Goal: Task Accomplishment & Management: Complete application form

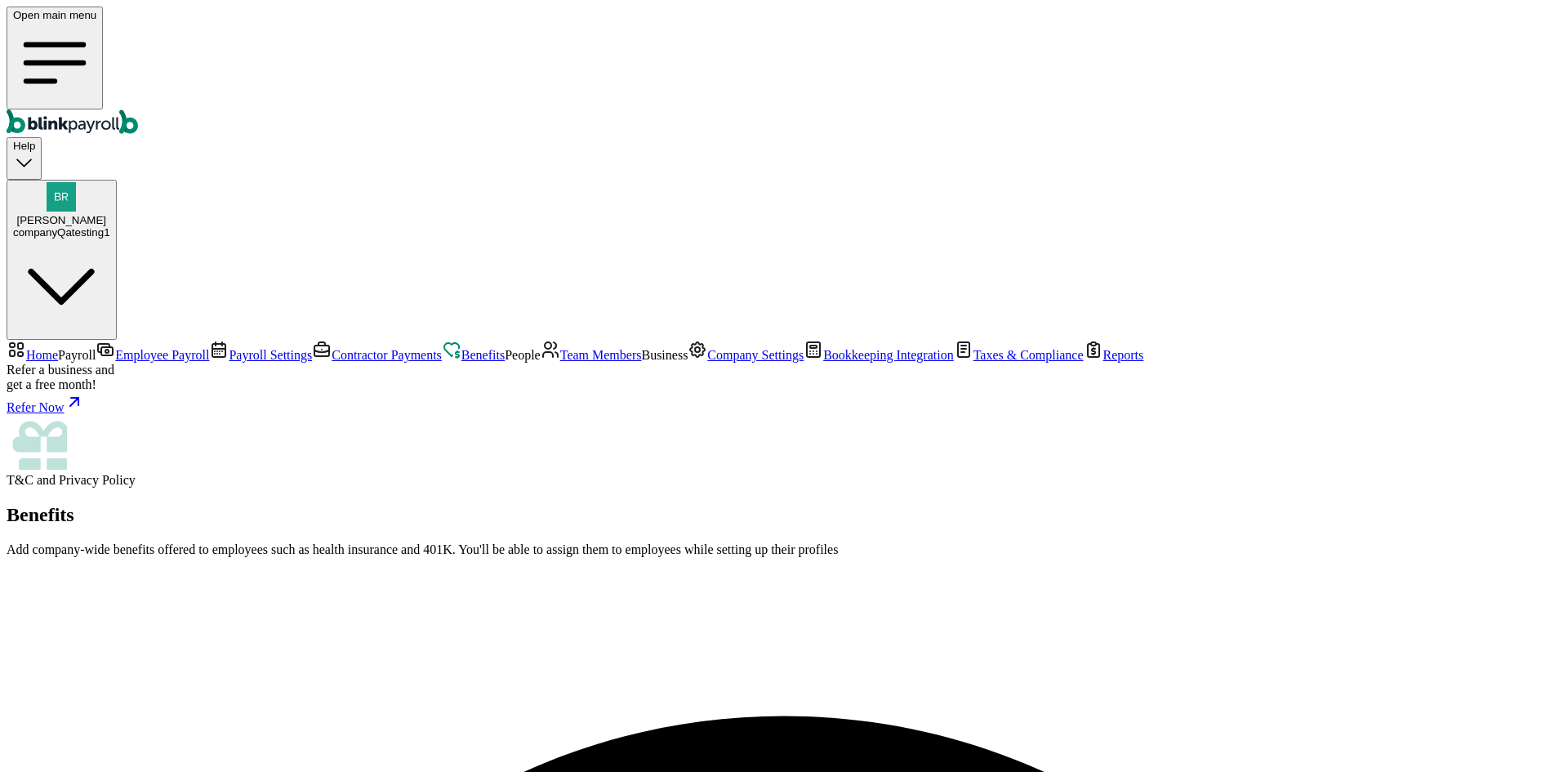
click at [560, 362] on span "Team Members" at bounding box center [601, 354] width 82 height 14
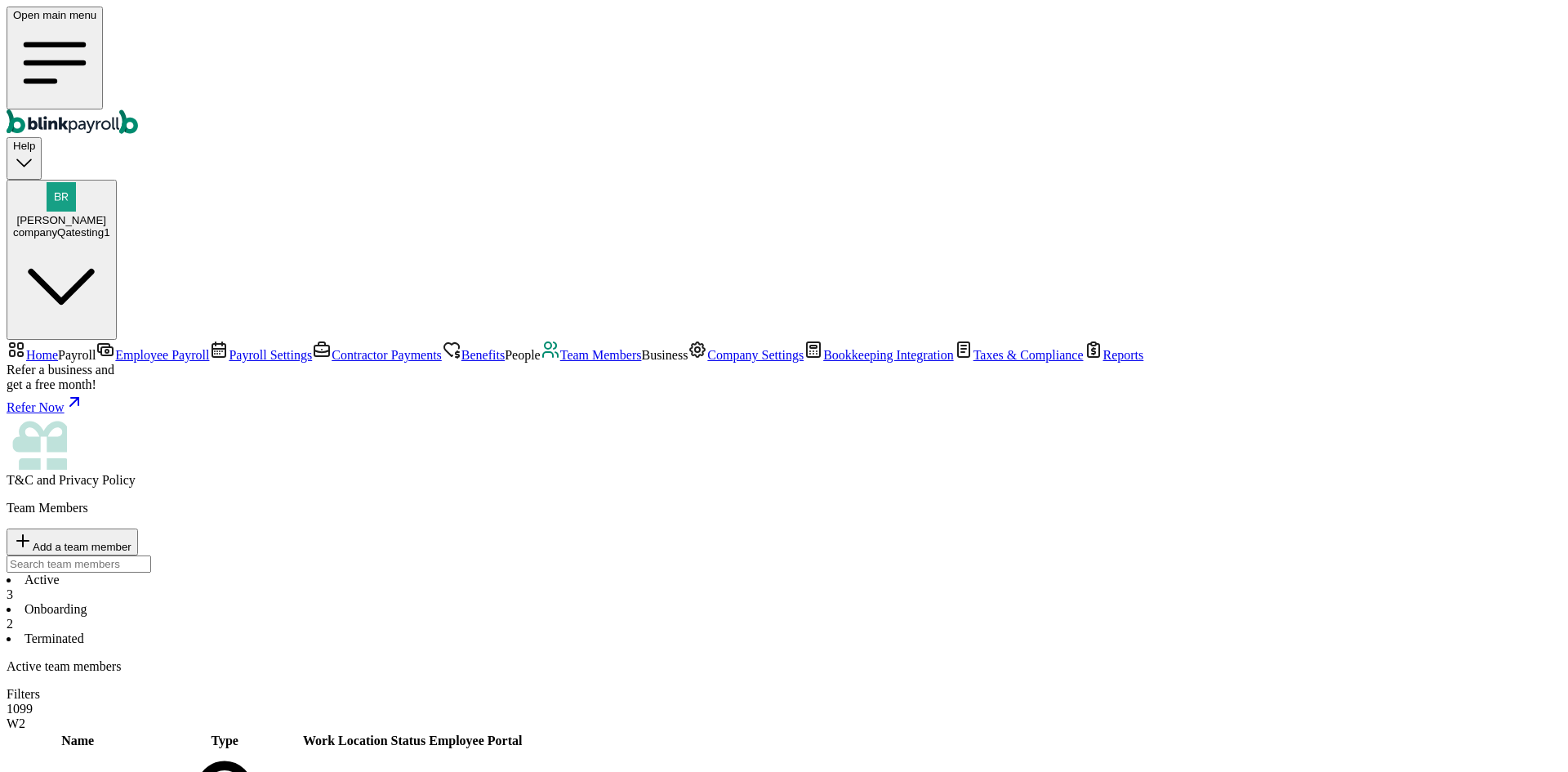
click at [372, 602] on li "Onboarding 2" at bounding box center [784, 617] width 1555 height 30
click at [33, 701] on span "1099" at bounding box center [20, 708] width 26 height 14
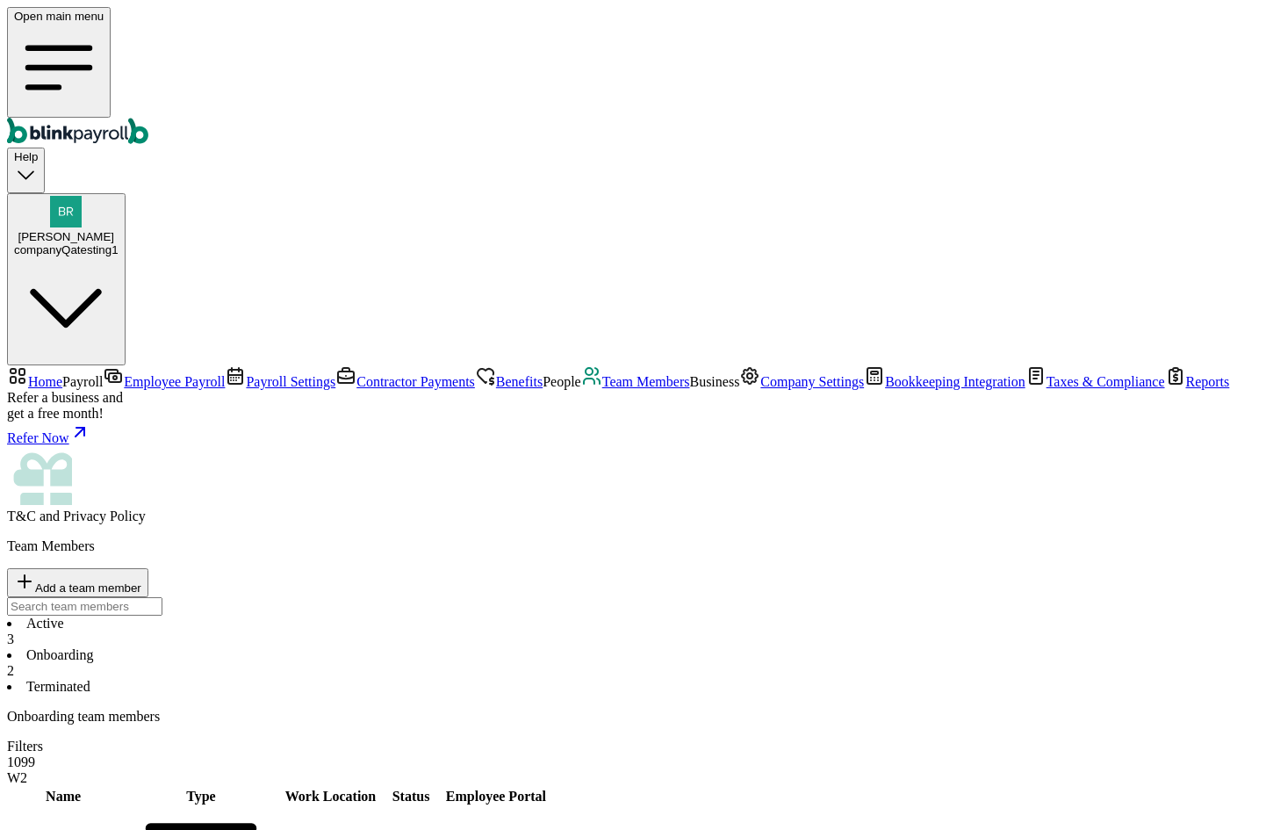
click at [293, 615] on li "Active 3" at bounding box center [633, 631] width 1252 height 32
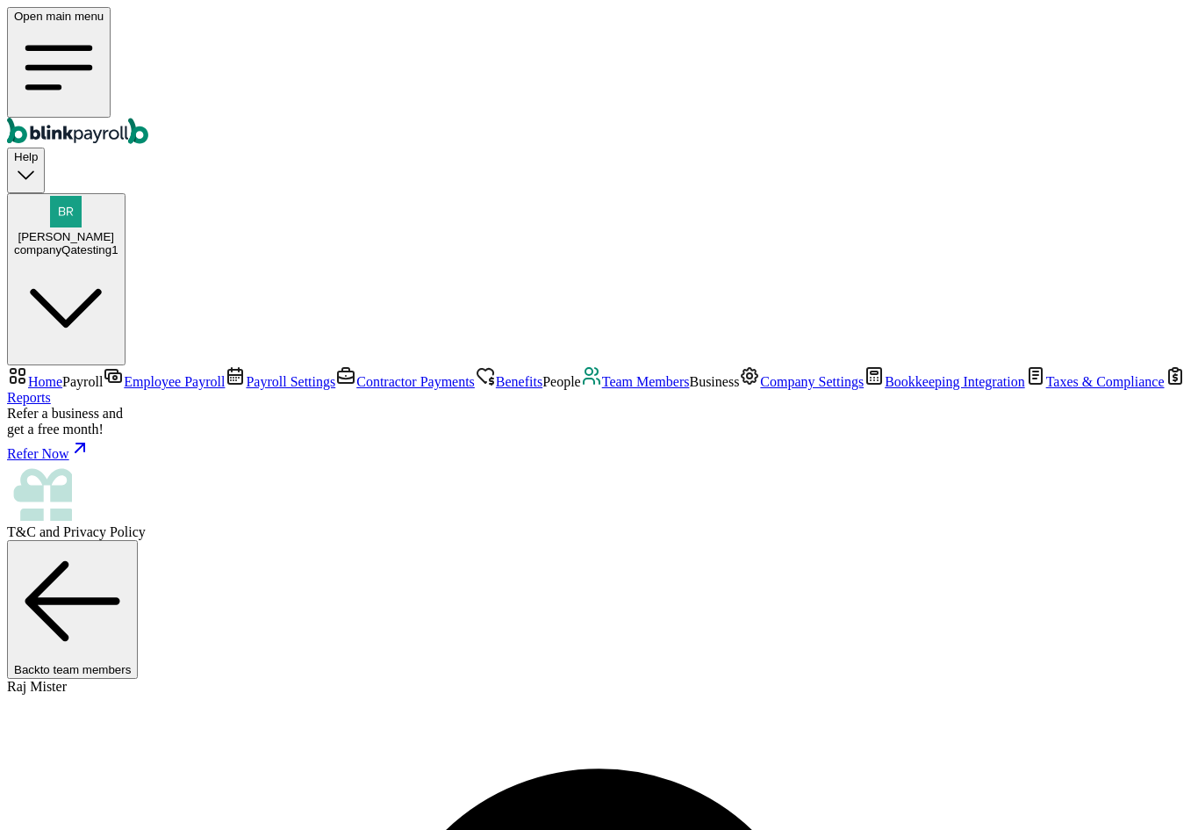
copy span "blinkpayroll"
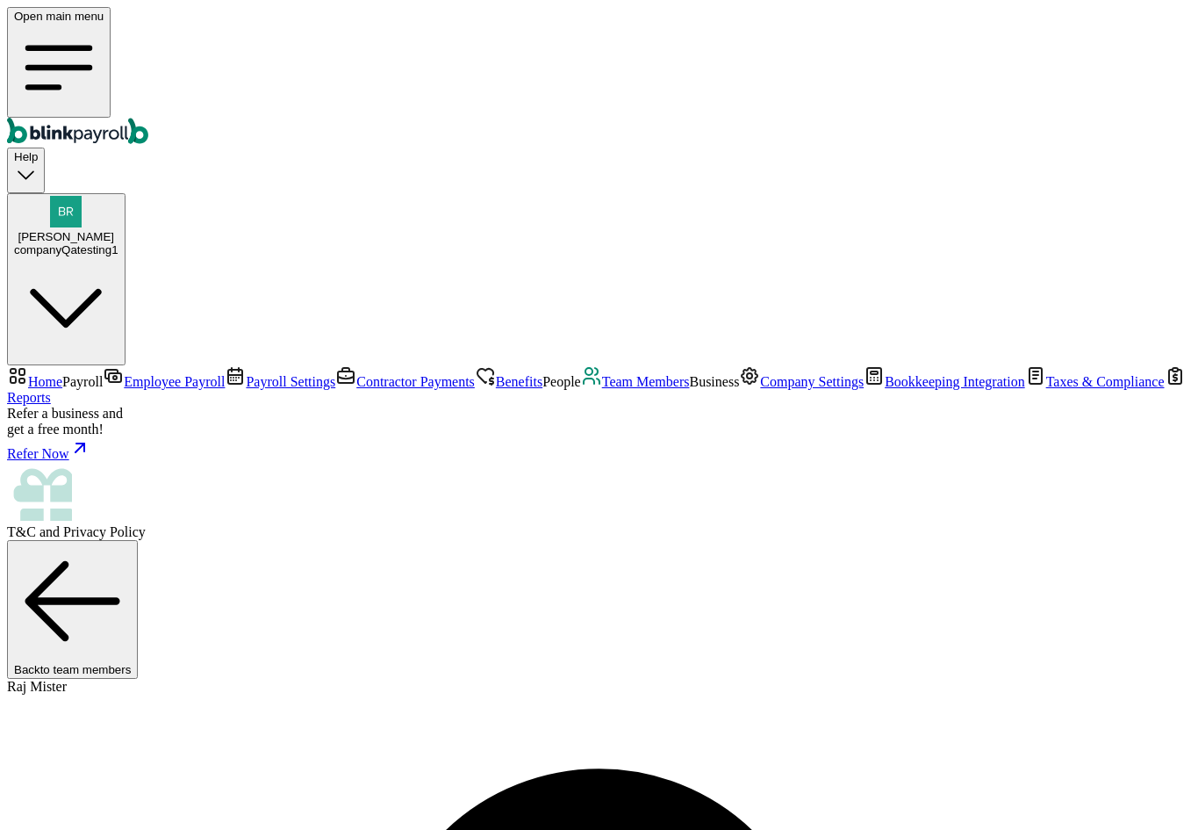
click at [602, 389] on span "Team Members" at bounding box center [646, 381] width 88 height 15
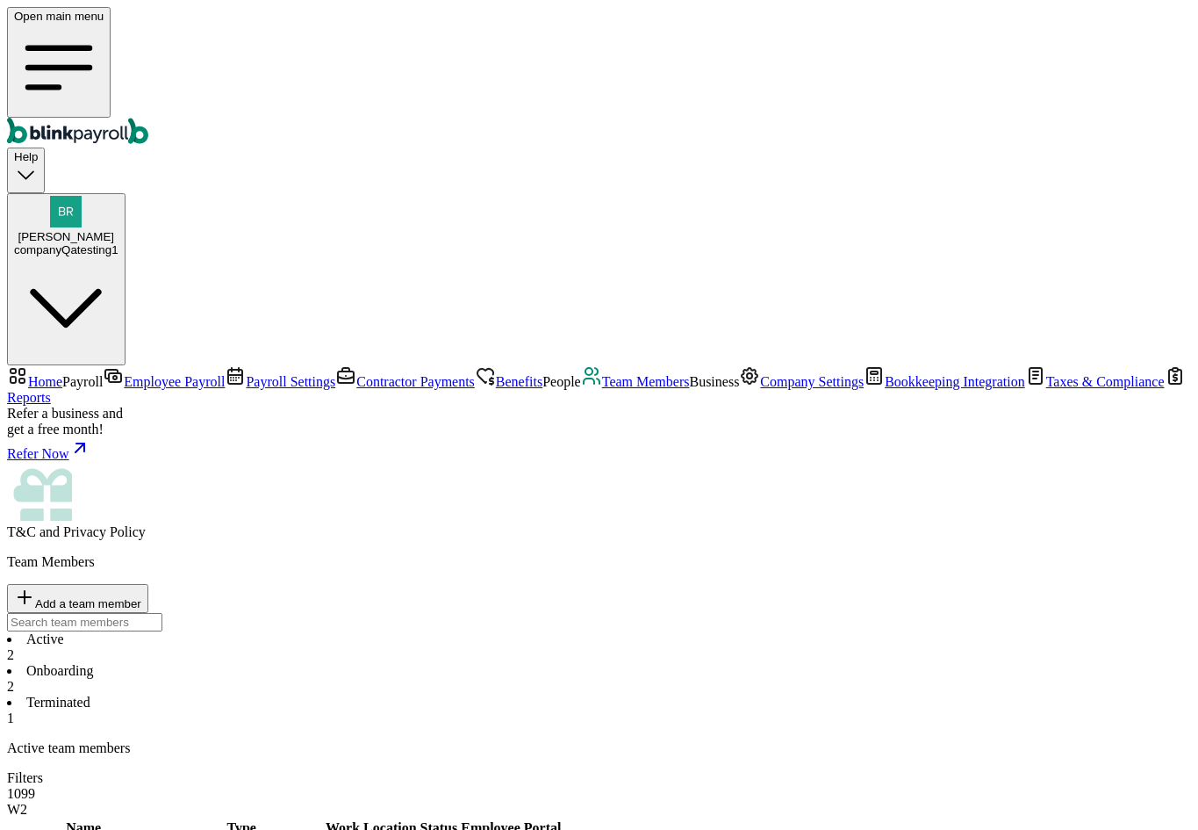
click at [556, 694] on li "Terminated 1" at bounding box center [599, 710] width 1184 height 32
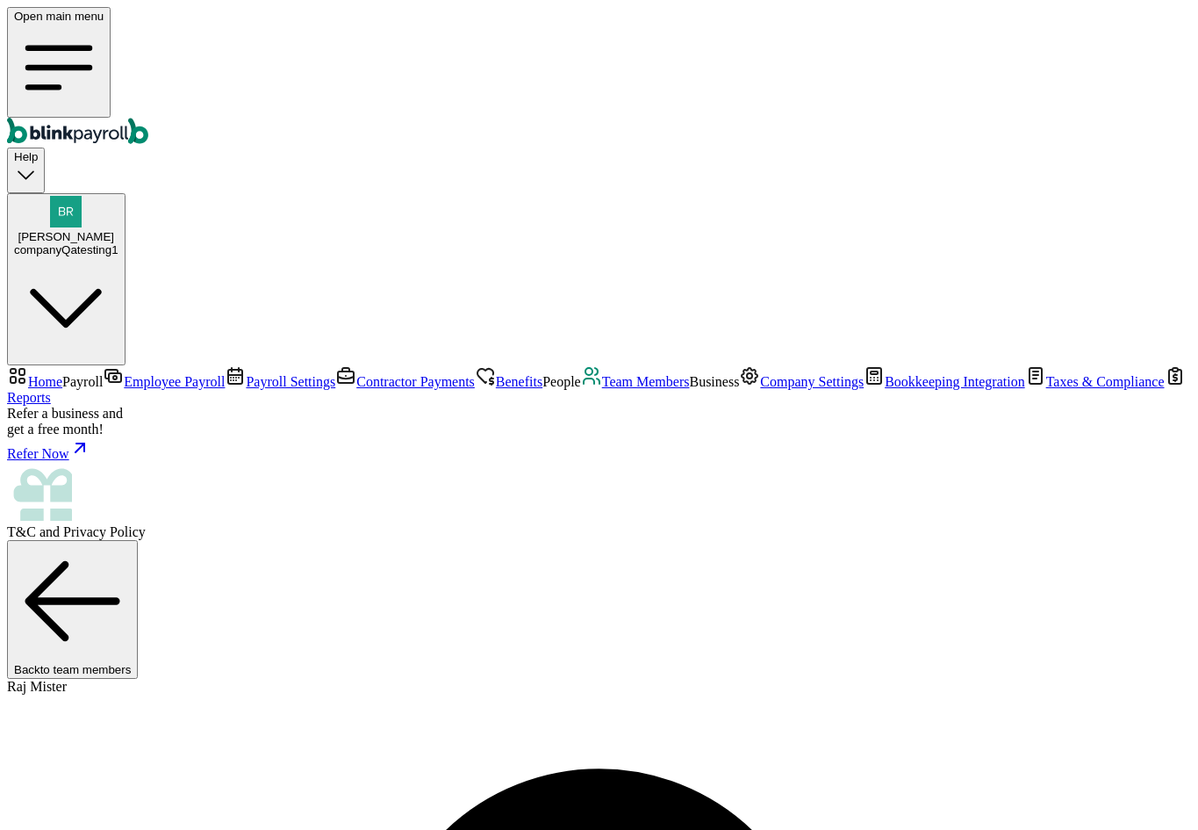
click at [602, 389] on span "Team Members" at bounding box center [646, 381] width 88 height 15
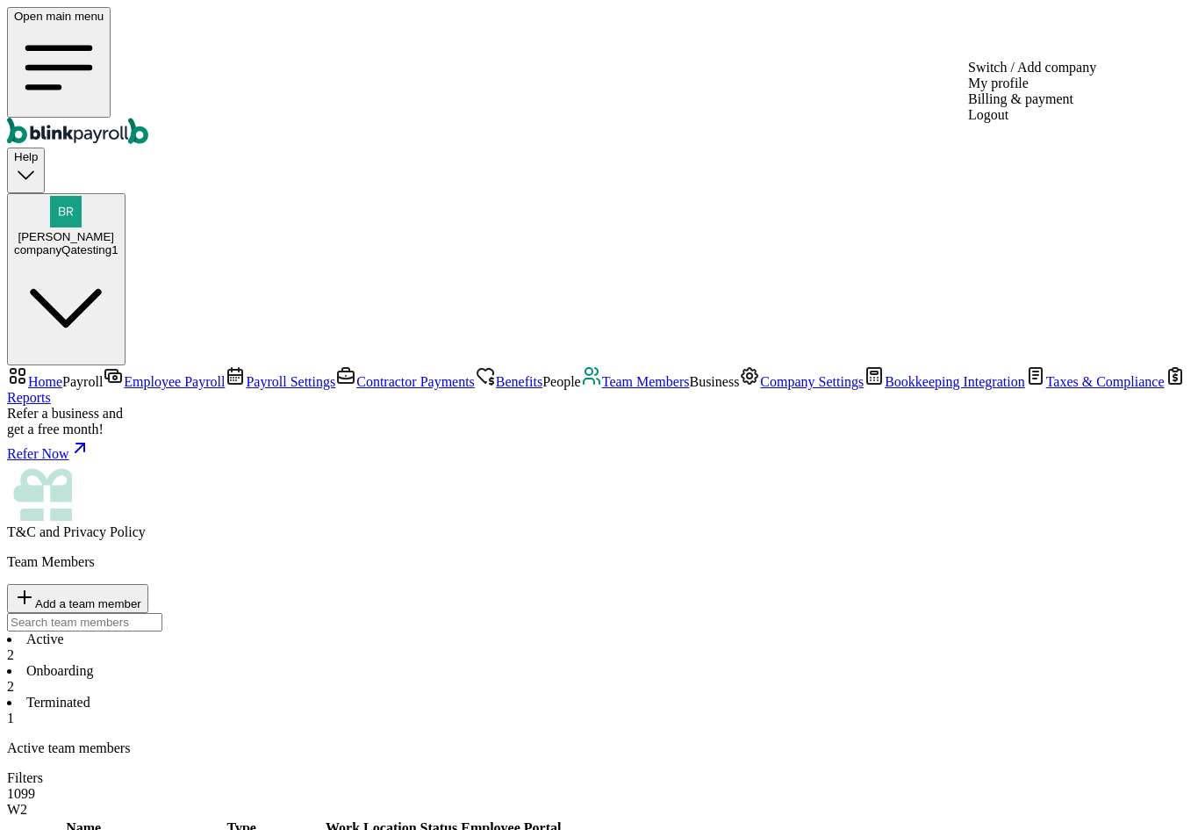
click at [119, 243] on div "companyQatesting1" at bounding box center [66, 249] width 104 height 13
click at [356, 374] on span "Contractor Payments" at bounding box center [415, 381] width 119 height 15
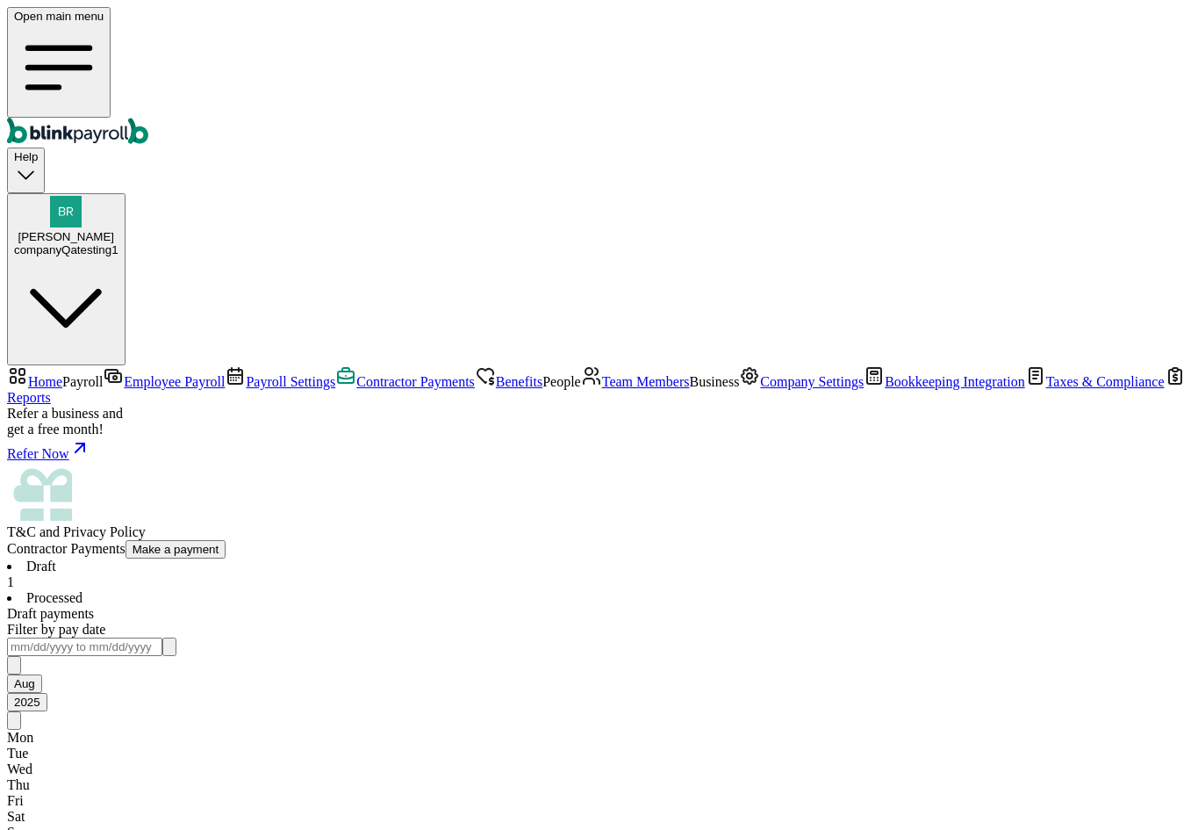
click at [496, 374] on span "Benefits" at bounding box center [519, 381] width 47 height 15
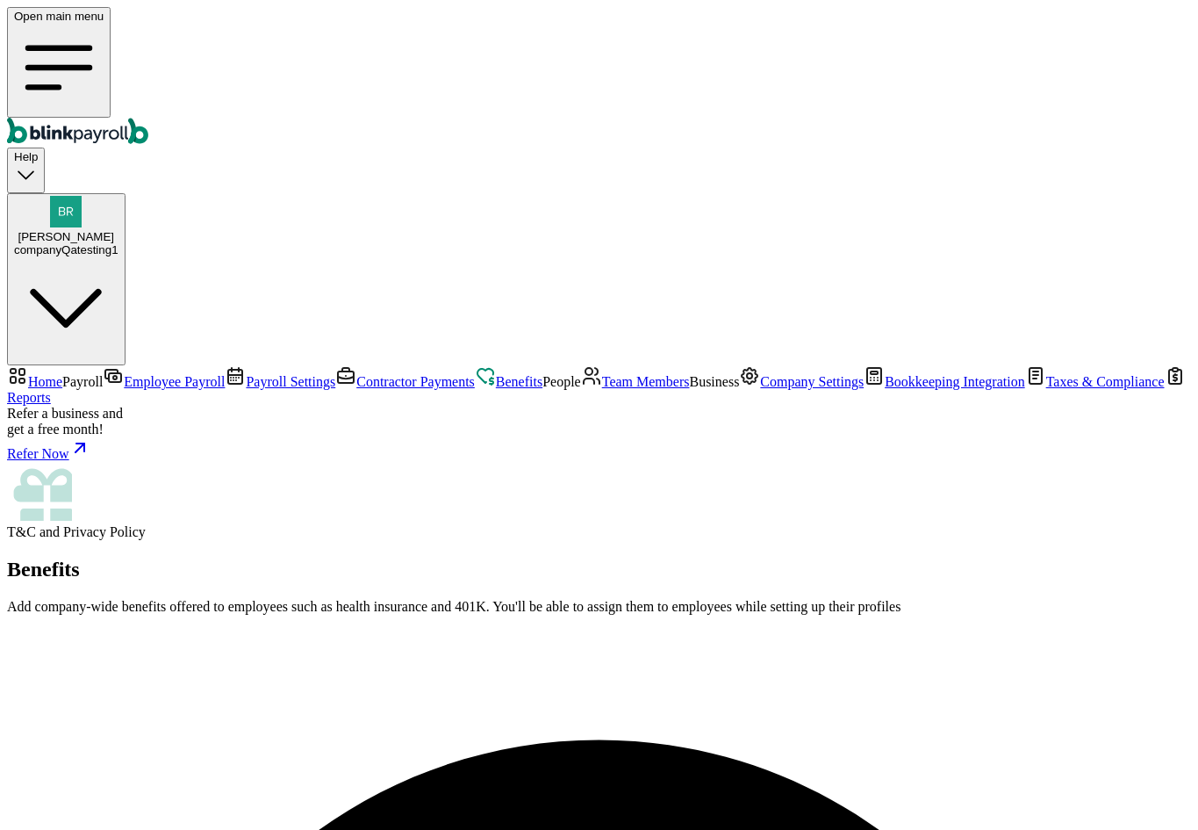
click at [246, 374] on span "Payroll Settings" at bounding box center [291, 381] width 90 height 15
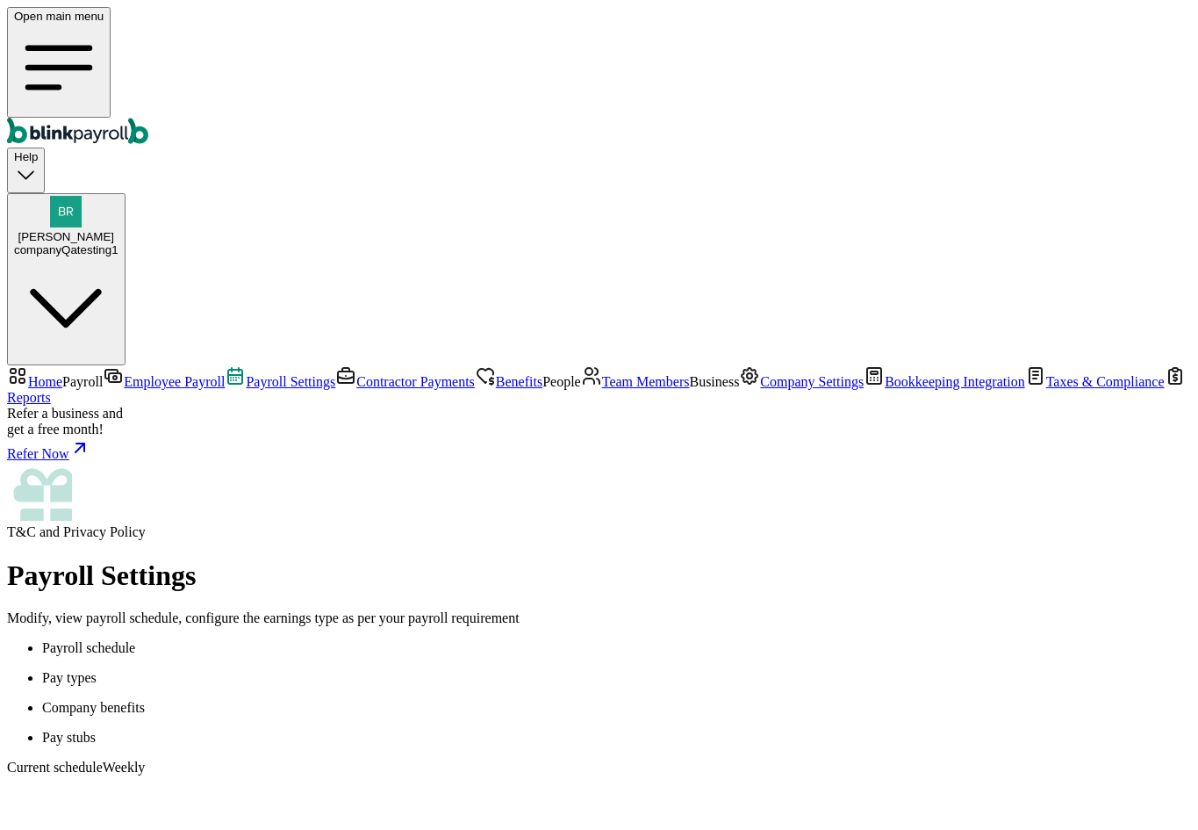
scroll to position [148, 0]
click at [543, 386] on span "People" at bounding box center [562, 381] width 39 height 15
click at [602, 389] on span "Team Members" at bounding box center [646, 381] width 88 height 15
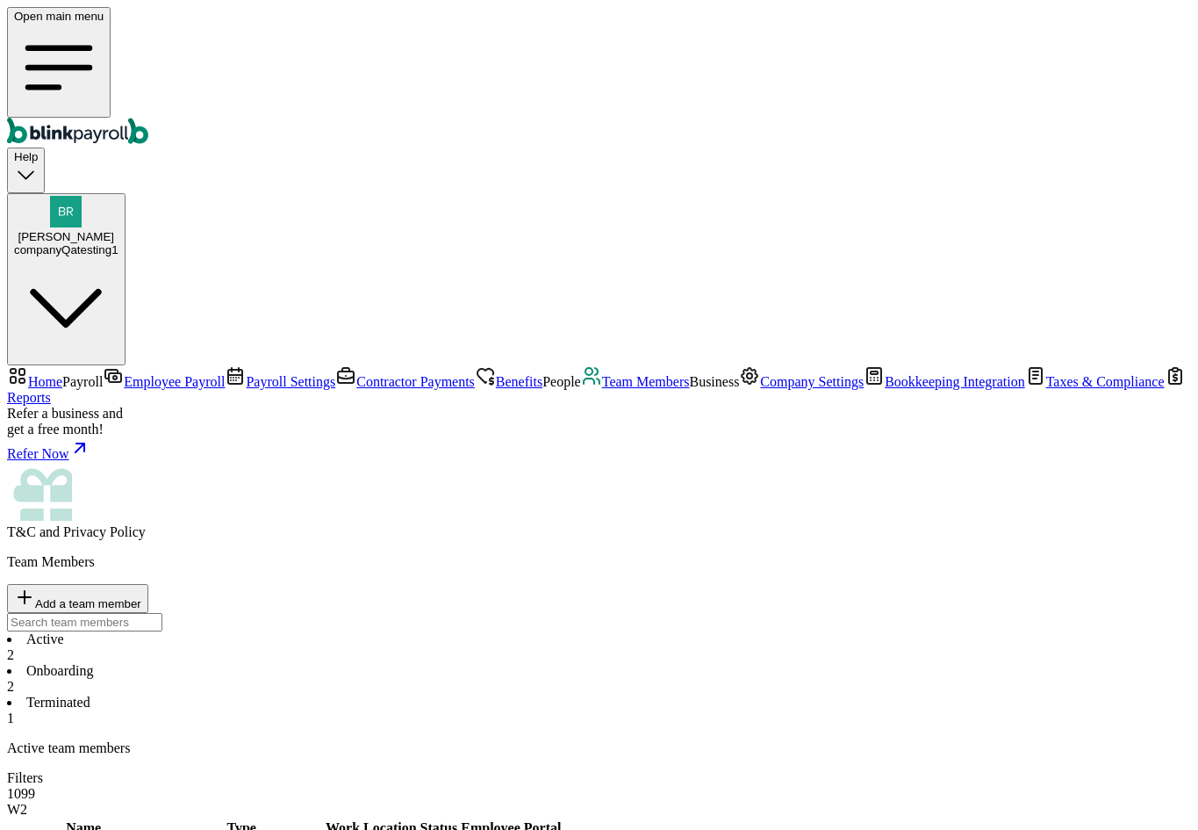
click at [547, 694] on li "Terminated 1" at bounding box center [599, 710] width 1184 height 32
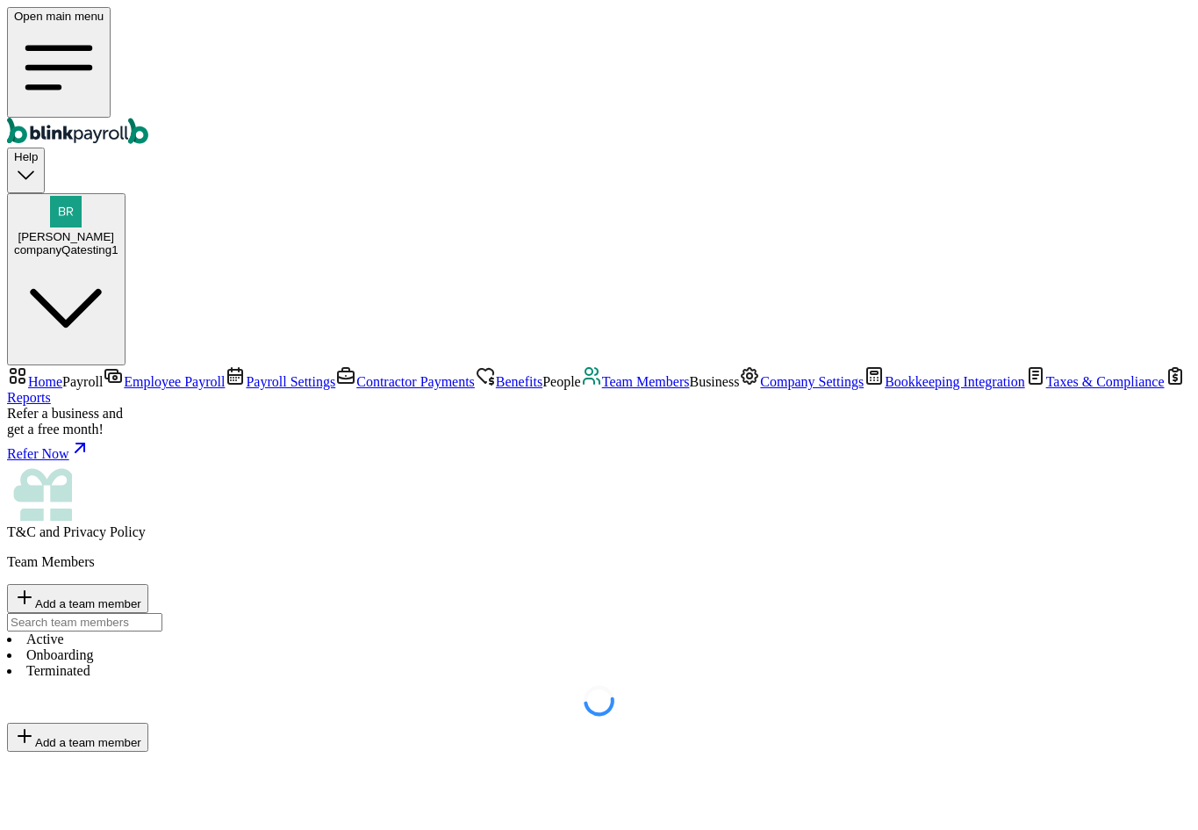
click at [273, 631] on li "Active" at bounding box center [599, 639] width 1184 height 16
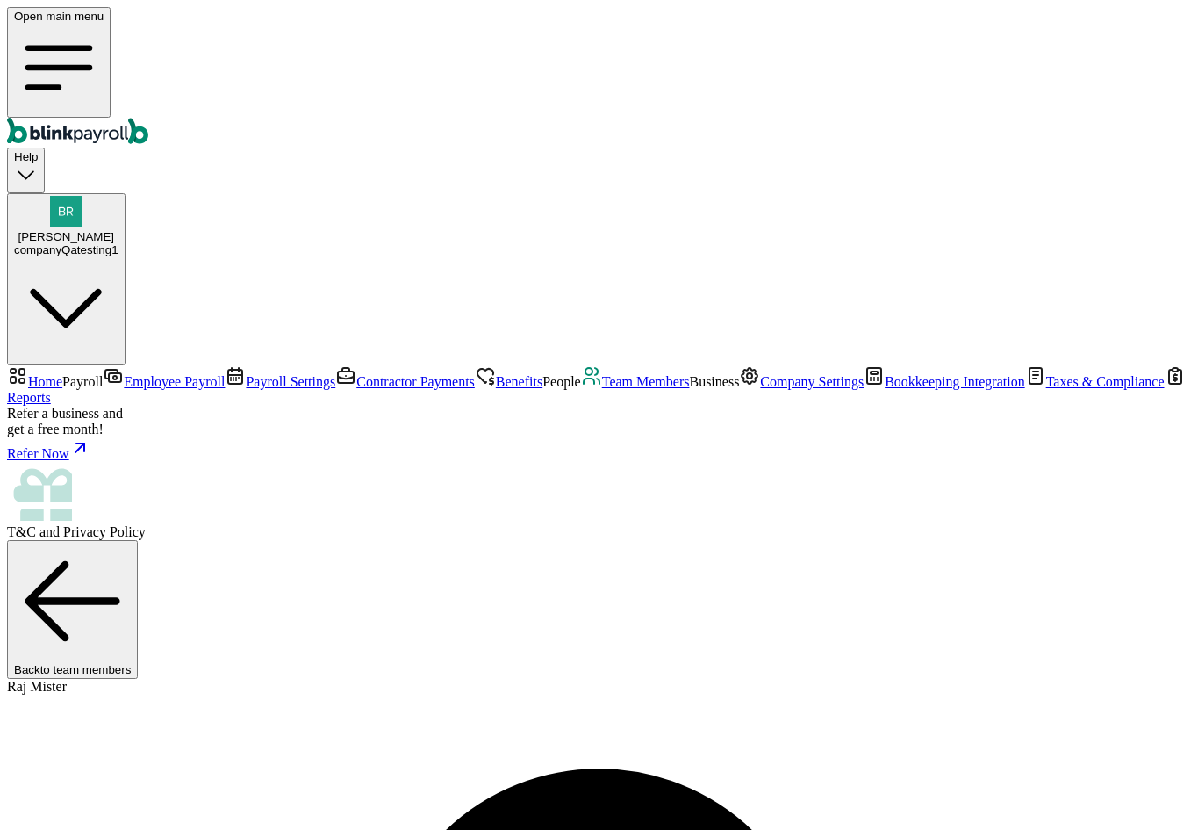
click at [581, 389] on link "Team Members" at bounding box center [635, 381] width 109 height 15
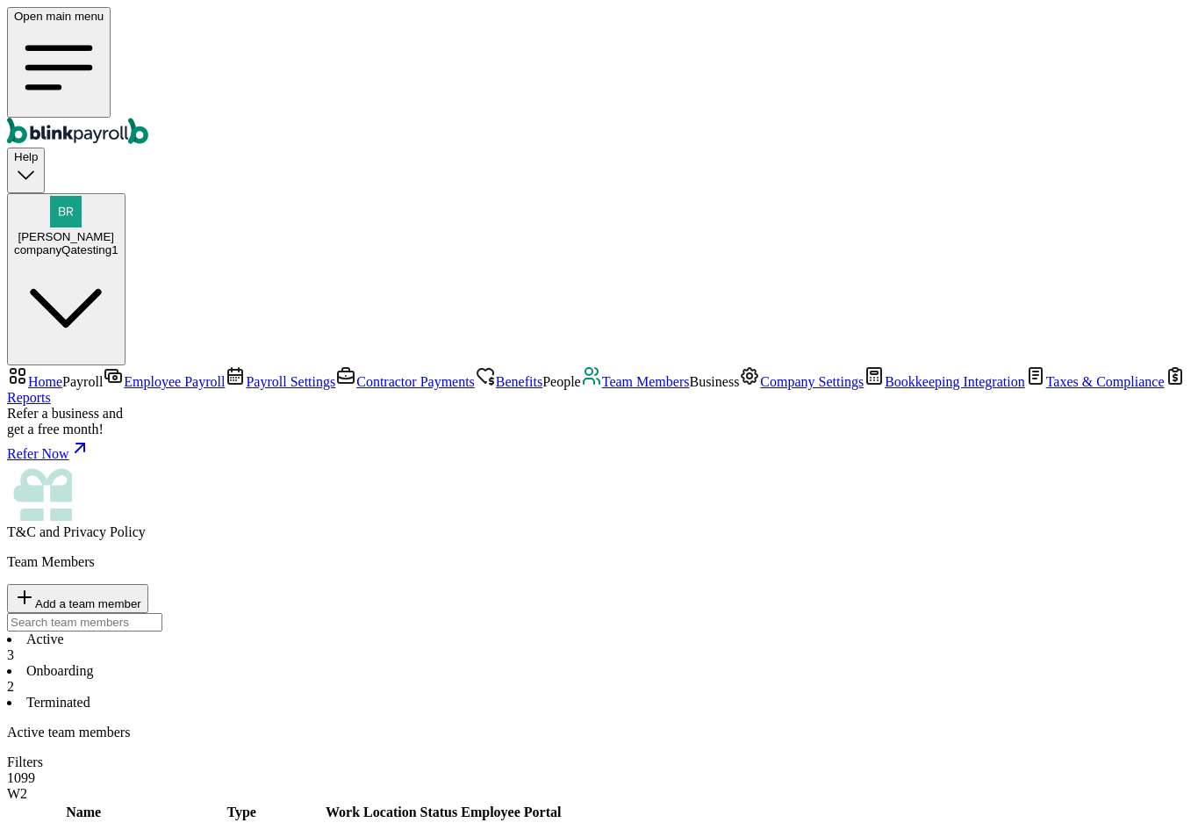
click at [174, 365] on nav "Home Payroll Employee Payroll Payroll Settings Contractor Payments Benefits Peo…" at bounding box center [599, 452] width 1184 height 175
click at [356, 374] on span "Contractor Payments" at bounding box center [415, 381] width 119 height 15
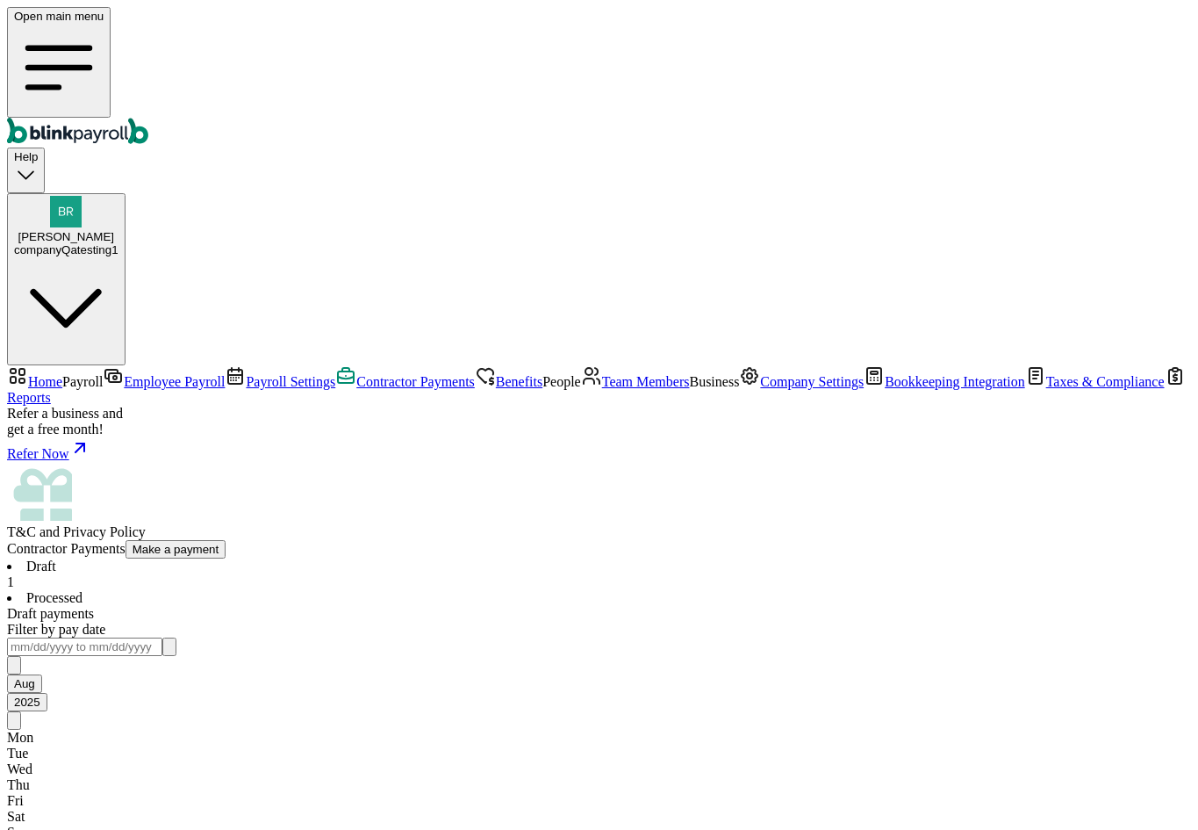
click at [543, 378] on span "People" at bounding box center [562, 381] width 39 height 15
click at [581, 389] on link "Team Members" at bounding box center [635, 381] width 109 height 15
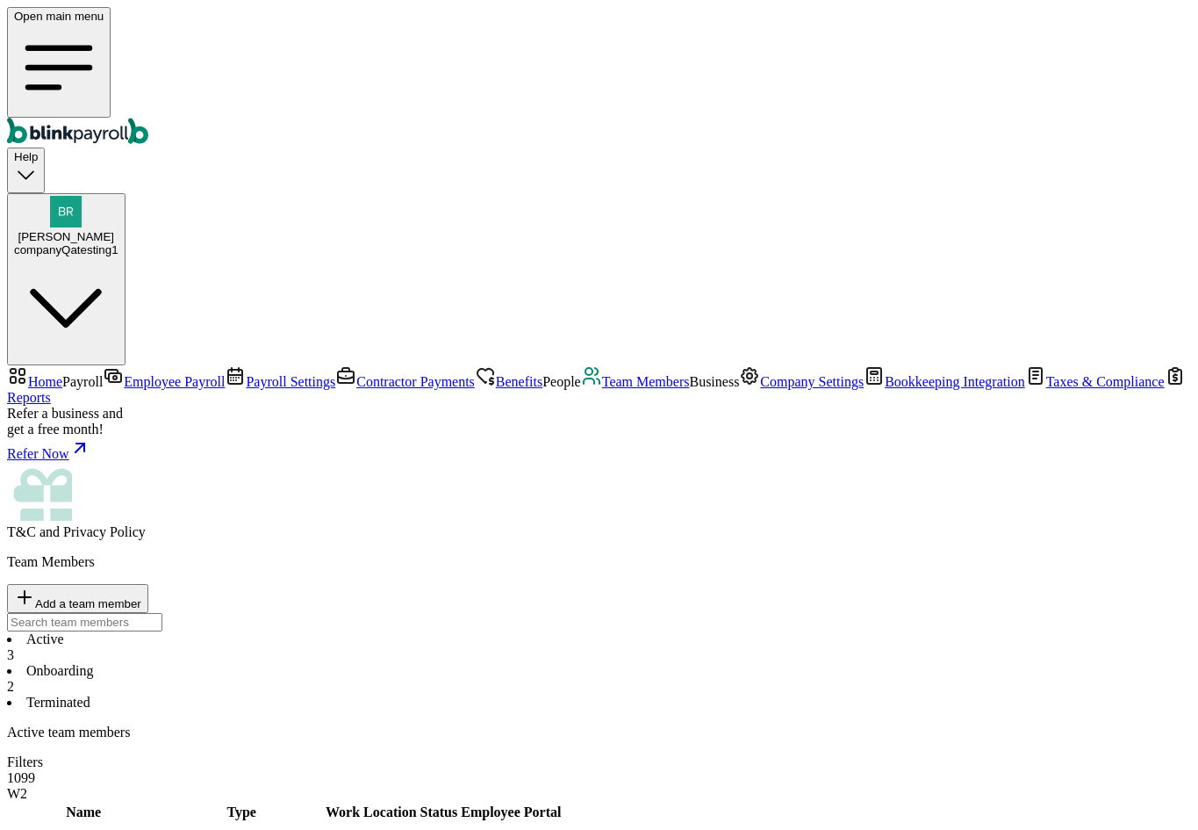
click at [399, 663] on li "Onboarding 2" at bounding box center [599, 679] width 1184 height 32
click at [760, 389] on span "Company Settings" at bounding box center [812, 381] width 104 height 15
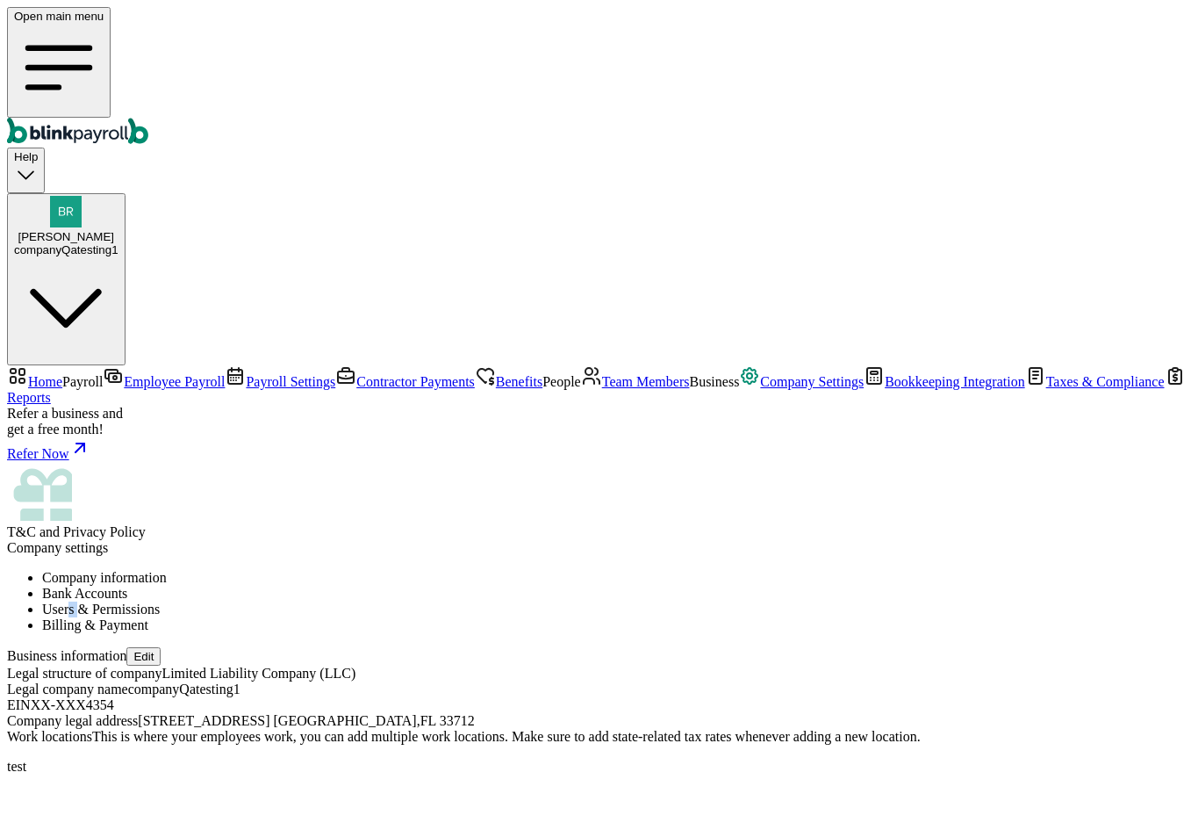
click at [586, 601] on li "Users & Permissions" at bounding box center [616, 609] width 1149 height 16
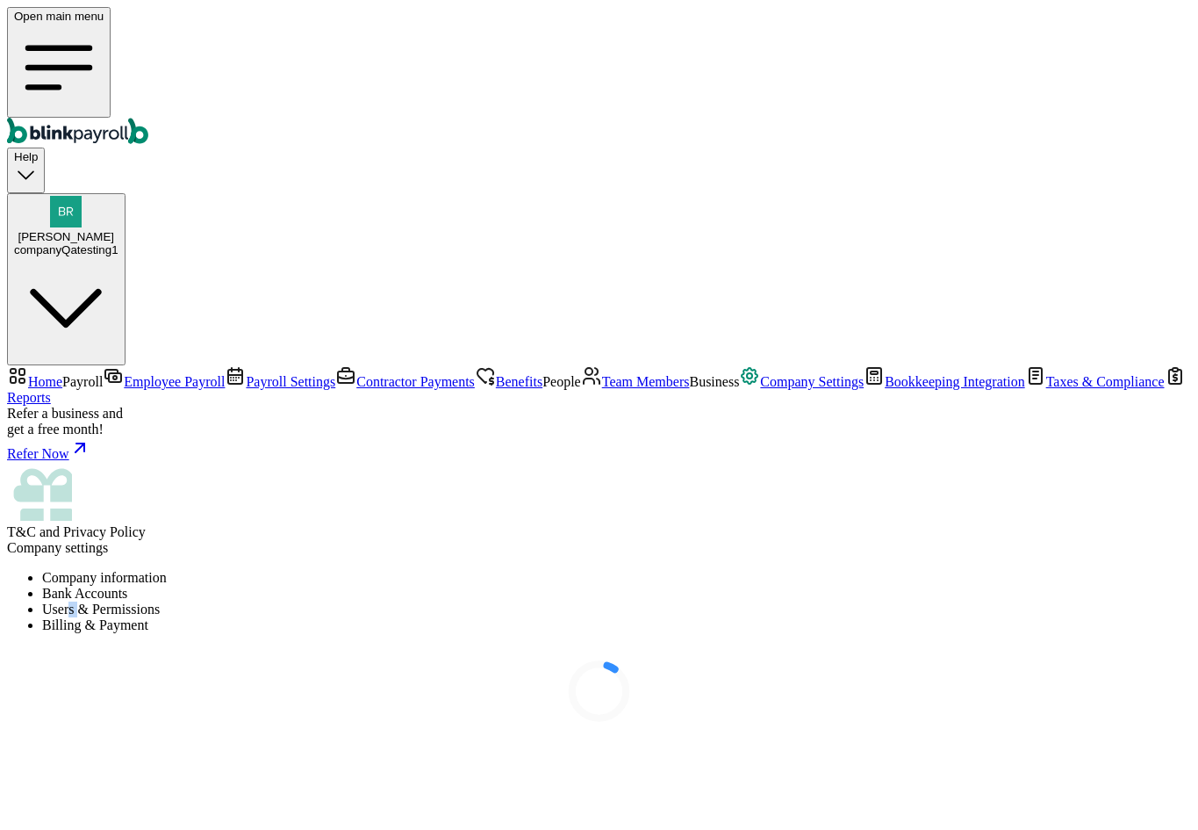
click at [589, 647] on div at bounding box center [599, 691] width 1184 height 88
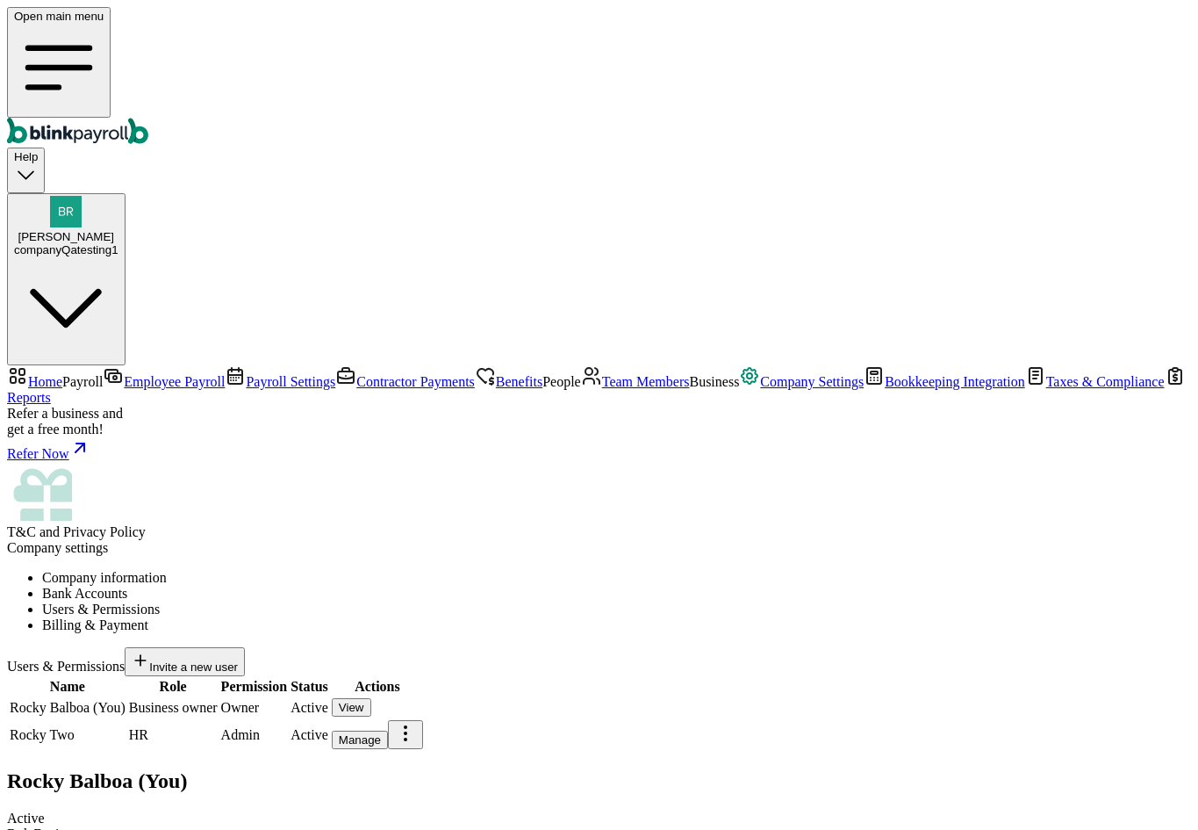
click at [238, 660] on span "Invite a new user" at bounding box center [193, 666] width 89 height 13
type input "Raj"
type input "Mister"
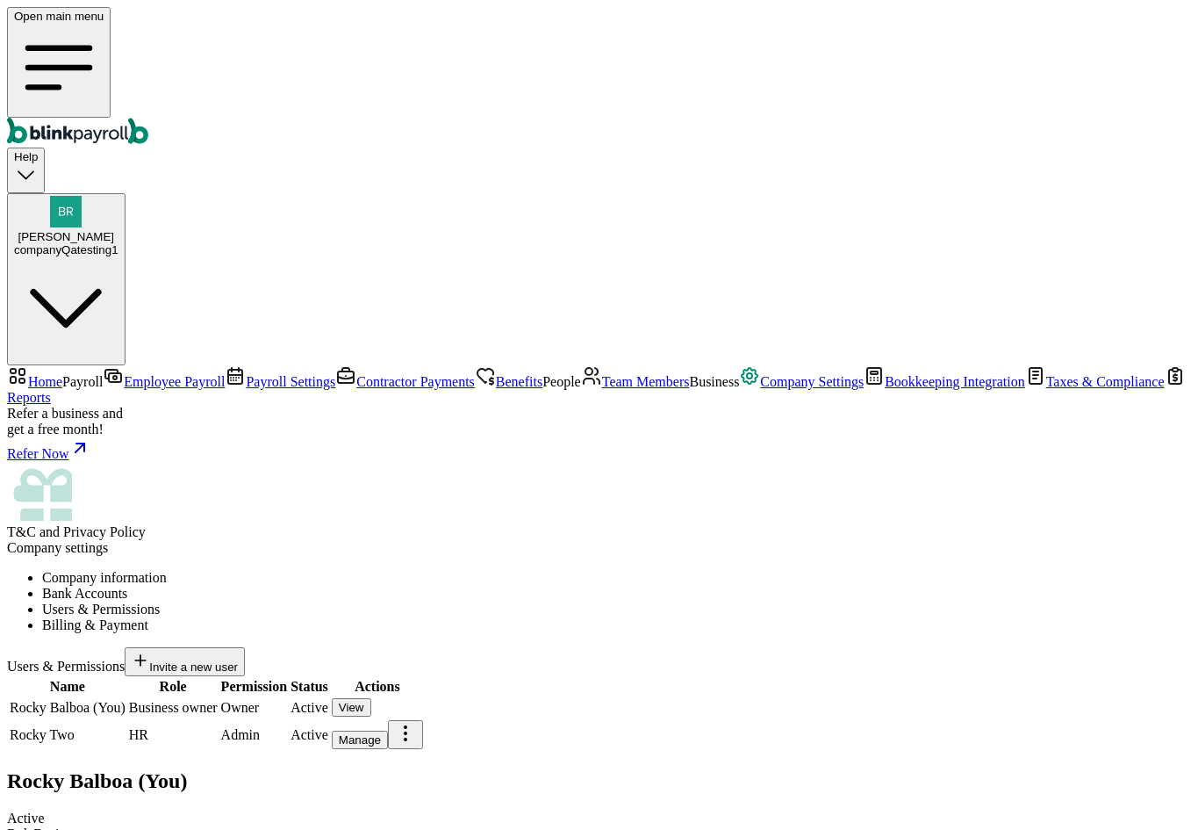
select select "hr"
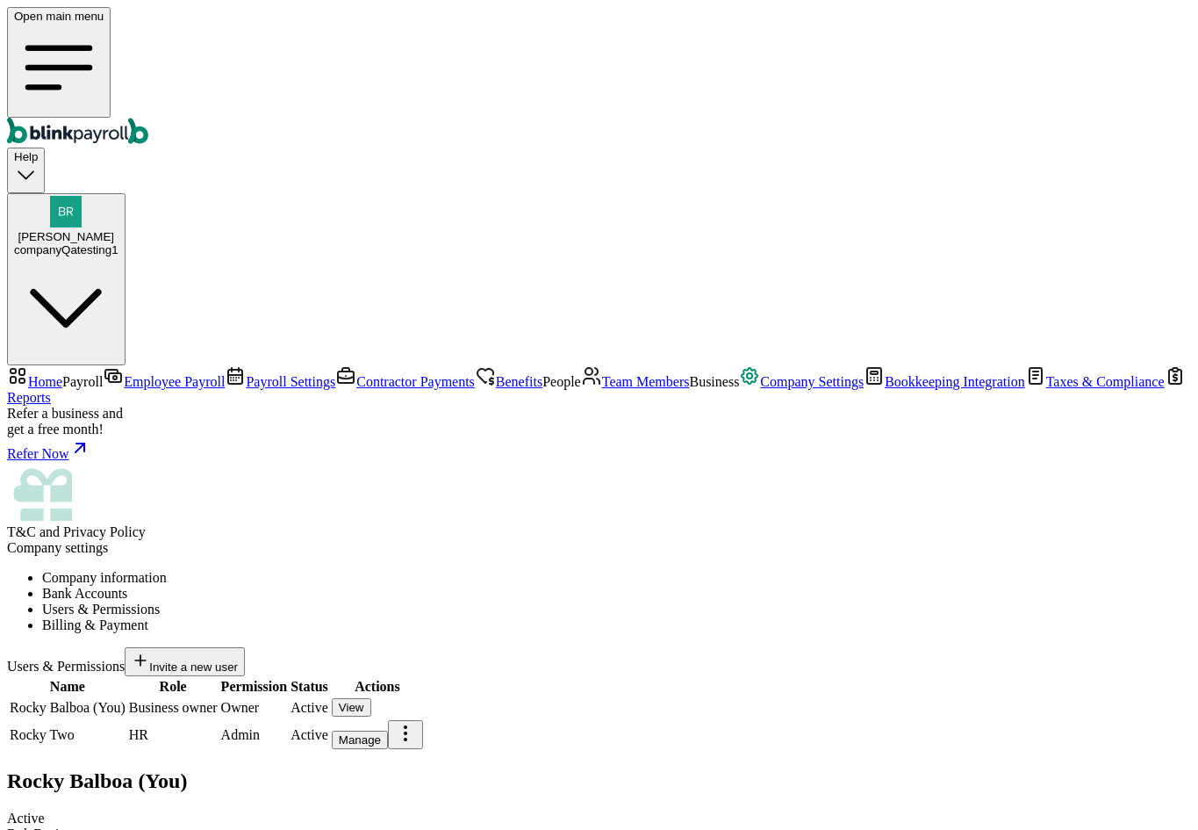
type input "(455) 454-5445"
paste input "branko+testrajmister1@blinkpayroll.com"
type input "branko+testrajmister1@blinkpayroll.com"
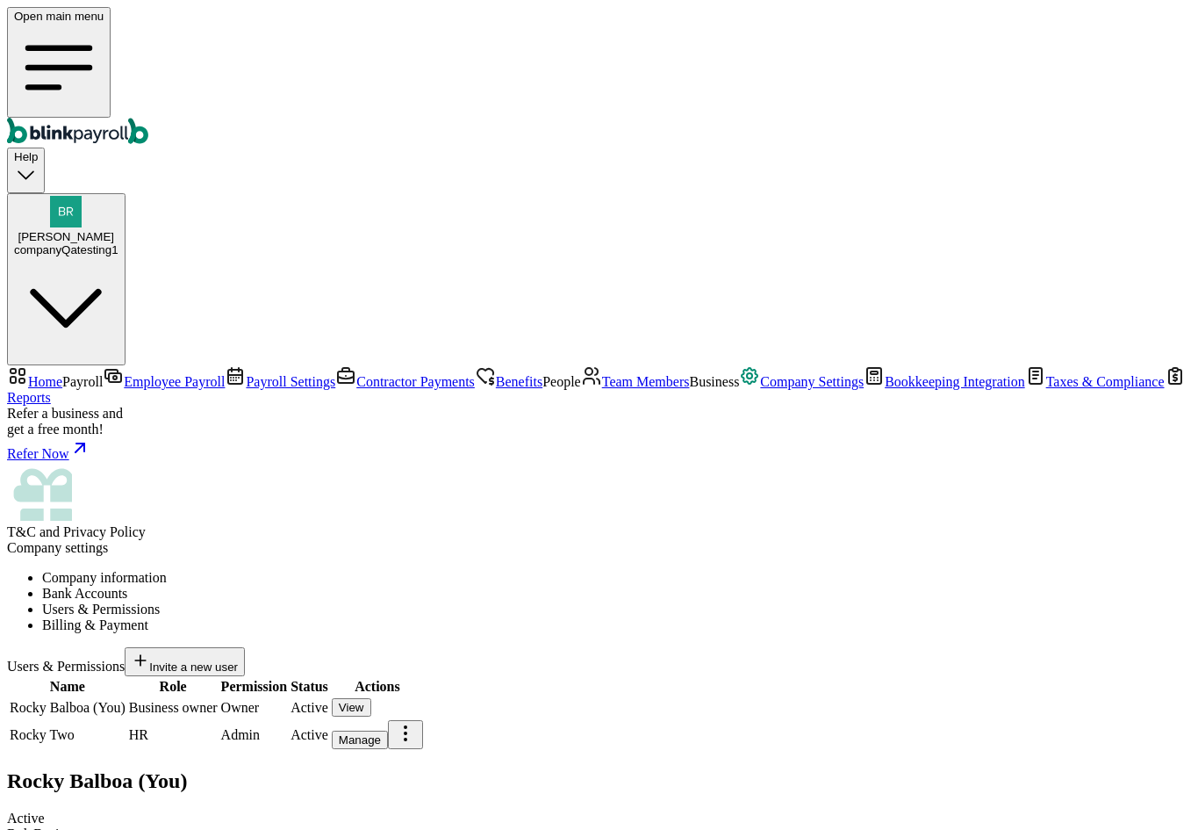
radio input "true"
checkbox input "true"
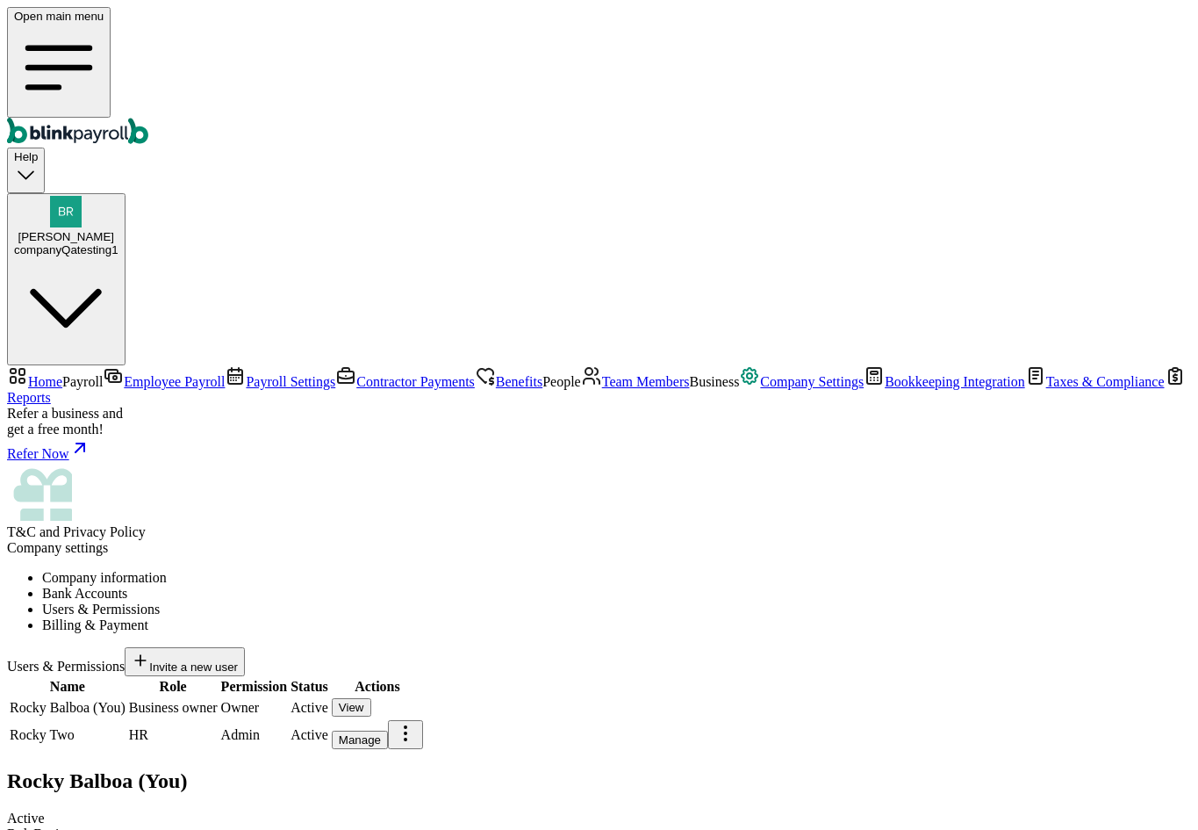
click at [381, 733] on div "Manage" at bounding box center [360, 739] width 42 height 13
copy span "branko+testrocha2@blinkpayroll.com"
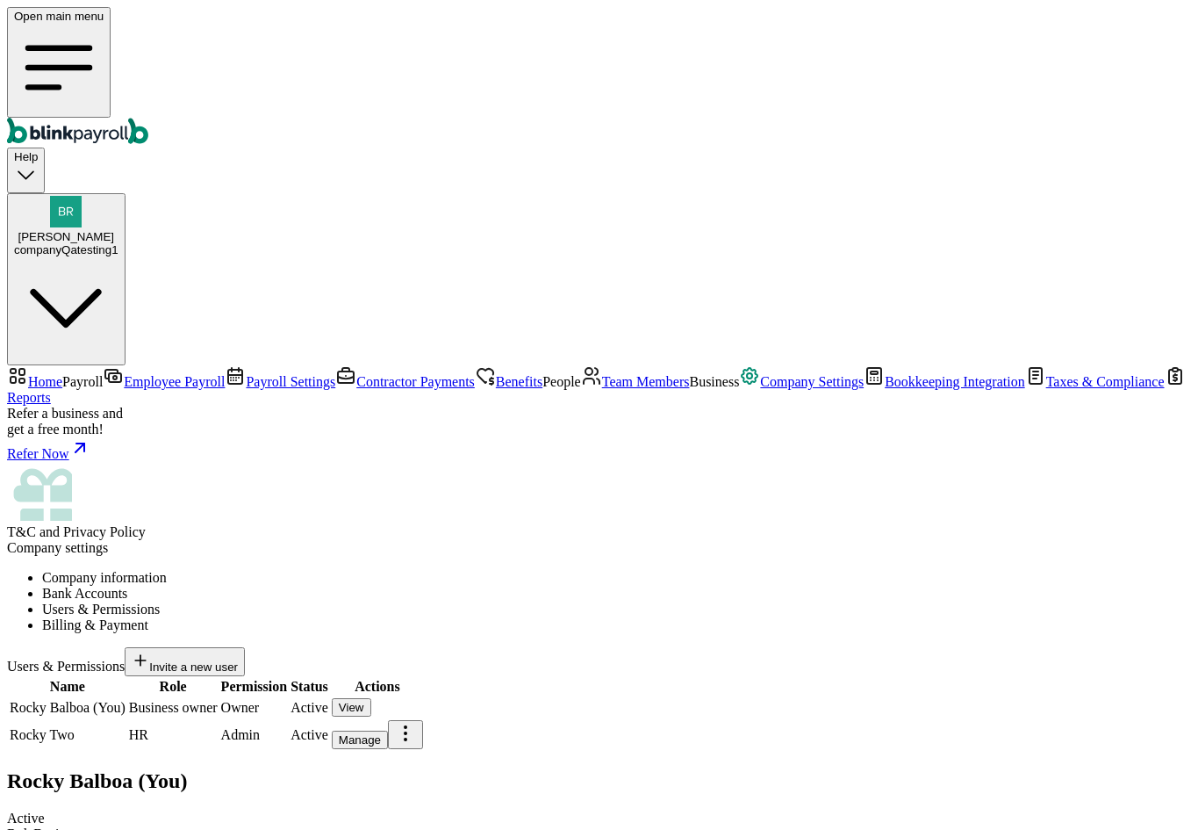
click at [126, 193] on button "Rocky Balboa companyQatesting1" at bounding box center [66, 279] width 119 height 173
click at [602, 389] on span "Team Members" at bounding box center [646, 381] width 88 height 15
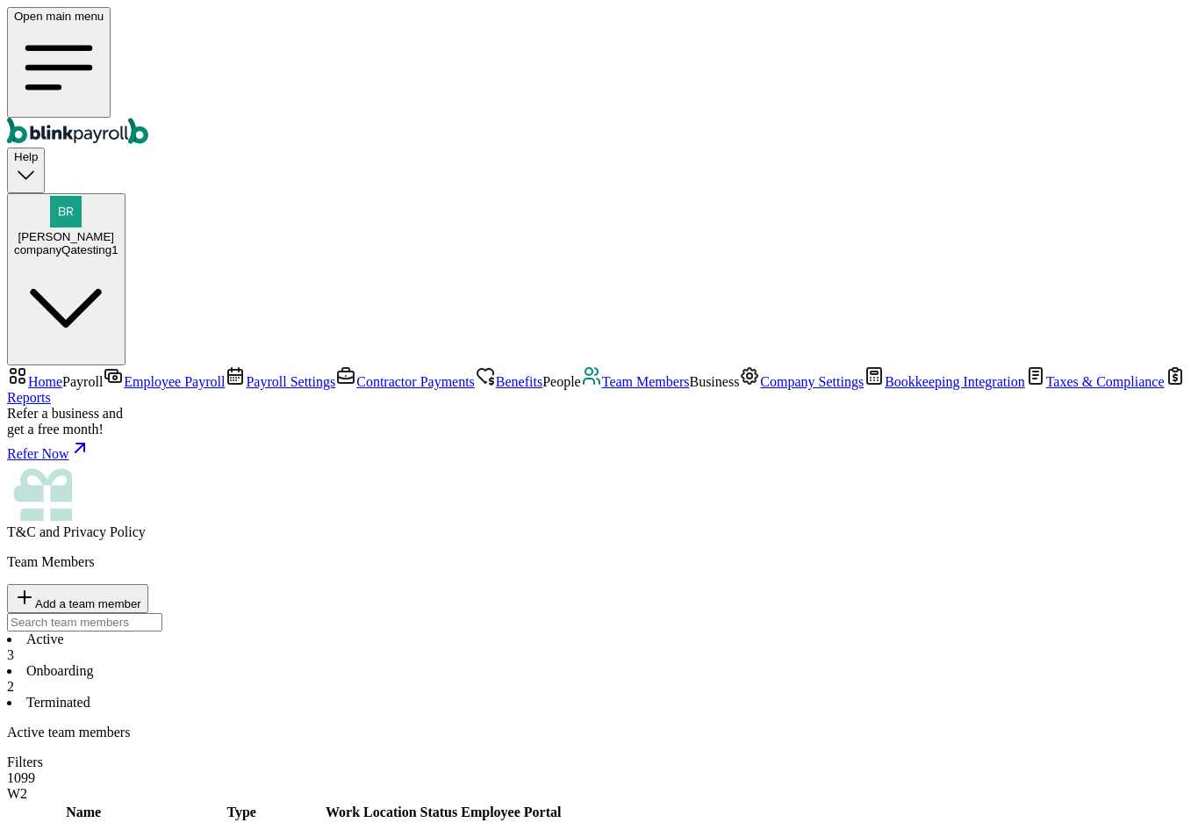
click at [141, 597] on span "Add a team member" at bounding box center [88, 603] width 106 height 13
select select "employee"
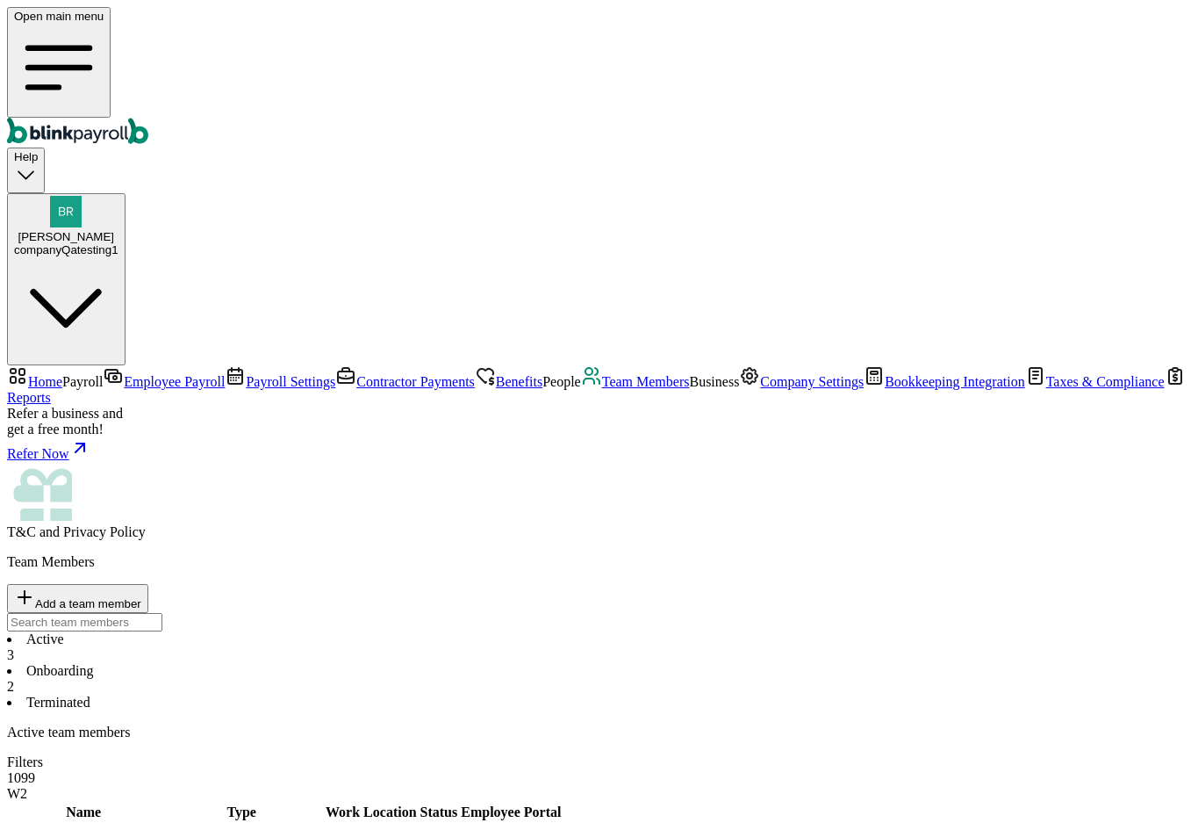
type input "rocha"
type input "two"
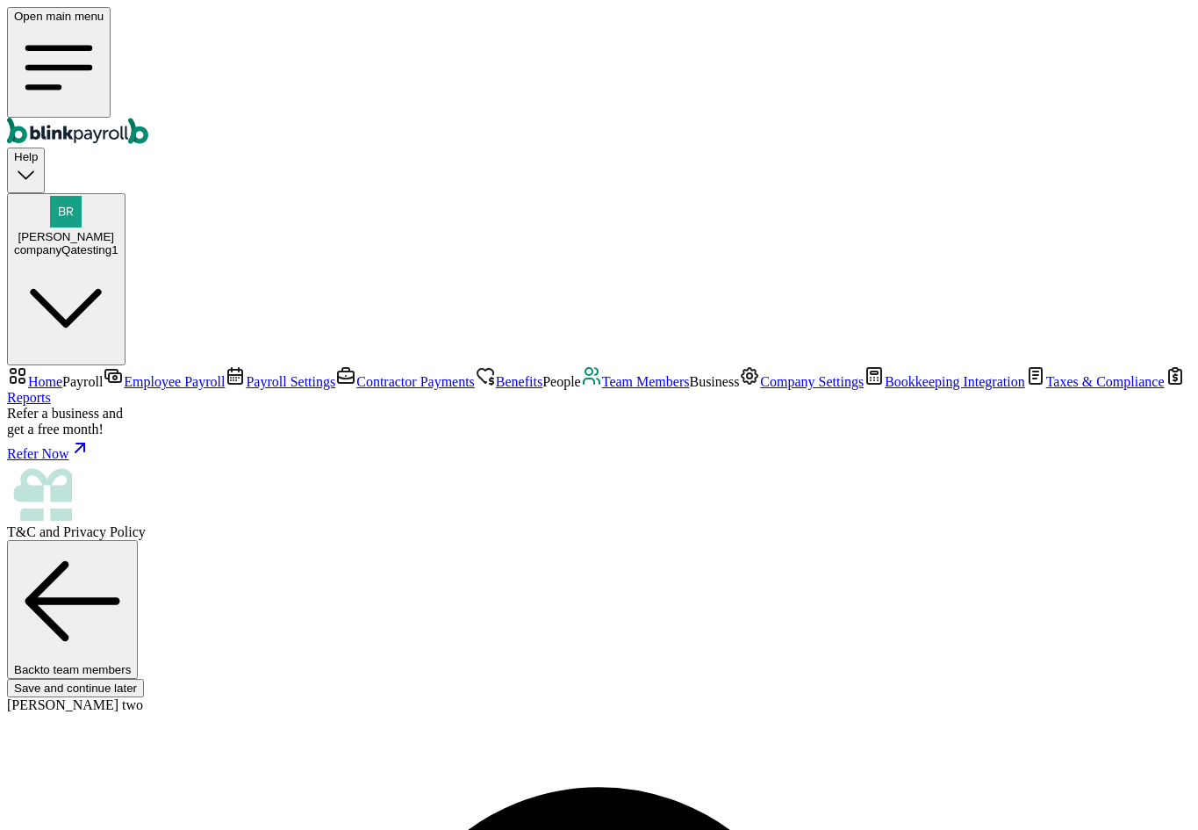
paste input "branko+testrocha2@blinkpayroll.com"
type input "branko+testrocha2@blinkpayroll.com"
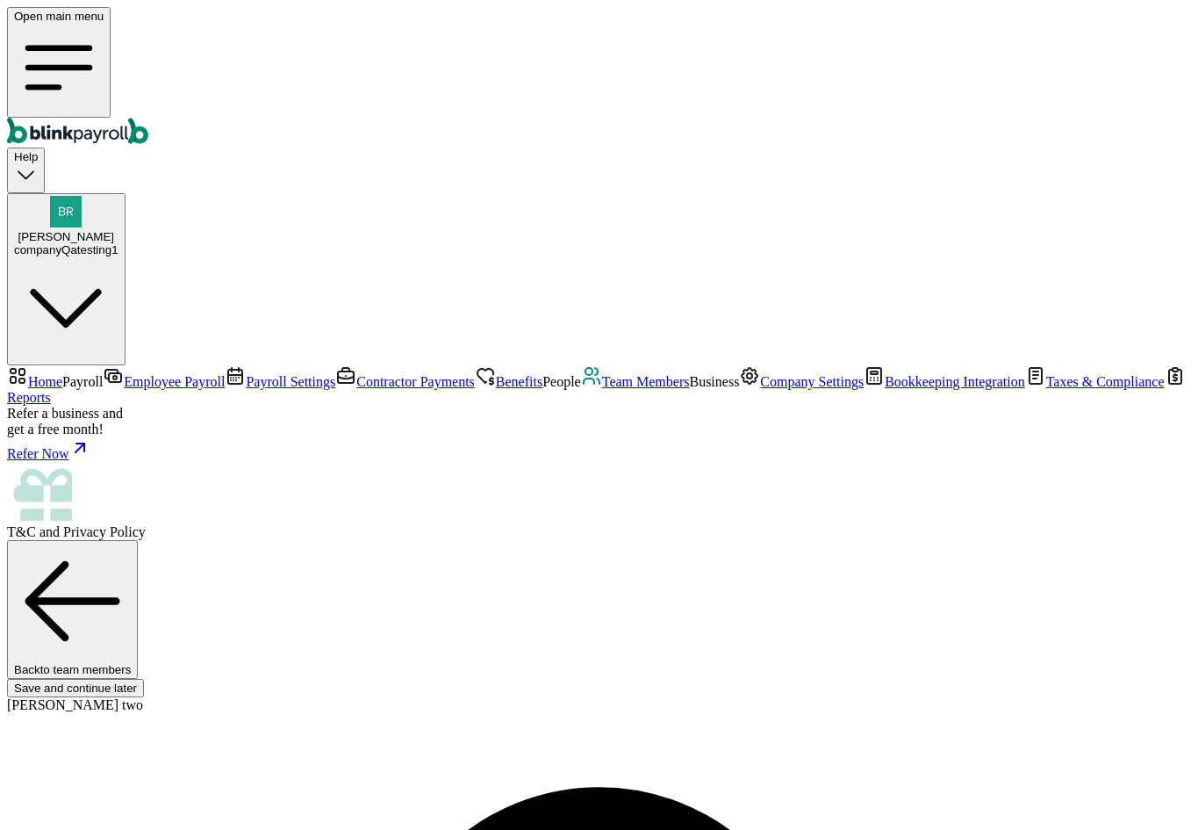
type input "[DATE]"
click at [760, 389] on span "Company Settings" at bounding box center [812, 381] width 104 height 15
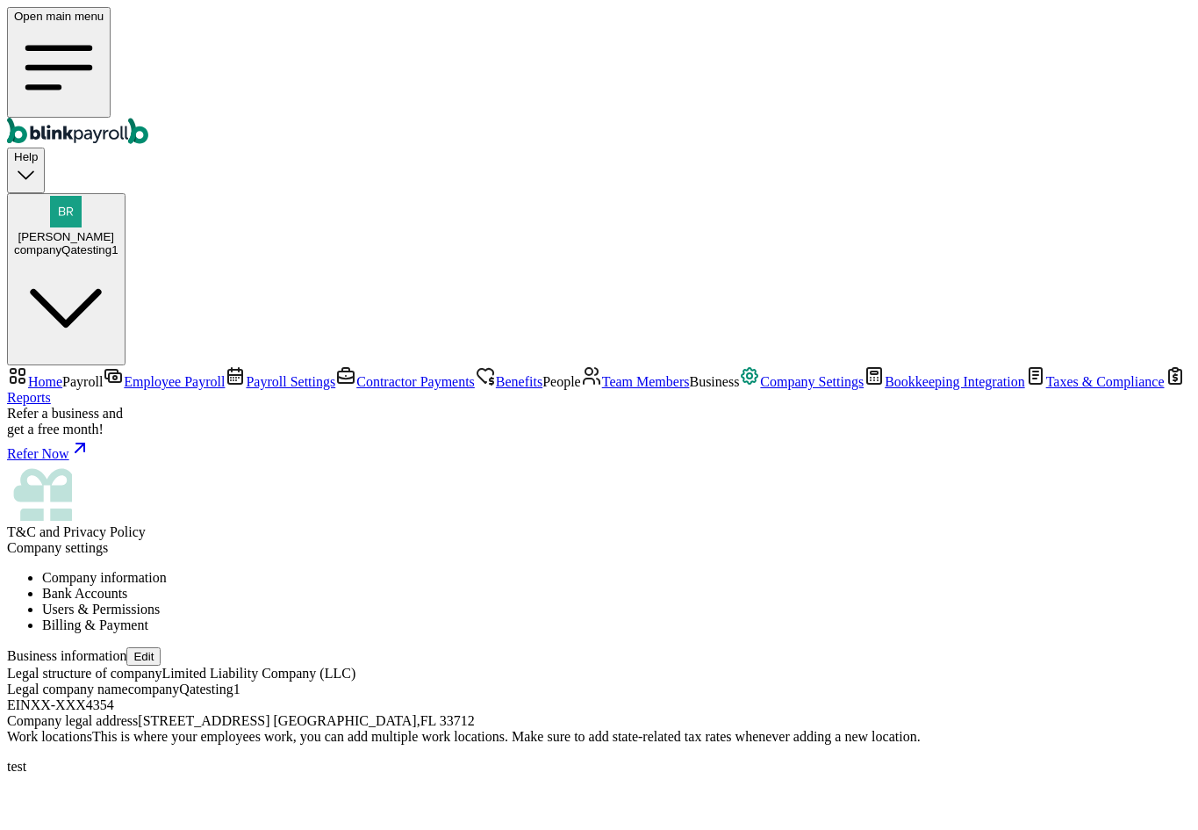
click at [596, 601] on li "Users & Permissions" at bounding box center [616, 609] width 1149 height 16
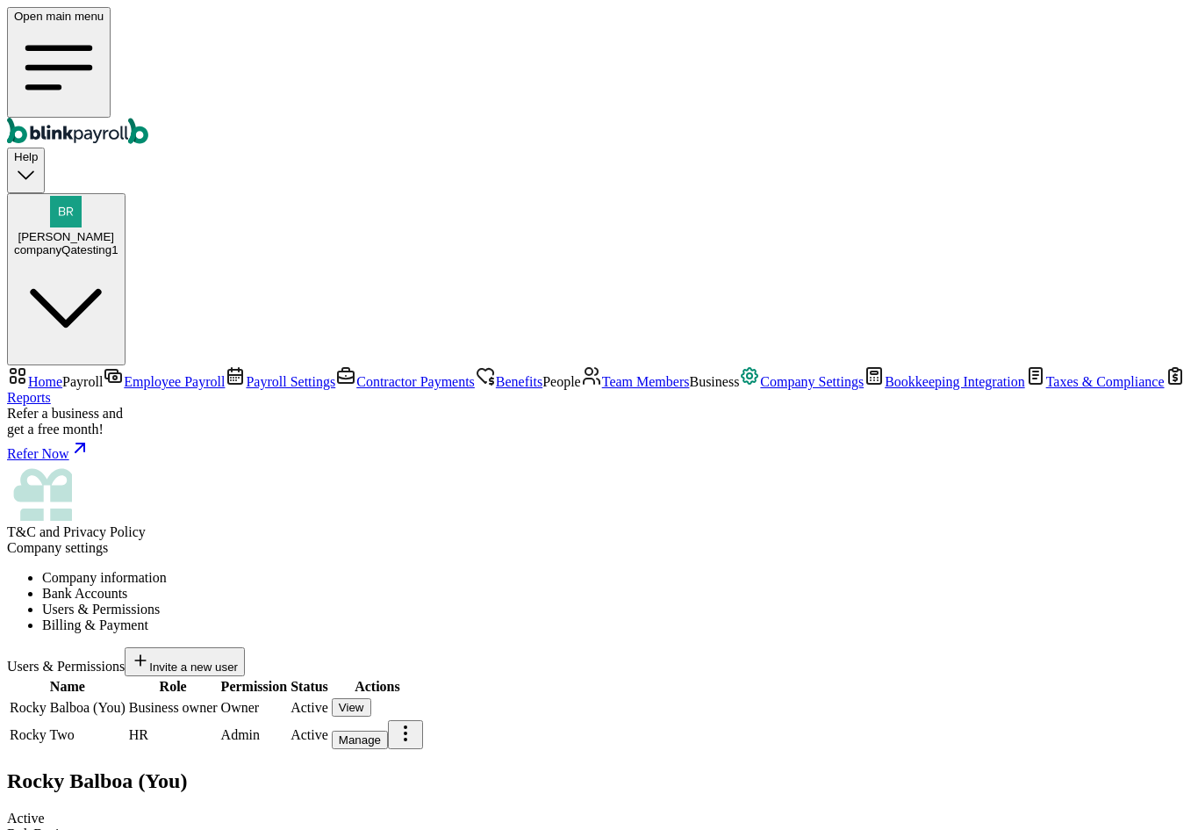
click at [605, 601] on li "Users & Permissions" at bounding box center [616, 609] width 1149 height 16
click at [335, 374] on link "Contractor Payments" at bounding box center [405, 381] width 140 height 15
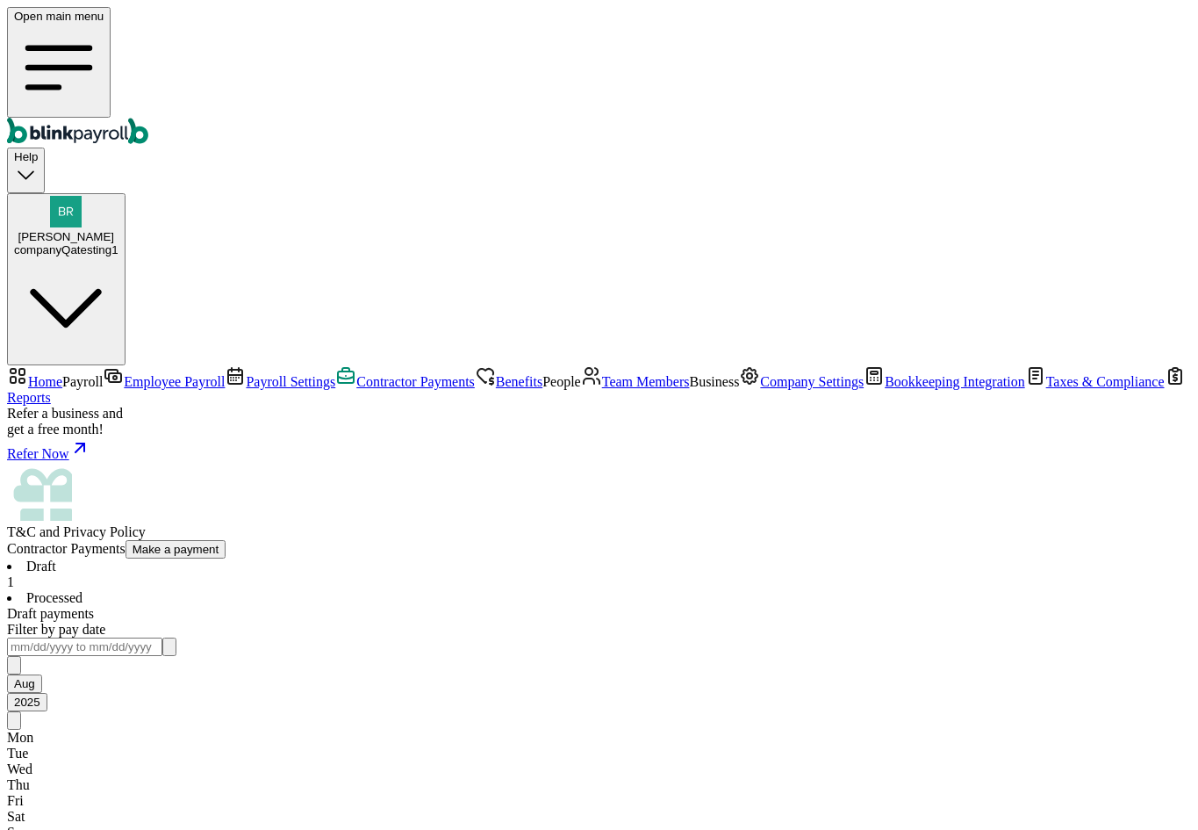
click at [581, 389] on link "Team Members" at bounding box center [635, 381] width 109 height 15
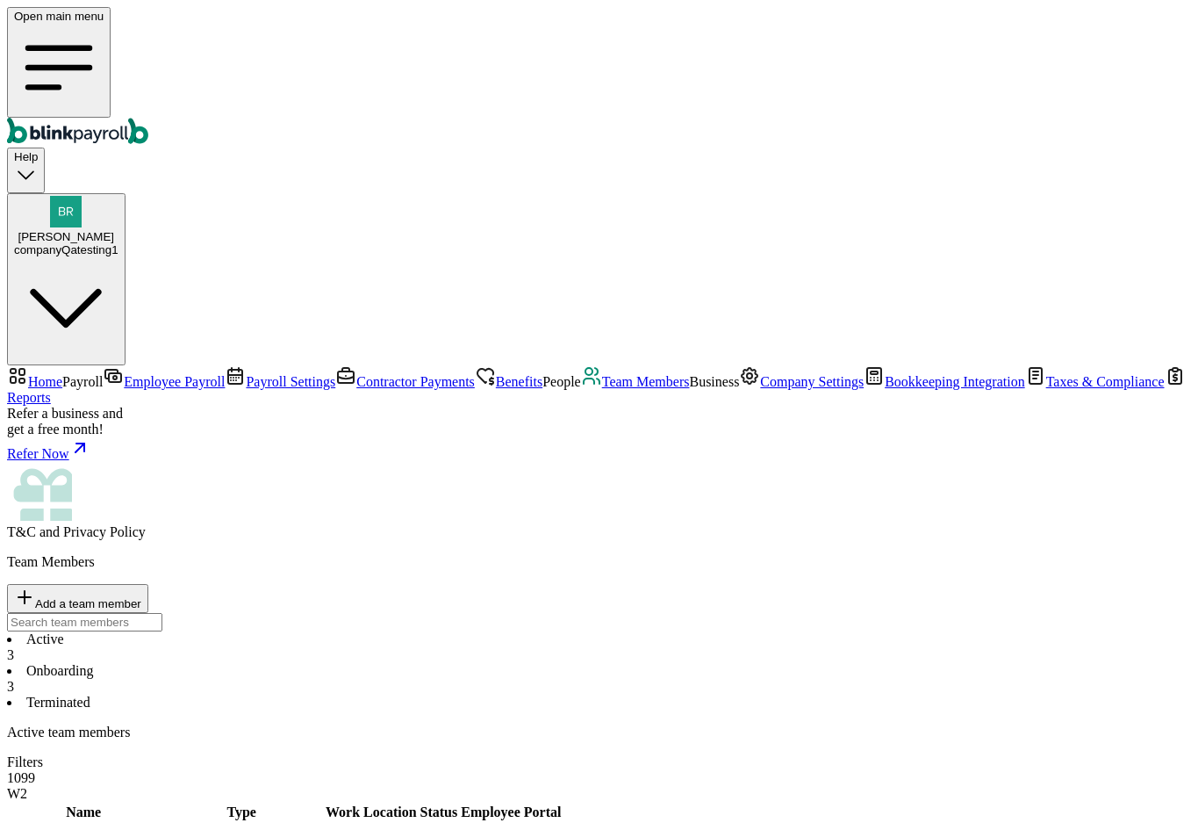
click at [395, 663] on li "Onboarding 3" at bounding box center [599, 679] width 1184 height 32
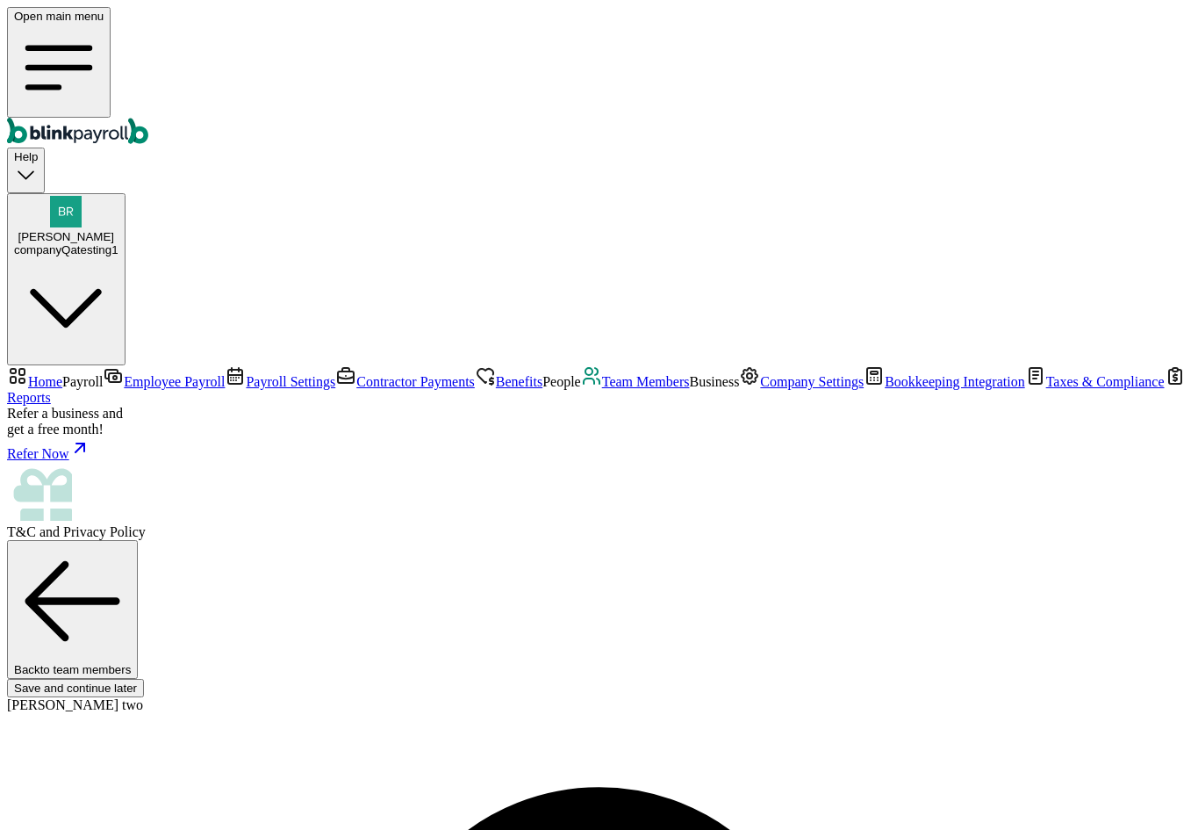
select select "32 1/2 18th St S"
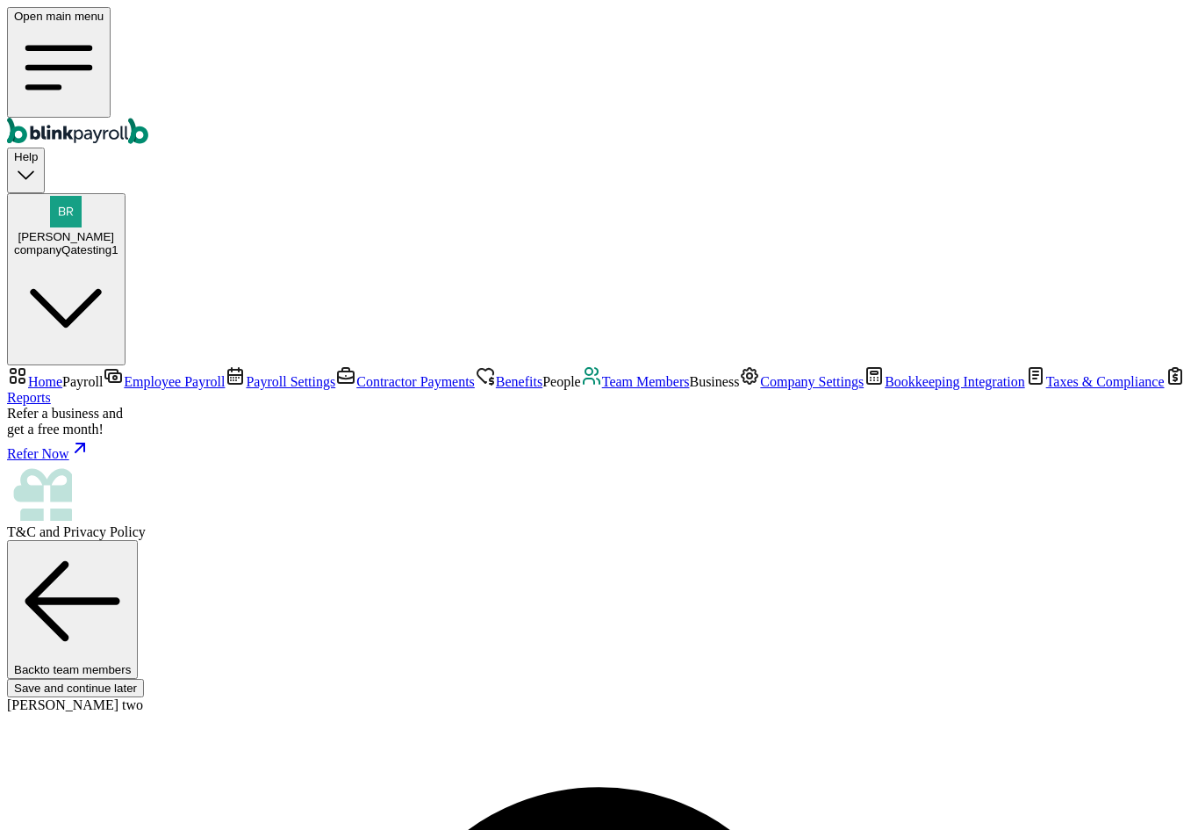
radio input "true"
type input "2,000"
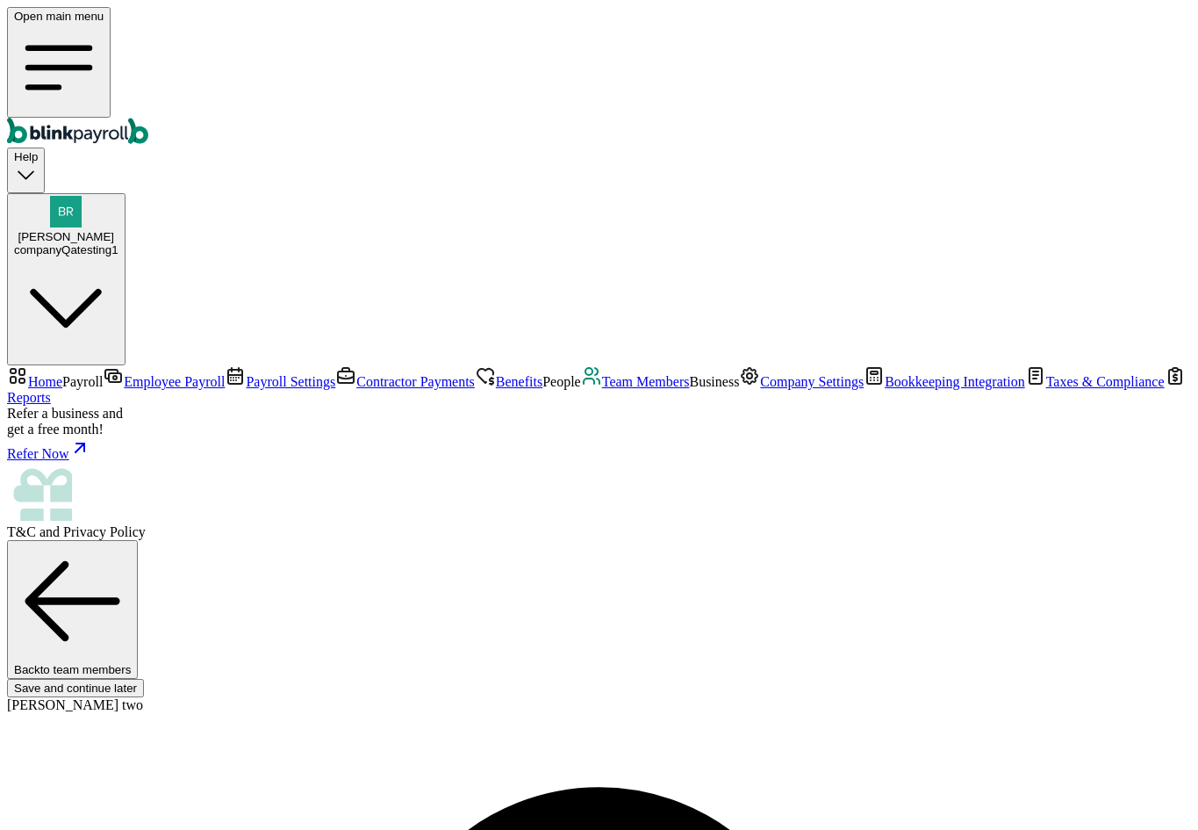
select select "3"
type input "17.31"
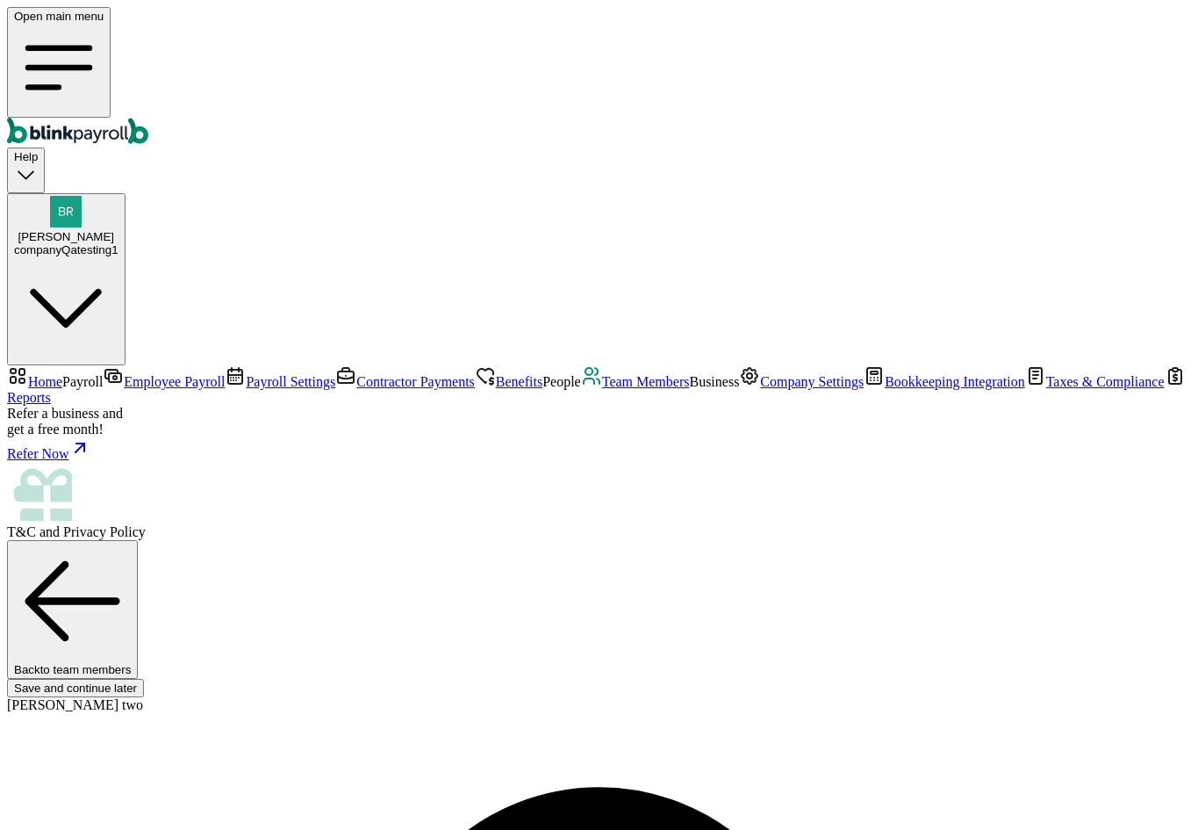
radio input "true"
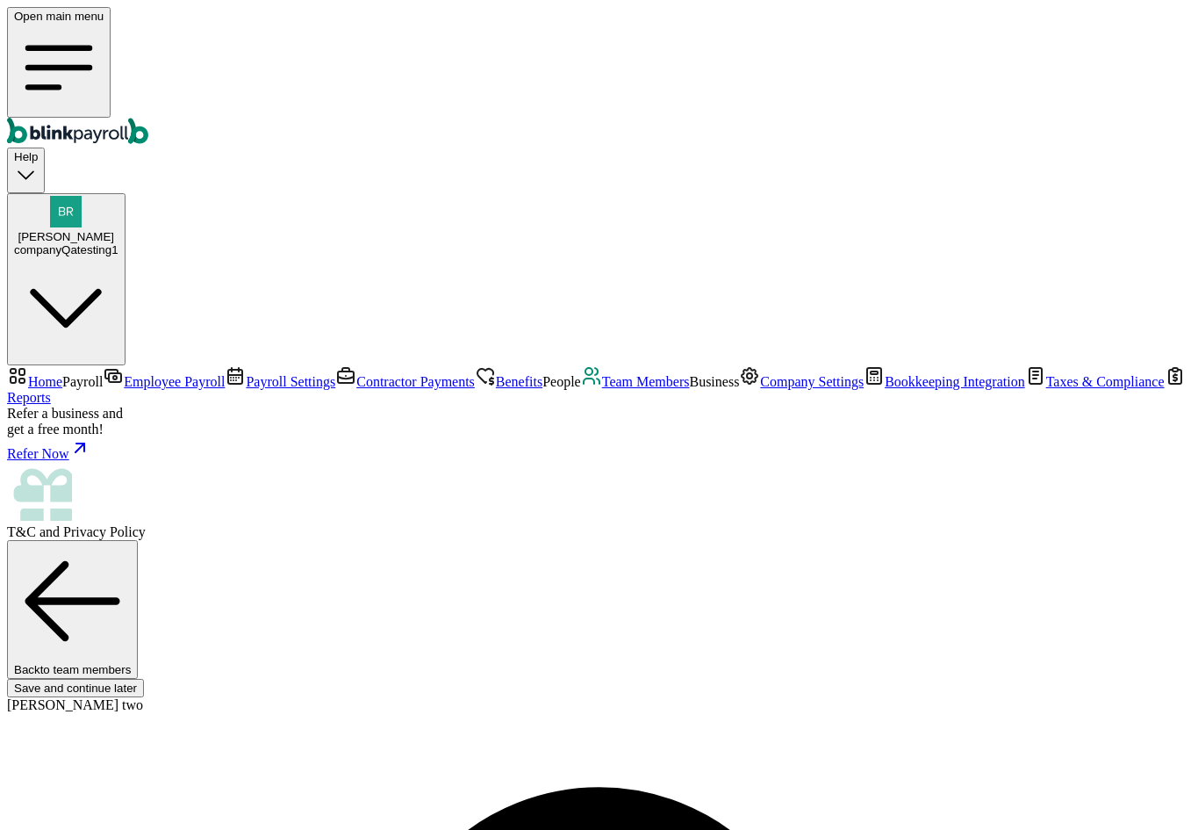
drag, startPoint x: 306, startPoint y: 187, endPoint x: 342, endPoint y: 271, distance: 91.3
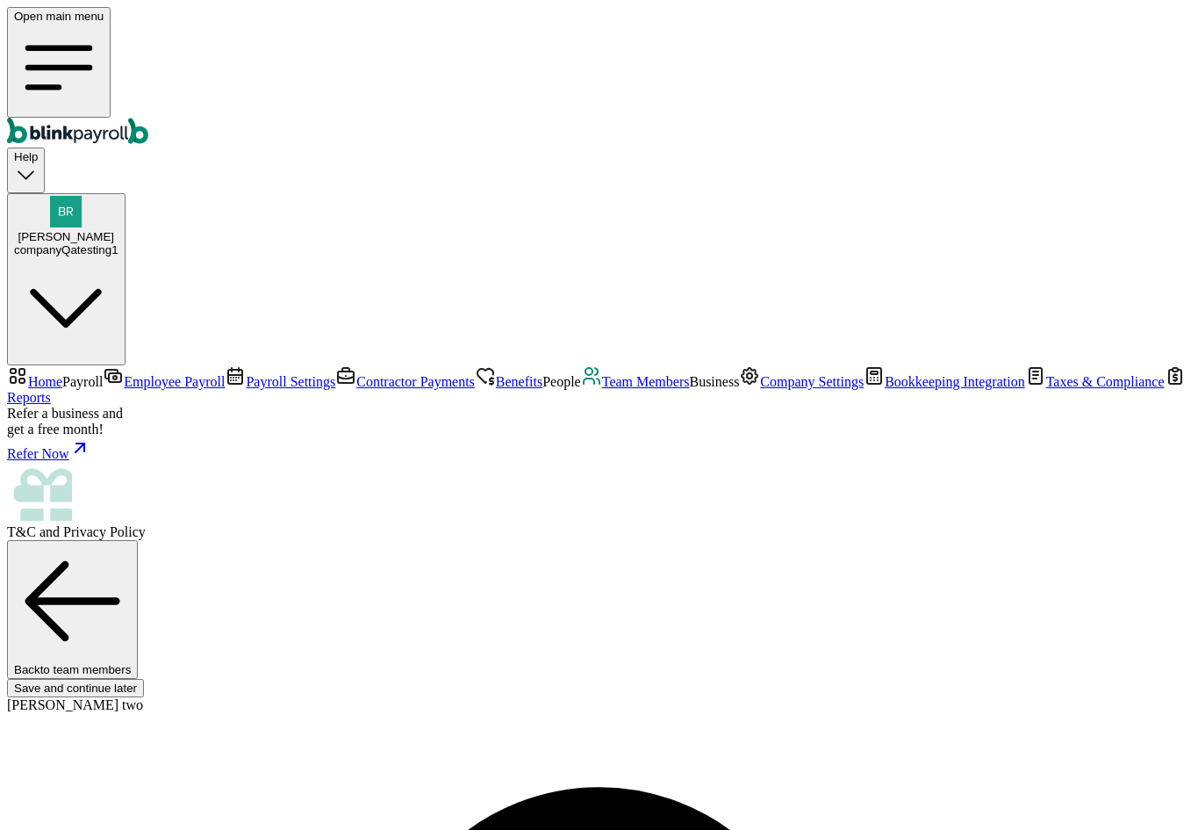
click at [581, 389] on link "Team Members" at bounding box center [635, 381] width 109 height 15
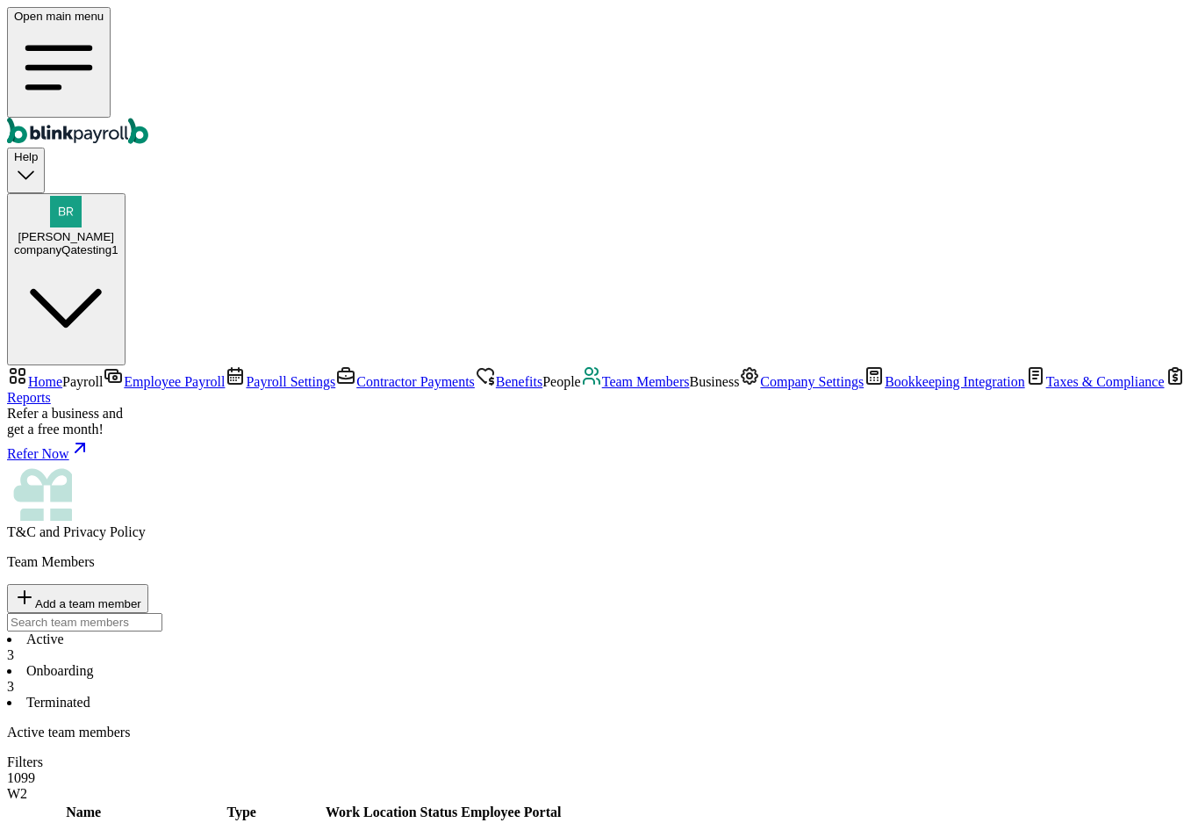
click at [114, 230] on span "Rocky Balboa" at bounding box center [66, 236] width 97 height 13
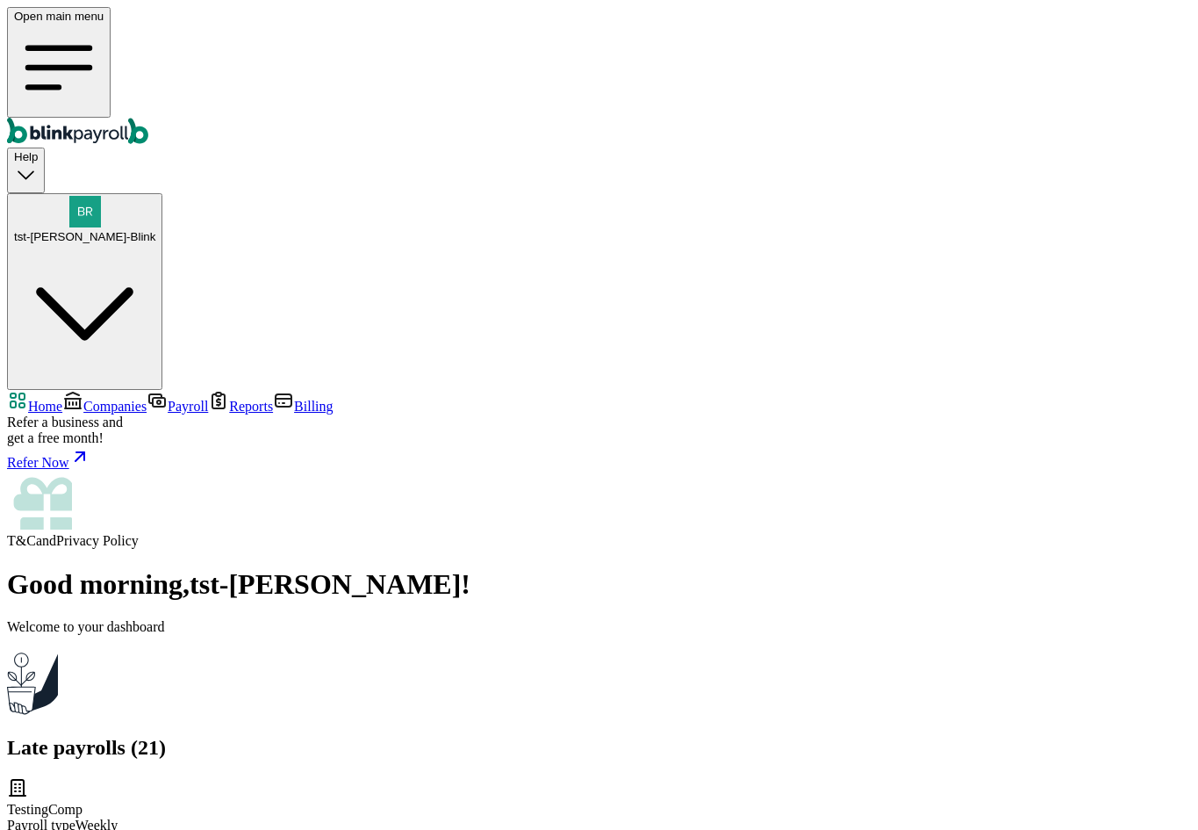
scroll to position [351, 0]
click at [108, 399] on span "Companies" at bounding box center [114, 406] width 63 height 15
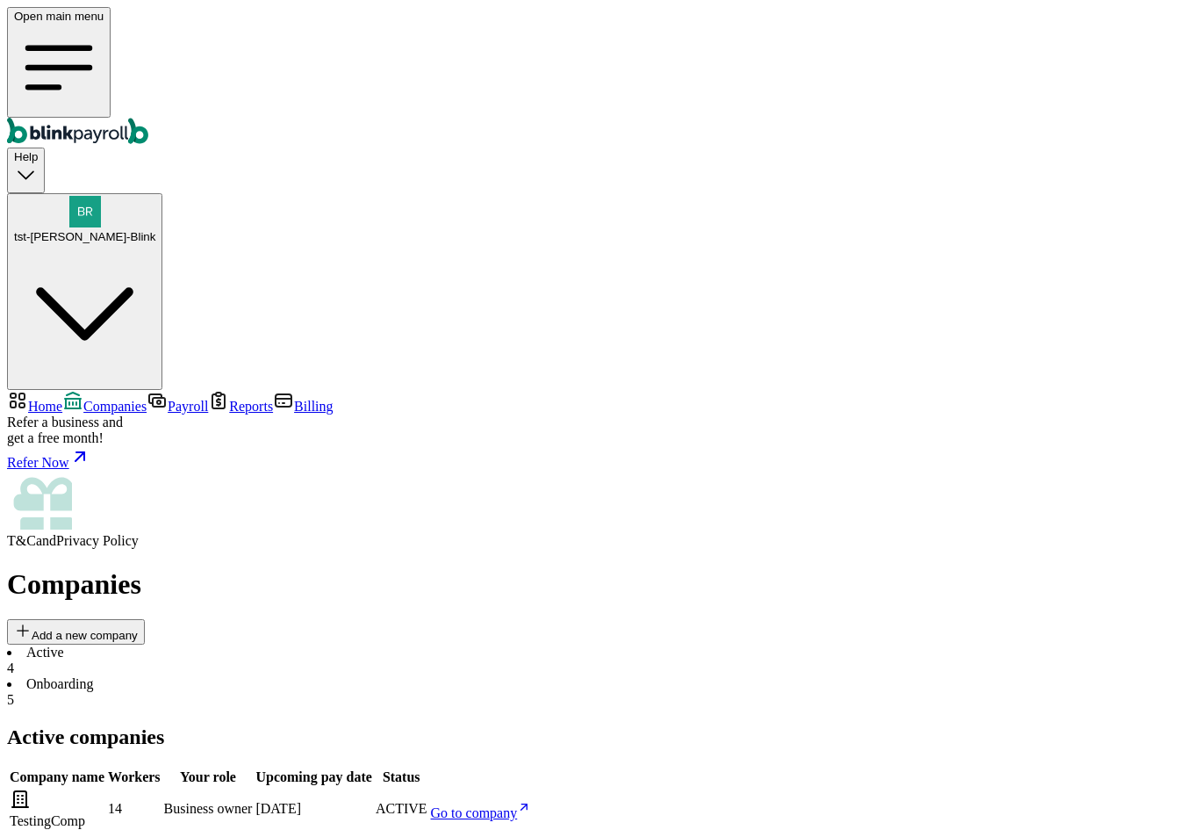
click at [518, 805] on span "Go to company" at bounding box center [474, 812] width 87 height 15
click at [168, 399] on span "Payroll" at bounding box center [188, 406] width 40 height 15
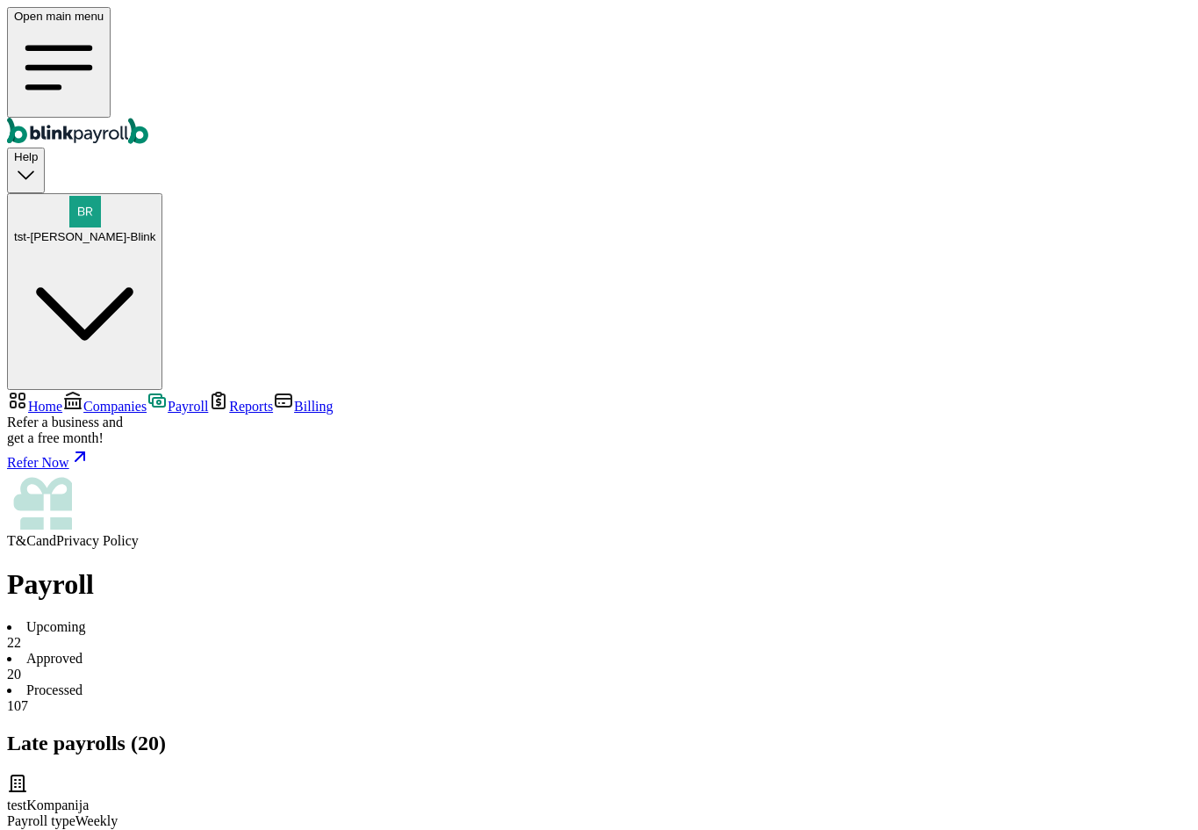
click at [399, 651] on li "Approved 20" at bounding box center [599, 667] width 1184 height 32
click at [536, 682] on li "Processed 107" at bounding box center [599, 698] width 1184 height 32
click at [541, 682] on li "Processed 107" at bounding box center [599, 698] width 1184 height 32
click at [119, 399] on span "Companies" at bounding box center [114, 406] width 63 height 15
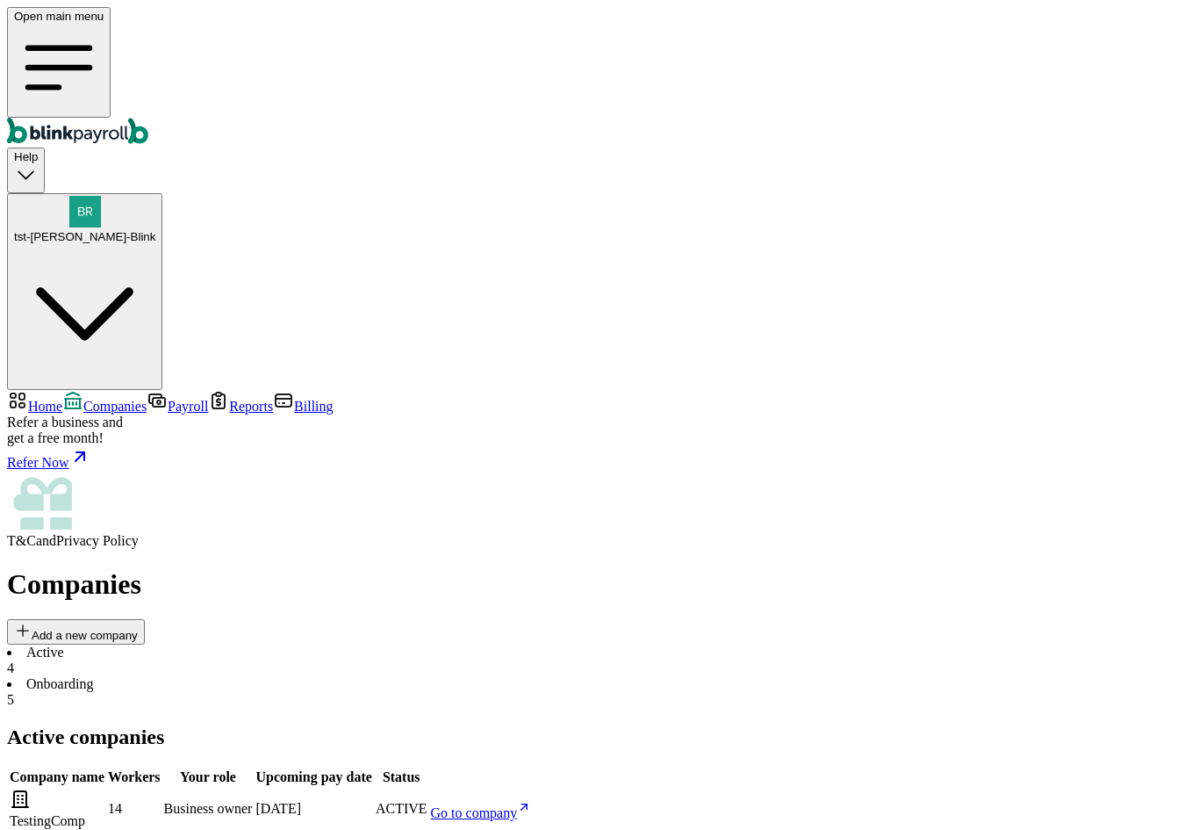
click at [62, 399] on span "Home" at bounding box center [45, 406] width 34 height 15
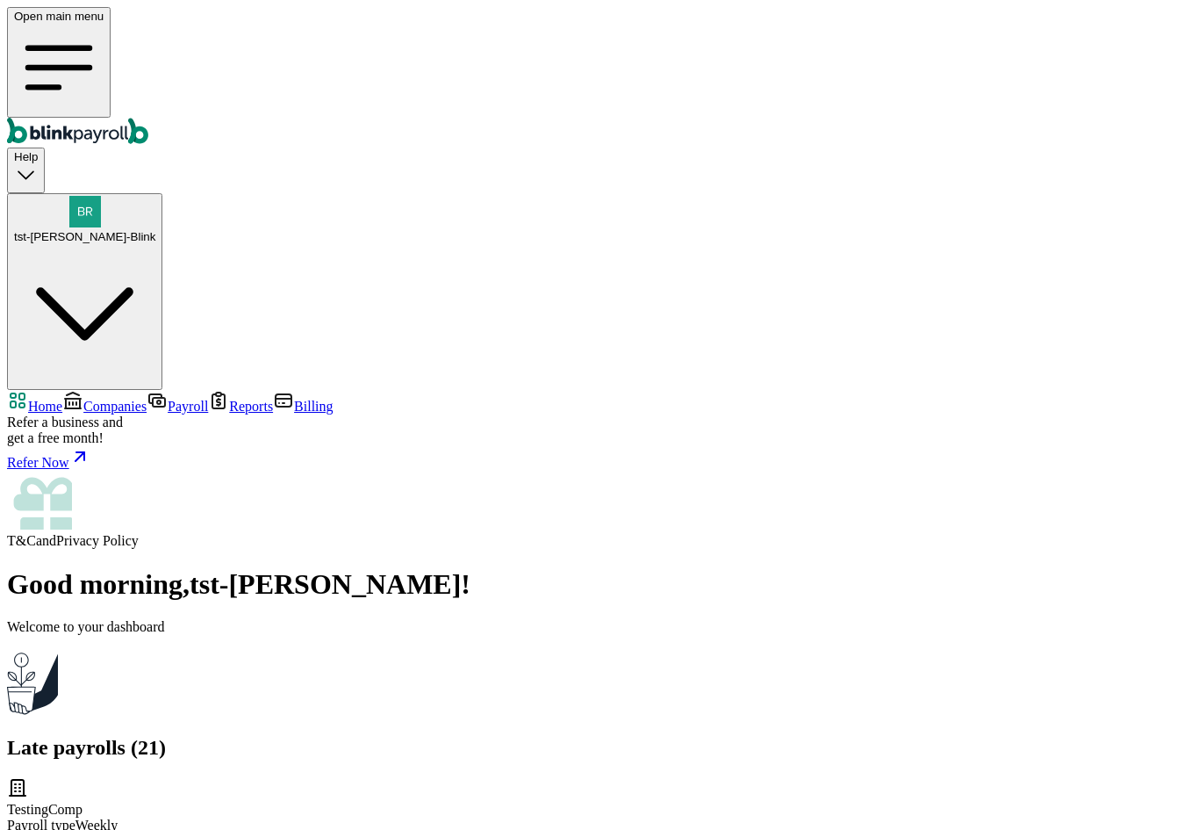
click at [147, 399] on span "Companies" at bounding box center [114, 406] width 63 height 15
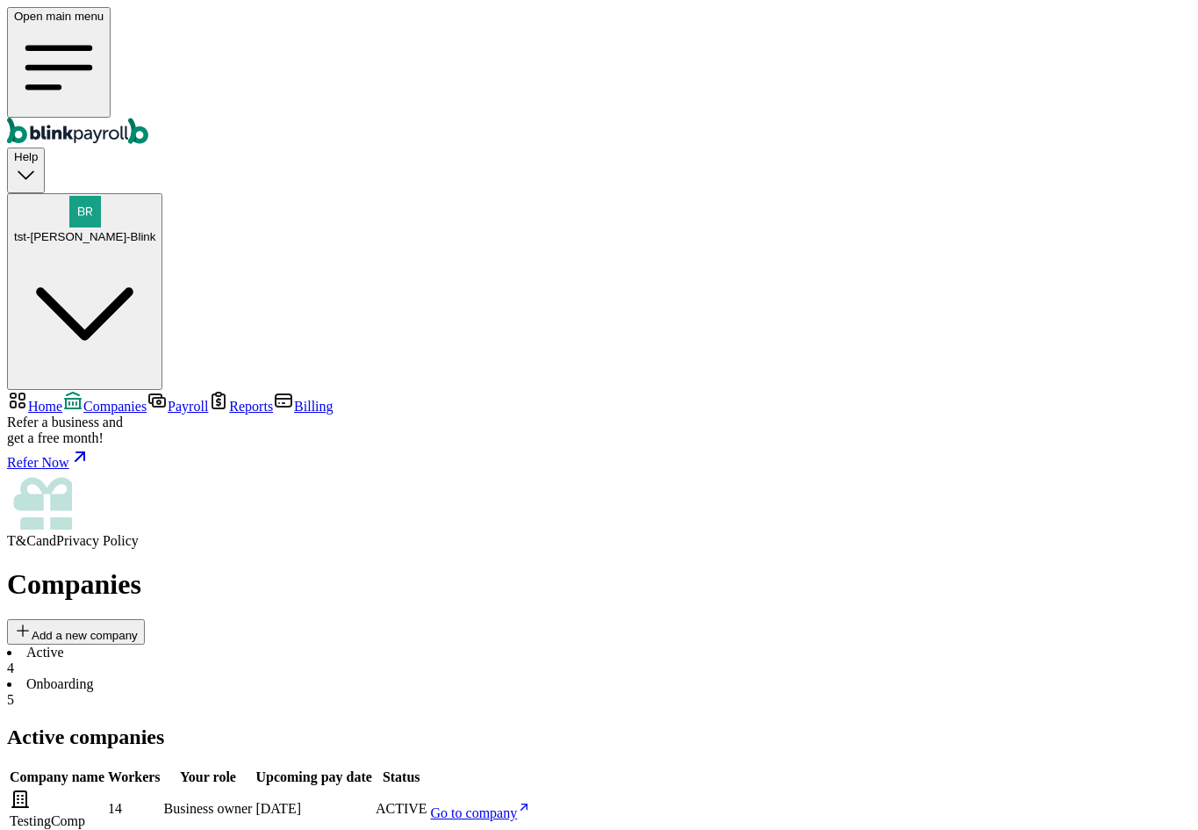
click at [62, 399] on span "Home" at bounding box center [45, 406] width 34 height 15
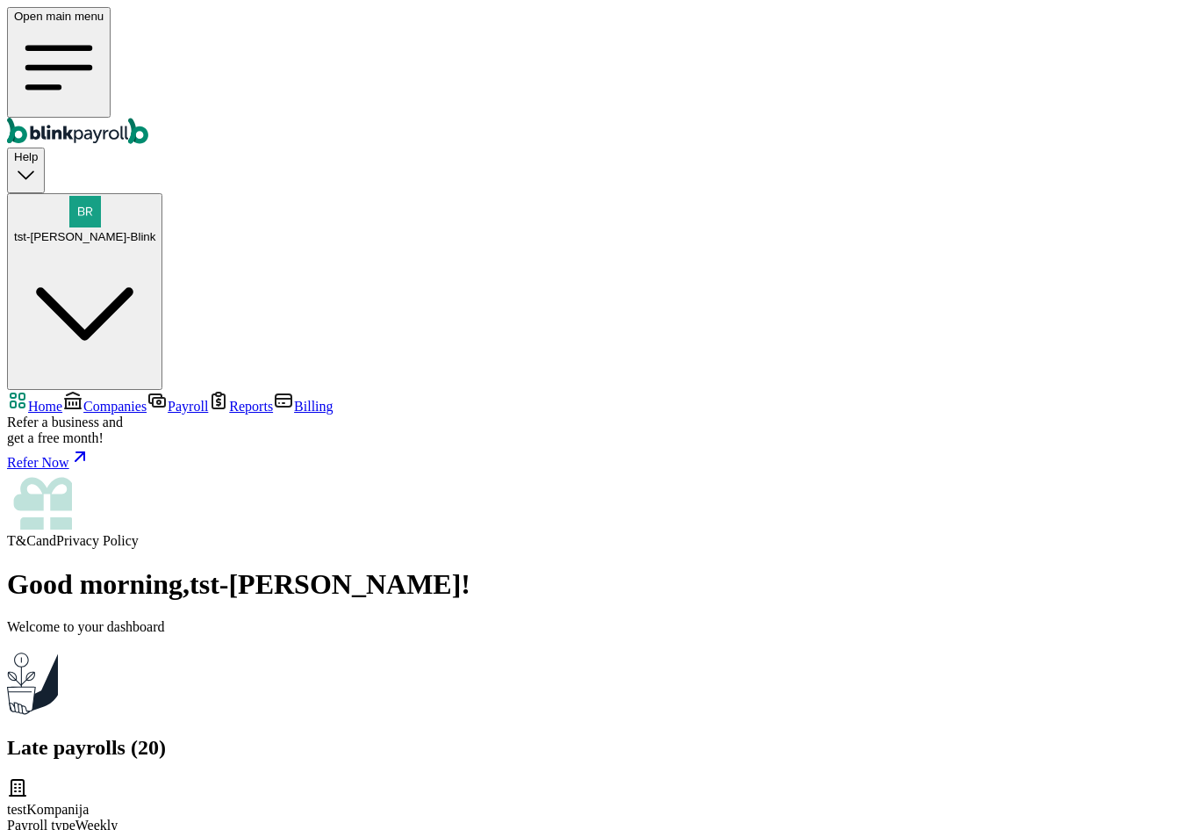
click at [83, 399] on span "Companies" at bounding box center [114, 406] width 63 height 15
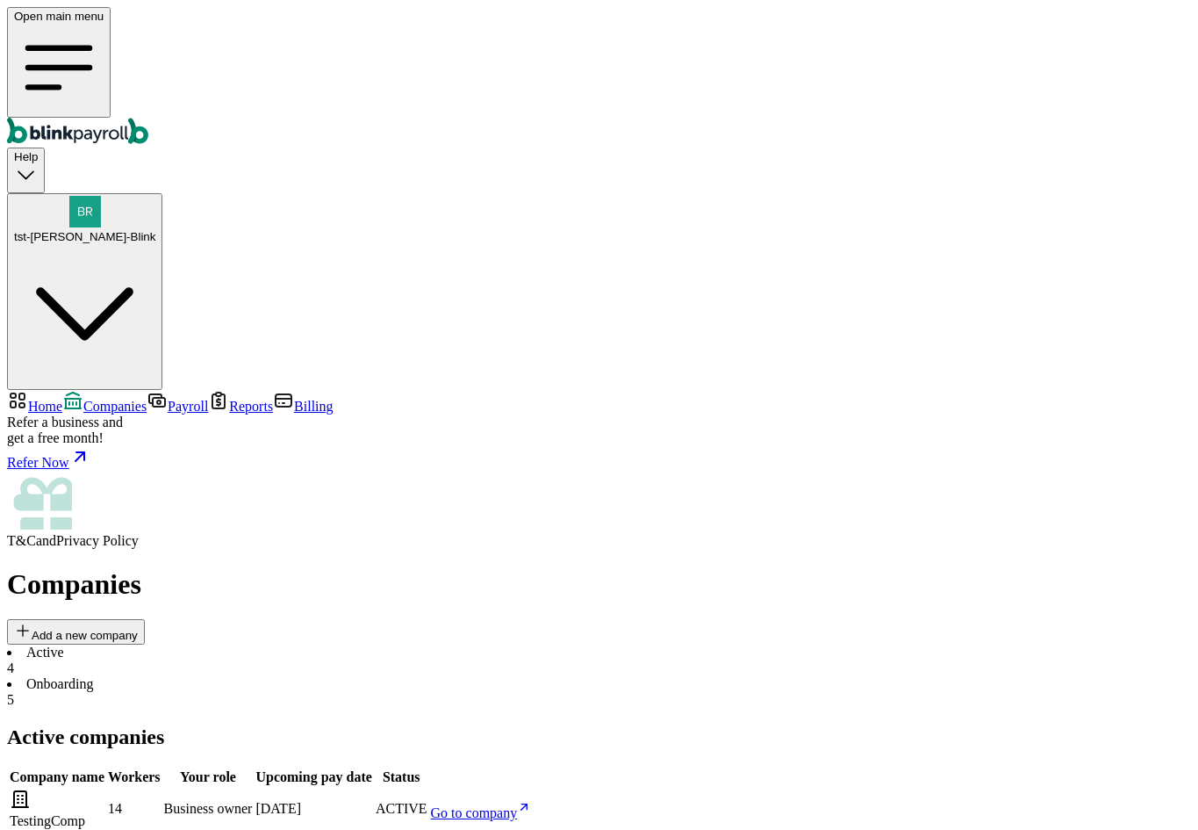
click at [168, 399] on span "Payroll" at bounding box center [188, 406] width 40 height 15
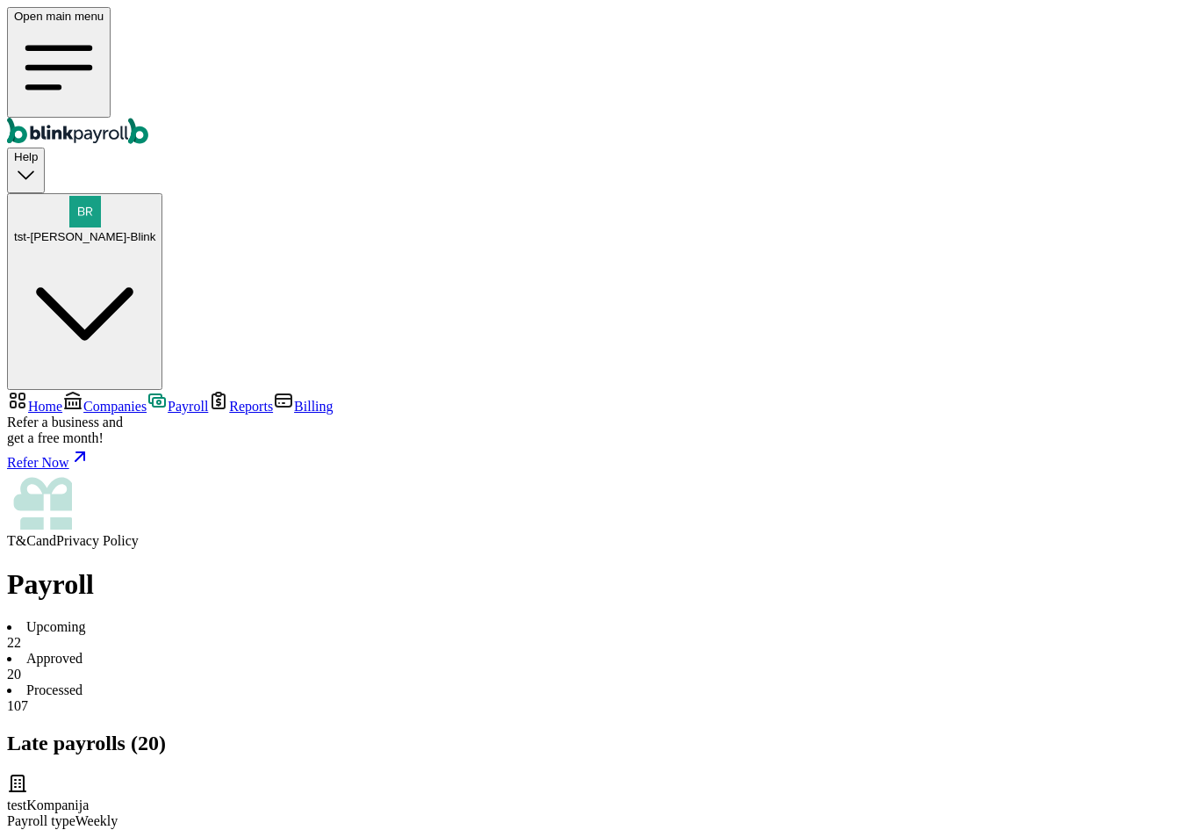
click at [62, 399] on span "Home" at bounding box center [45, 406] width 34 height 15
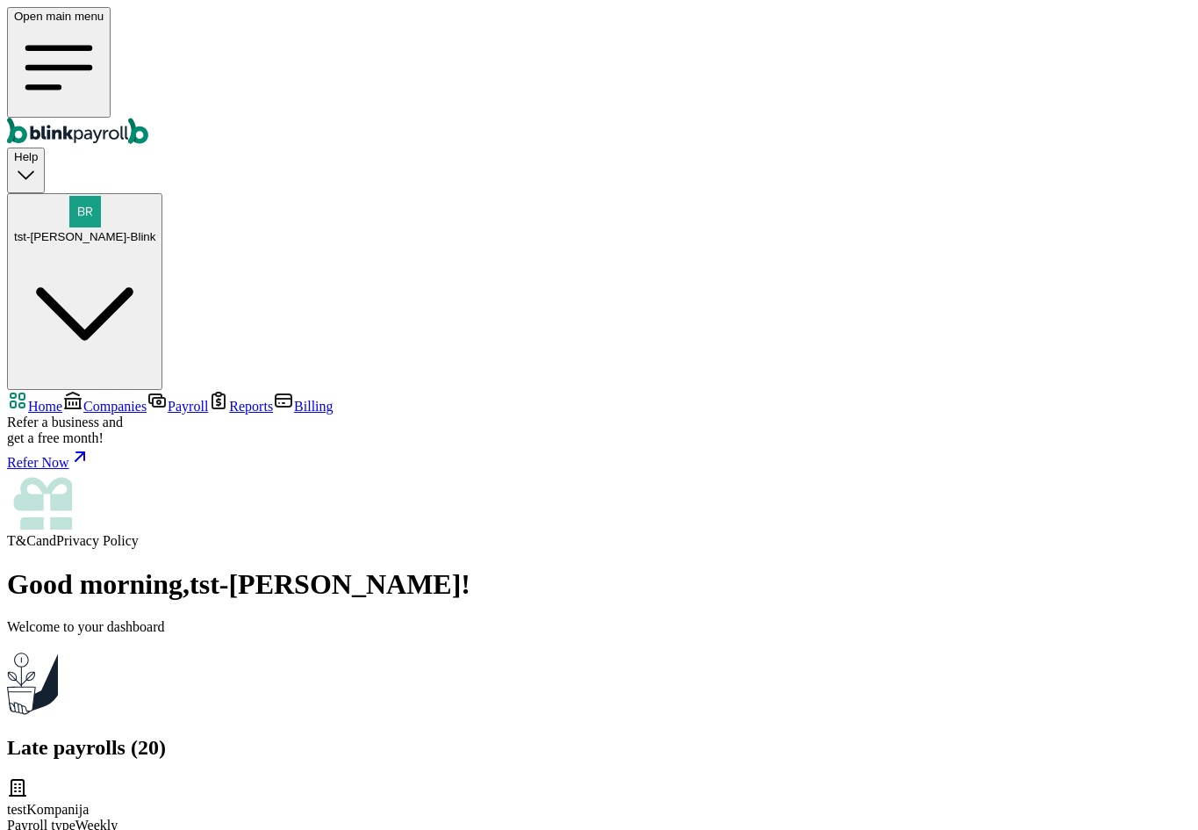
click at [97, 399] on span "Companies" at bounding box center [114, 406] width 63 height 15
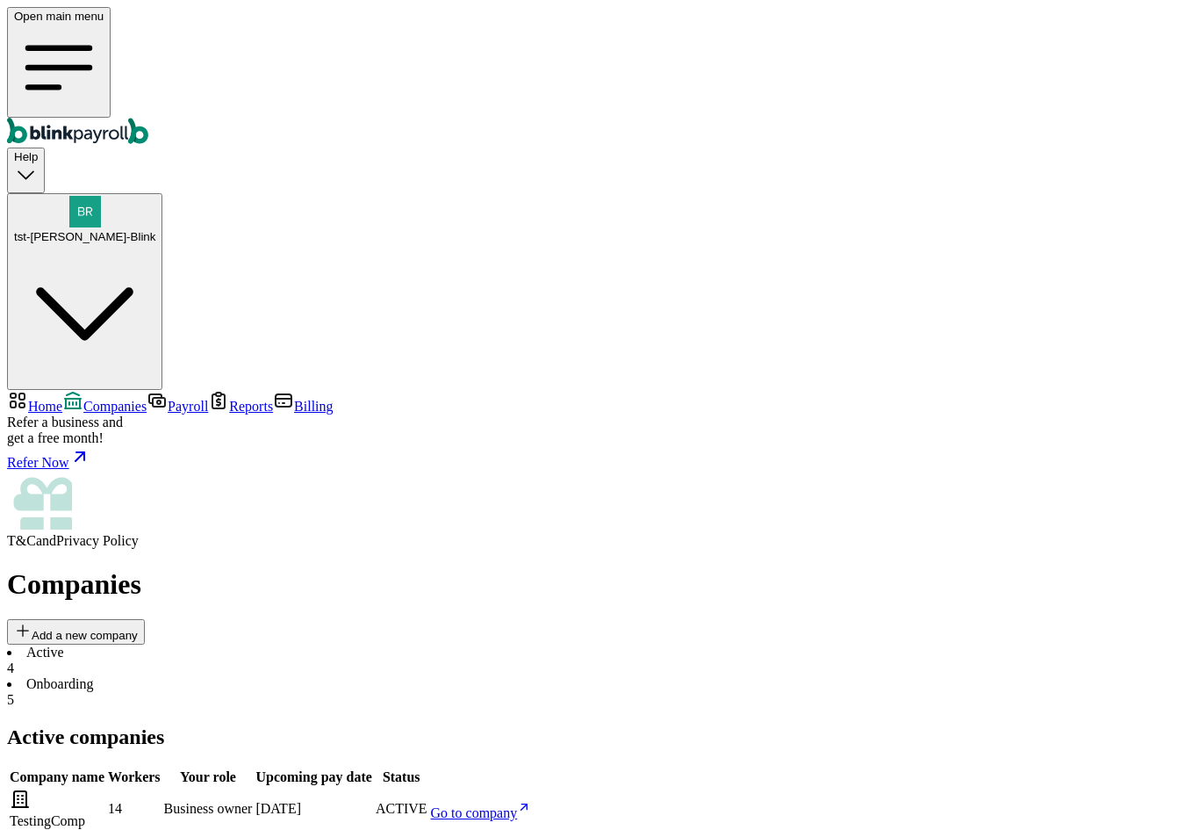
click at [168, 399] on span "Payroll" at bounding box center [188, 406] width 40 height 15
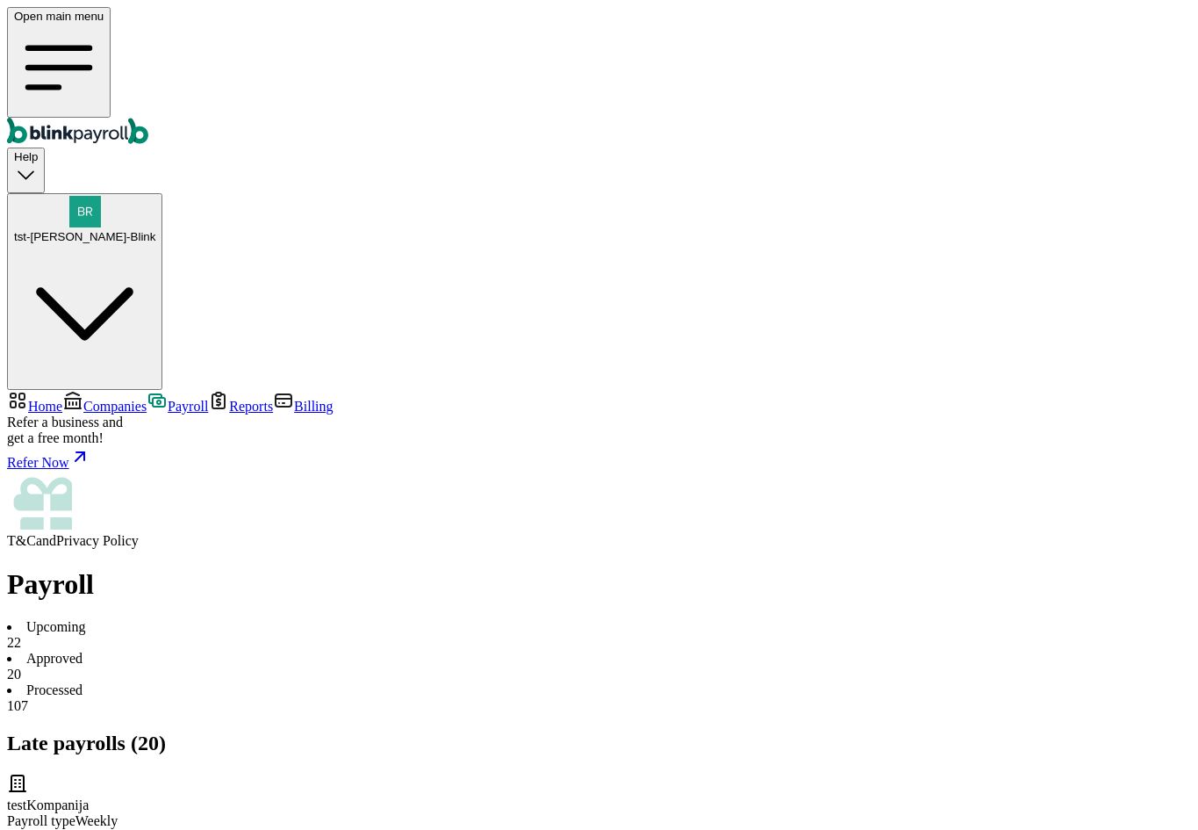
drag, startPoint x: 428, startPoint y: 171, endPoint x: 417, endPoint y: 173, distance: 11.5
click at [428, 651] on li "Approved 20" at bounding box center [599, 667] width 1184 height 32
click at [310, 619] on li "Upcoming 22" at bounding box center [599, 635] width 1184 height 32
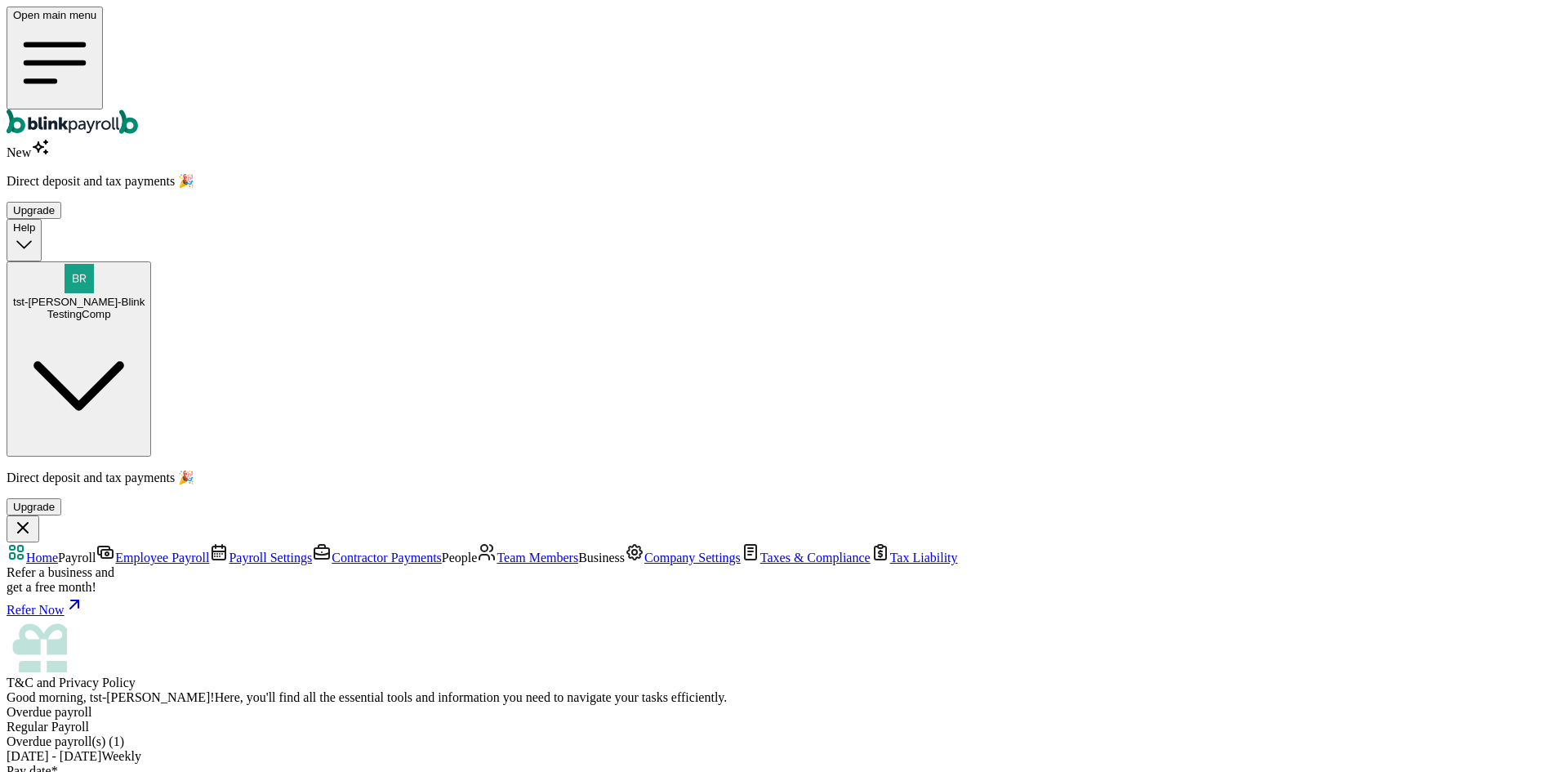
click at [497, 551] on span "Team Members" at bounding box center [538, 557] width 82 height 14
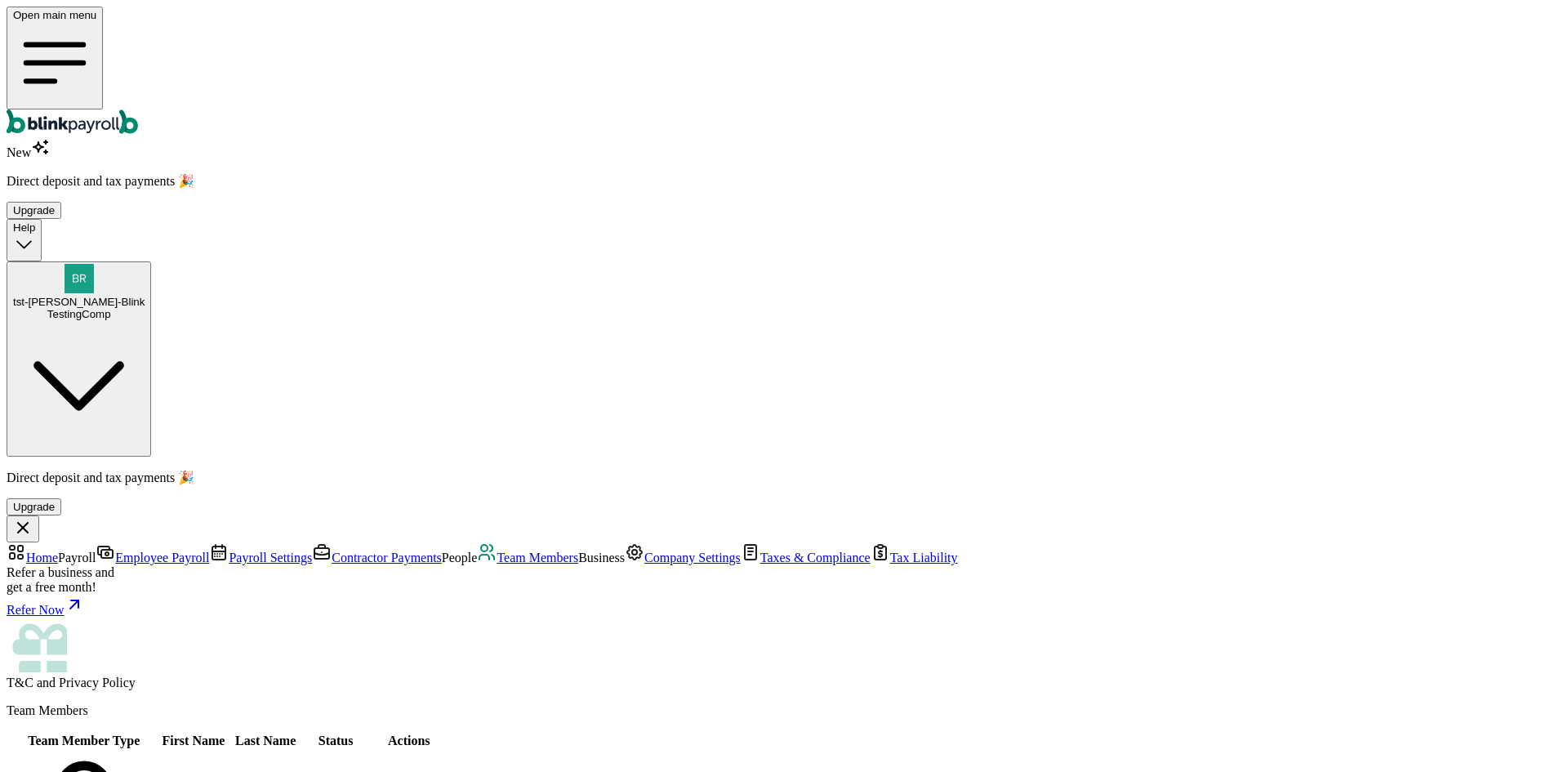
scroll to position [311, 0]
drag, startPoint x: 1468, startPoint y: 688, endPoint x: 1442, endPoint y: 687, distance: 26.0
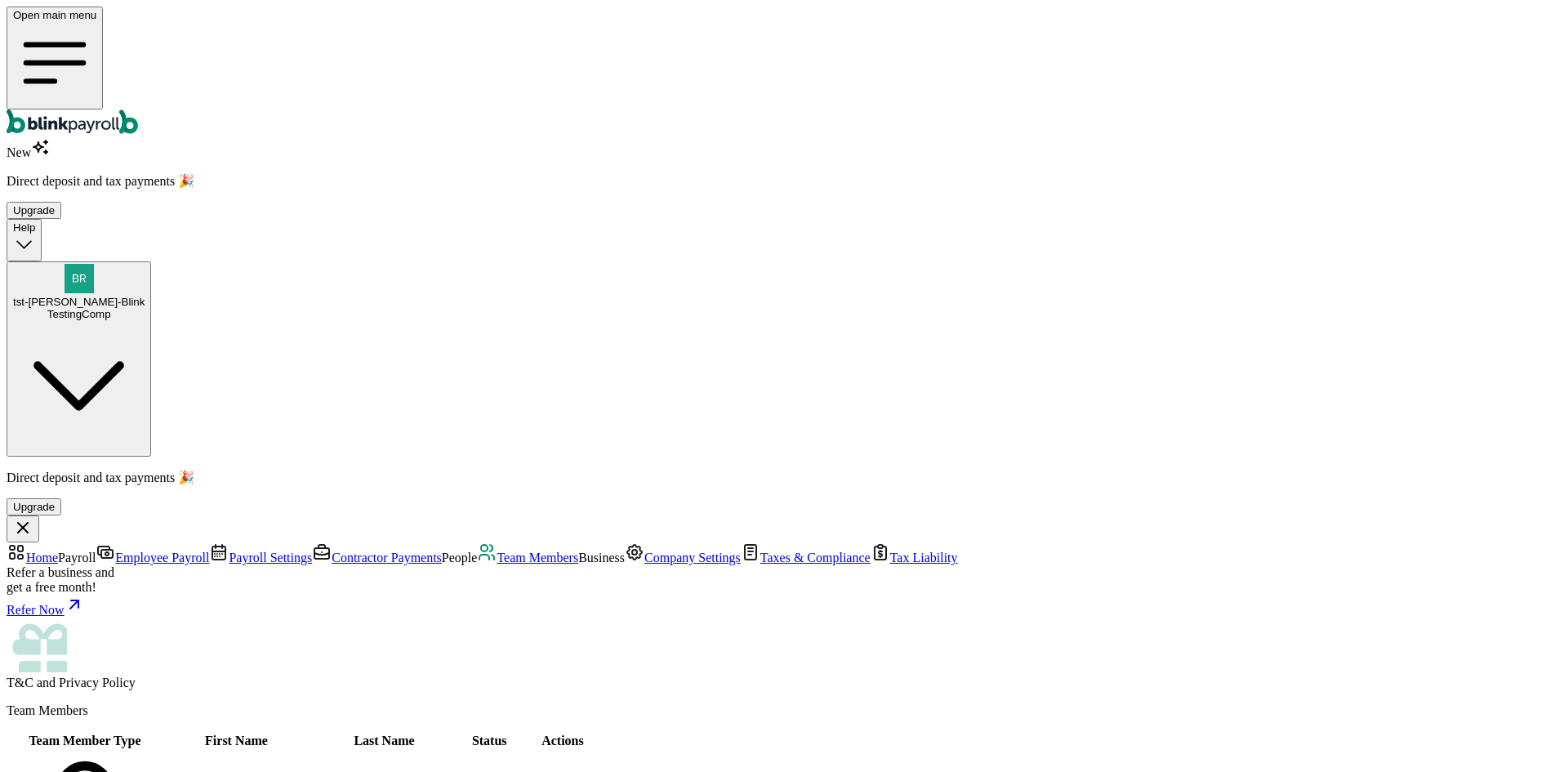
select select "employee"
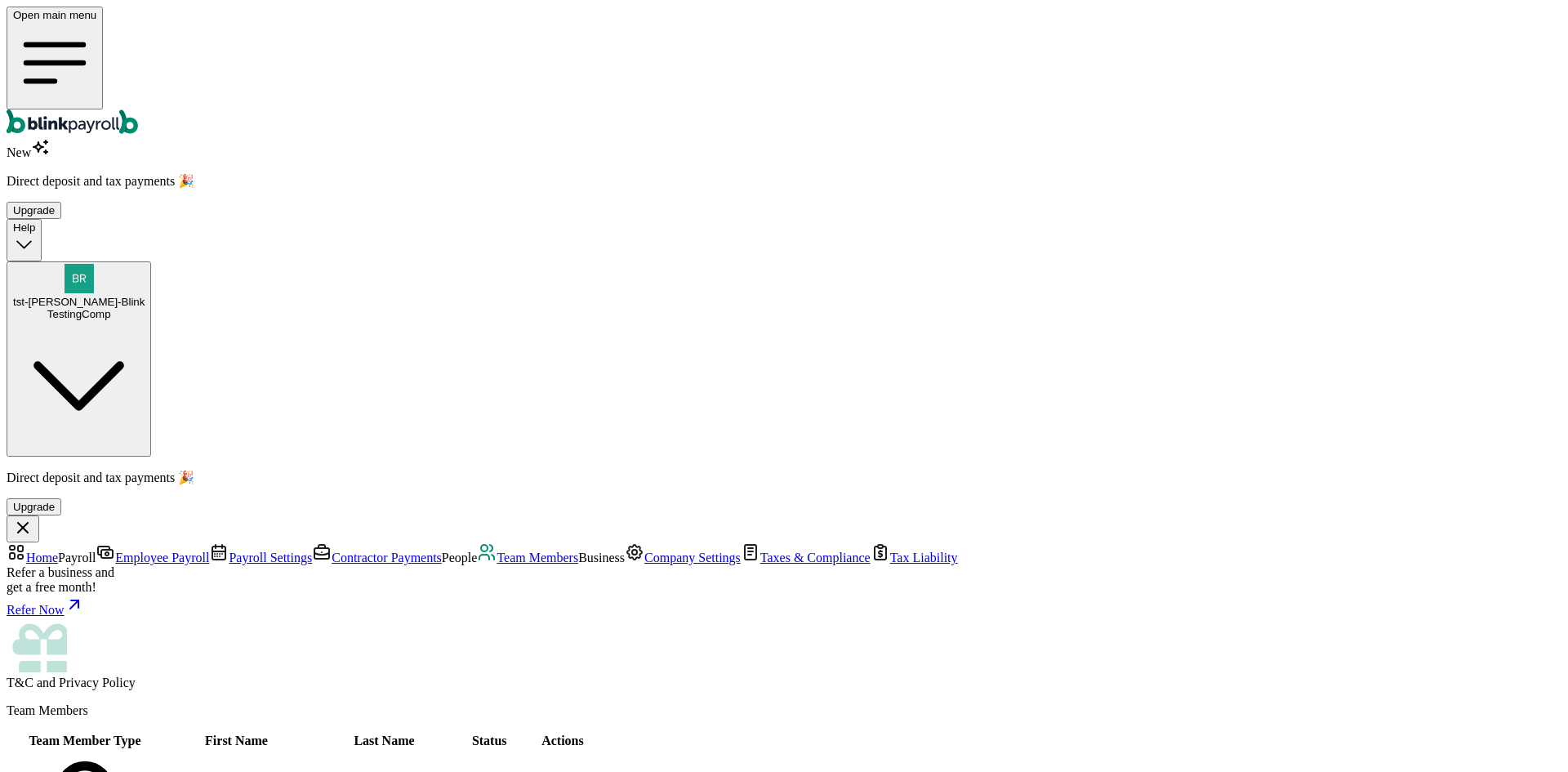
type input "nju"
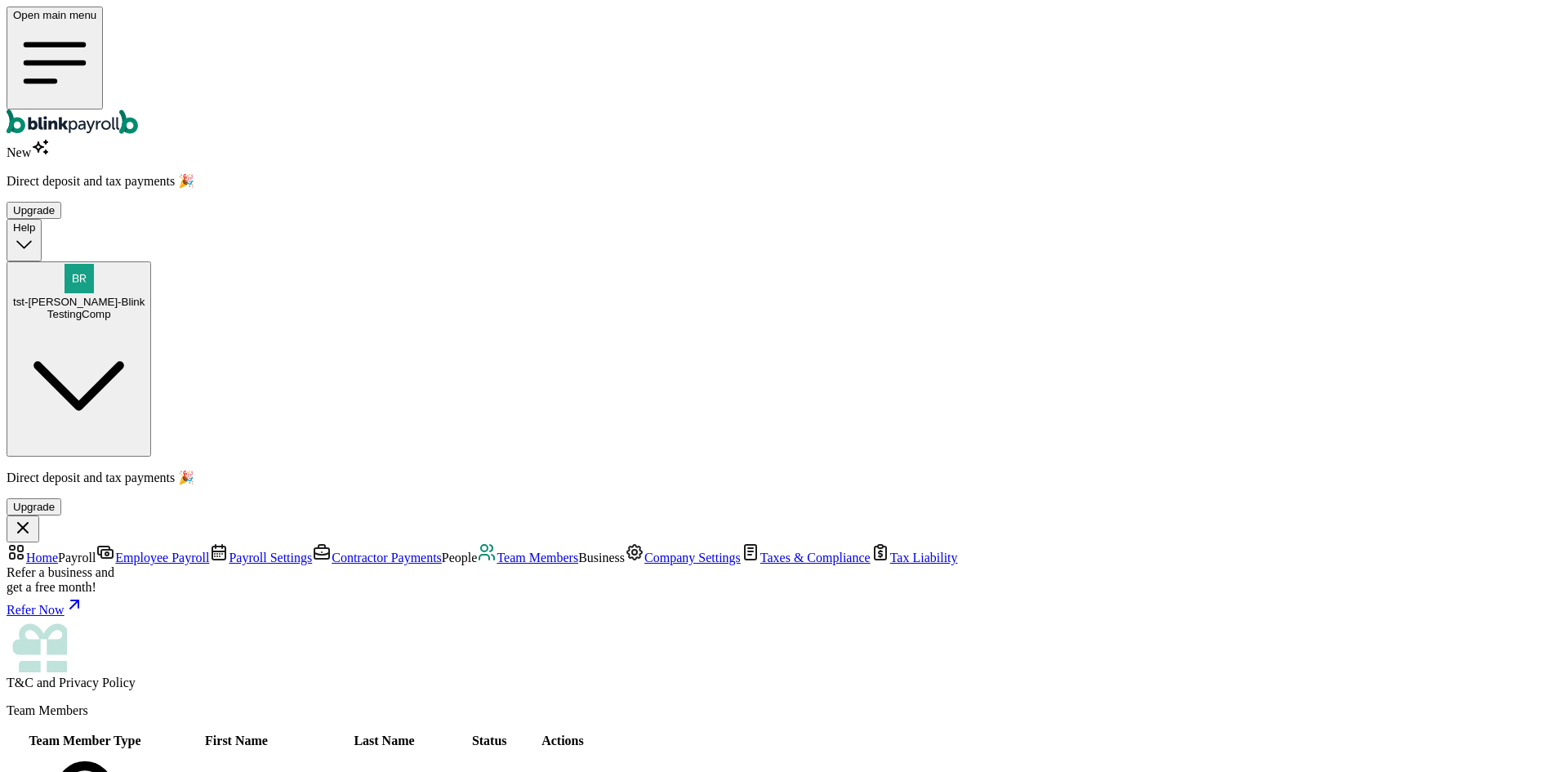
type input "uan"
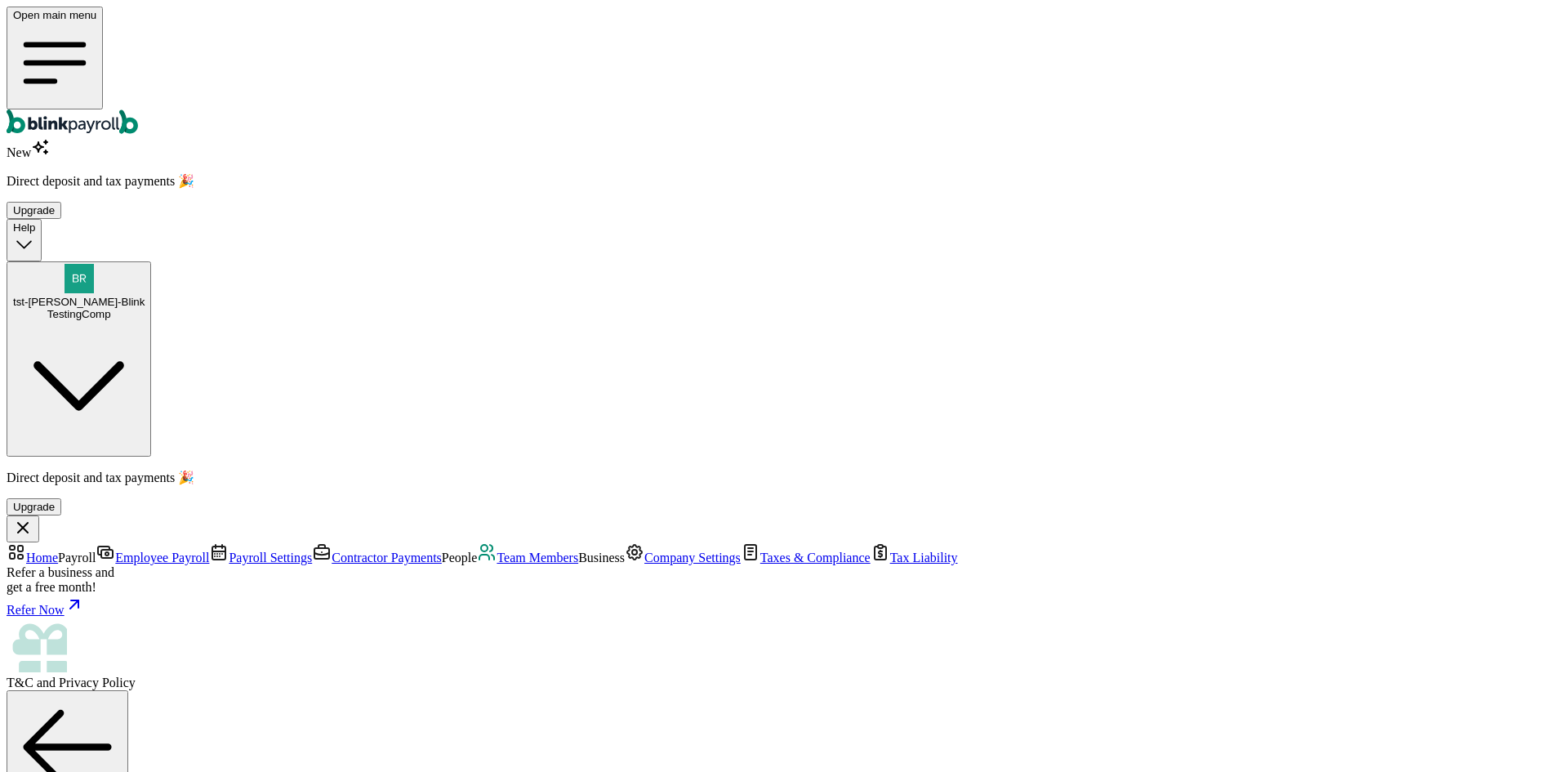
drag, startPoint x: 334, startPoint y: 249, endPoint x: 316, endPoint y: 290, distance: 44.8
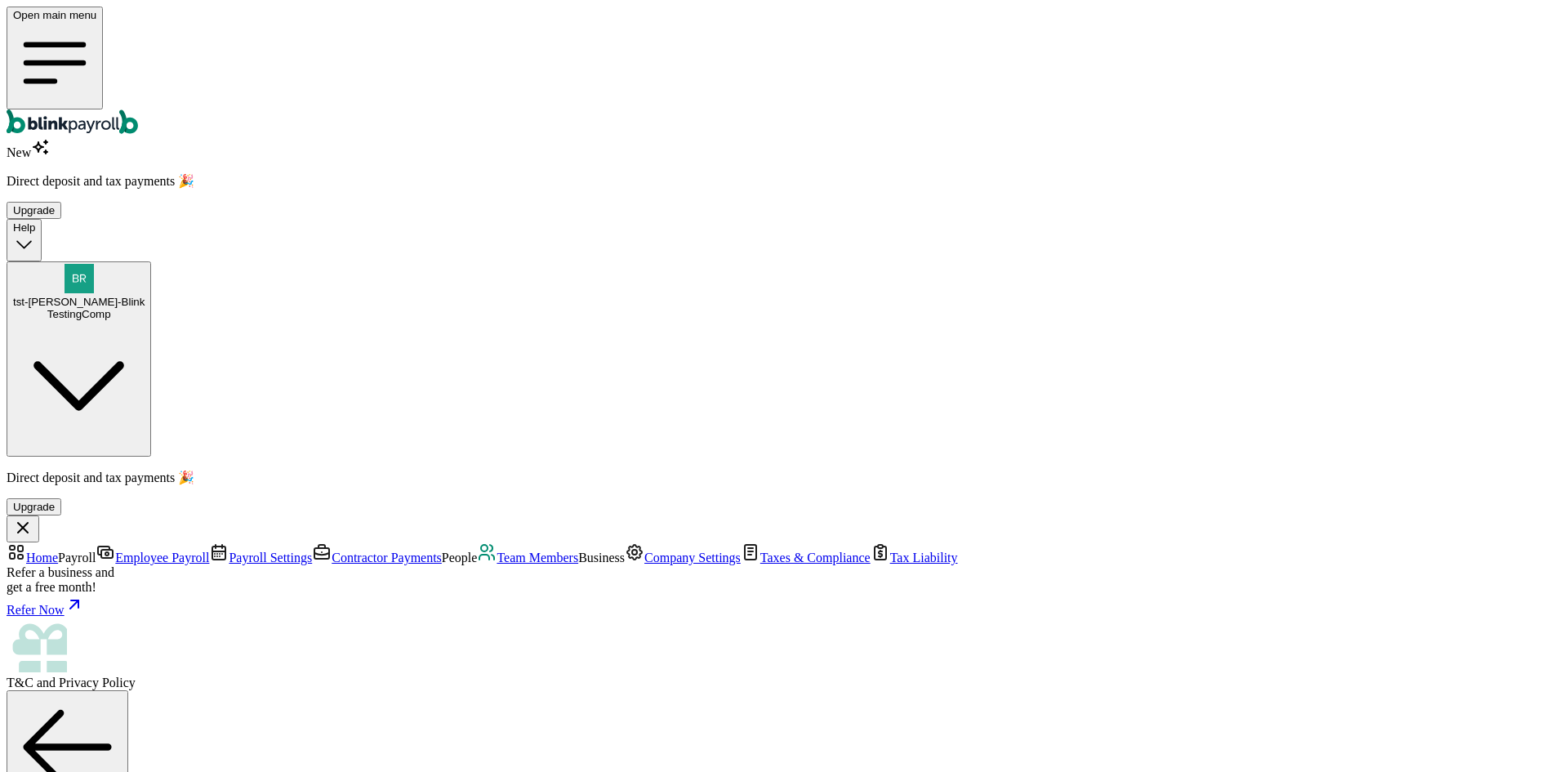
type input "[PERSON_NAME][EMAIL_ADDRESS][DOMAIN_NAME]"
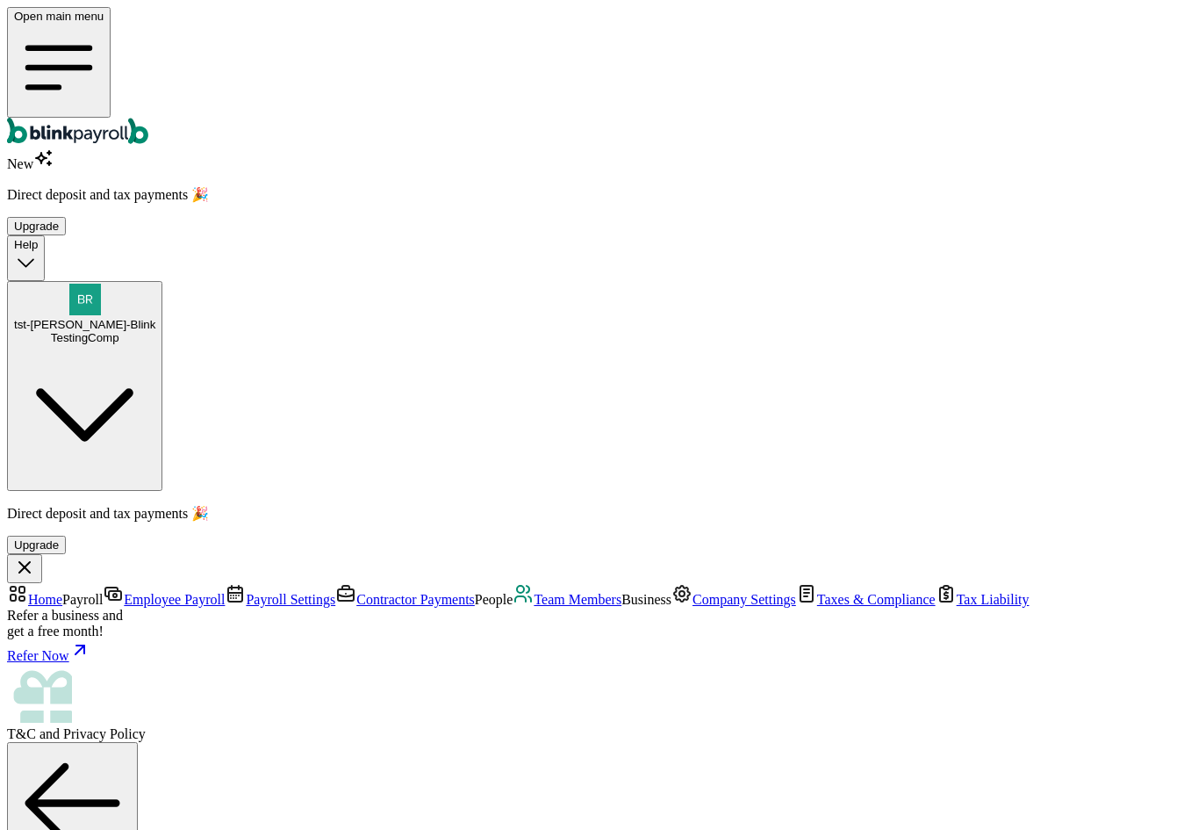
type input "[DATE]"
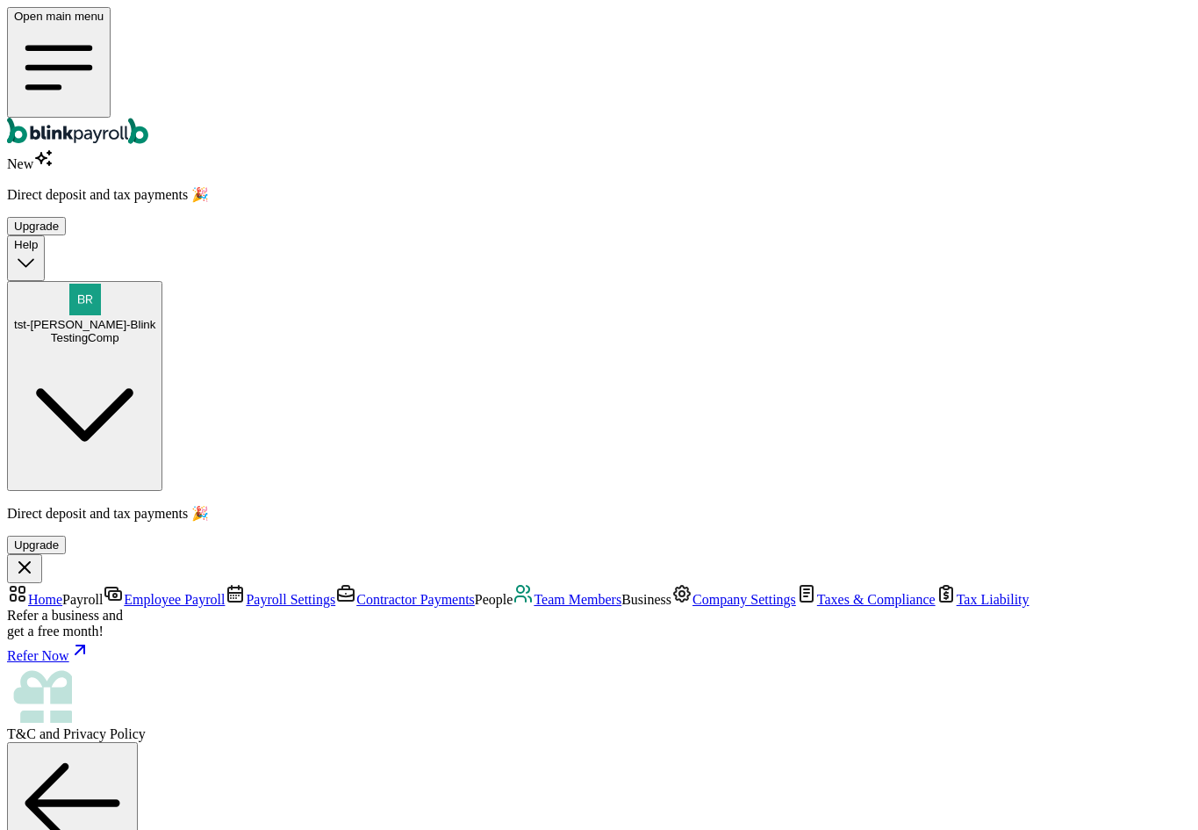
select select "3100 Southwest 62nd Avenue"
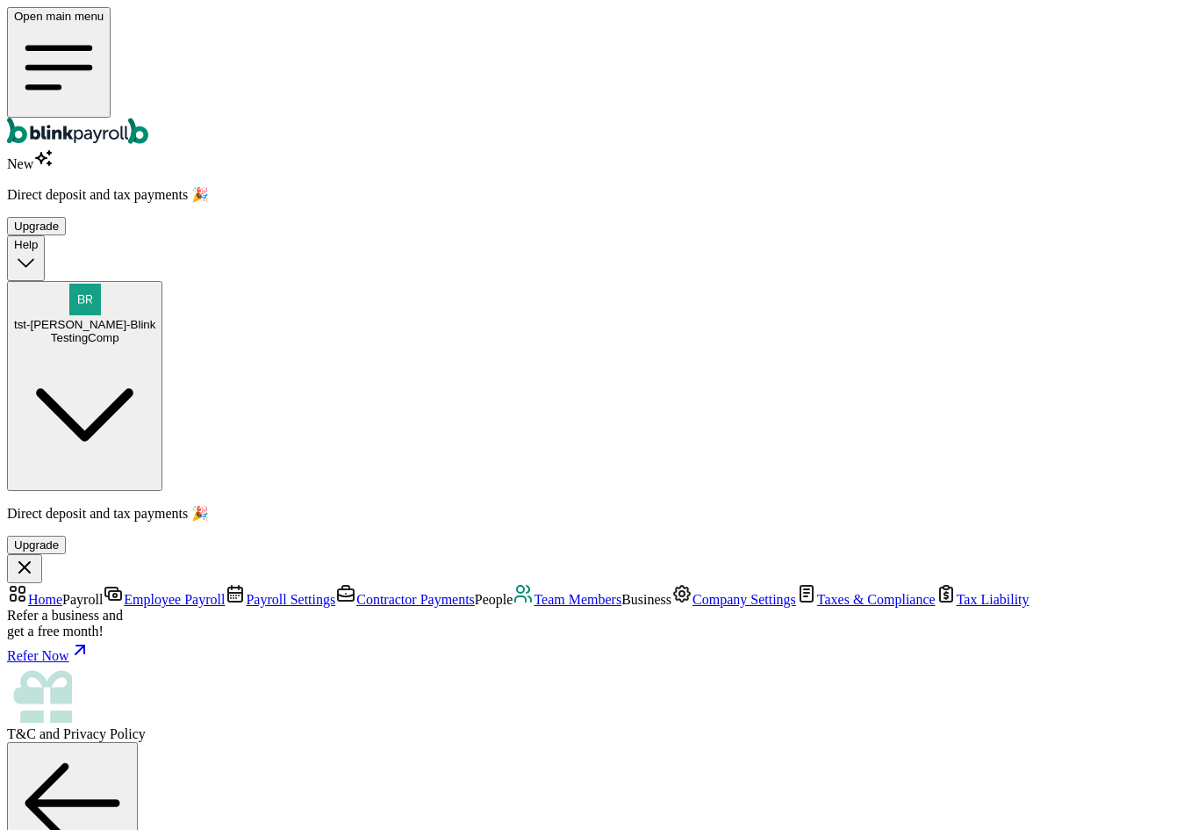
radio input "true"
type input "2,000"
select select "3"
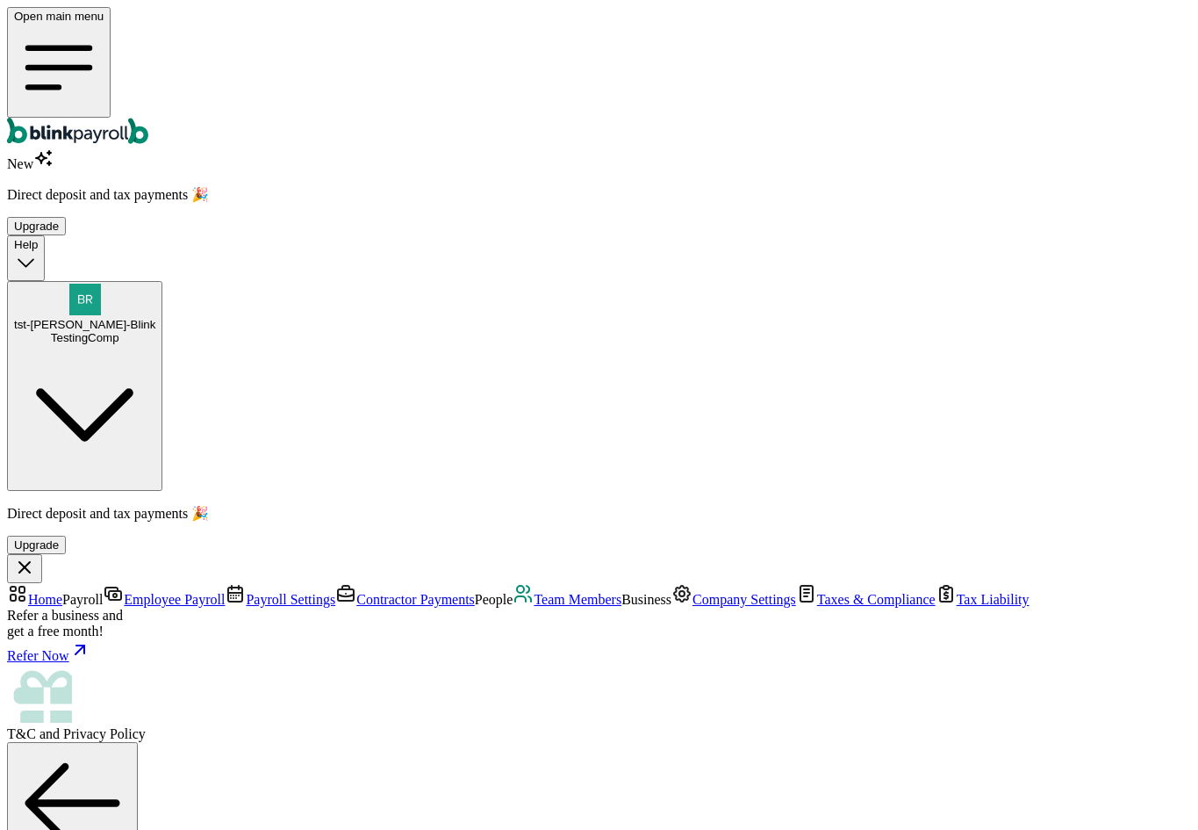
type input "17.31"
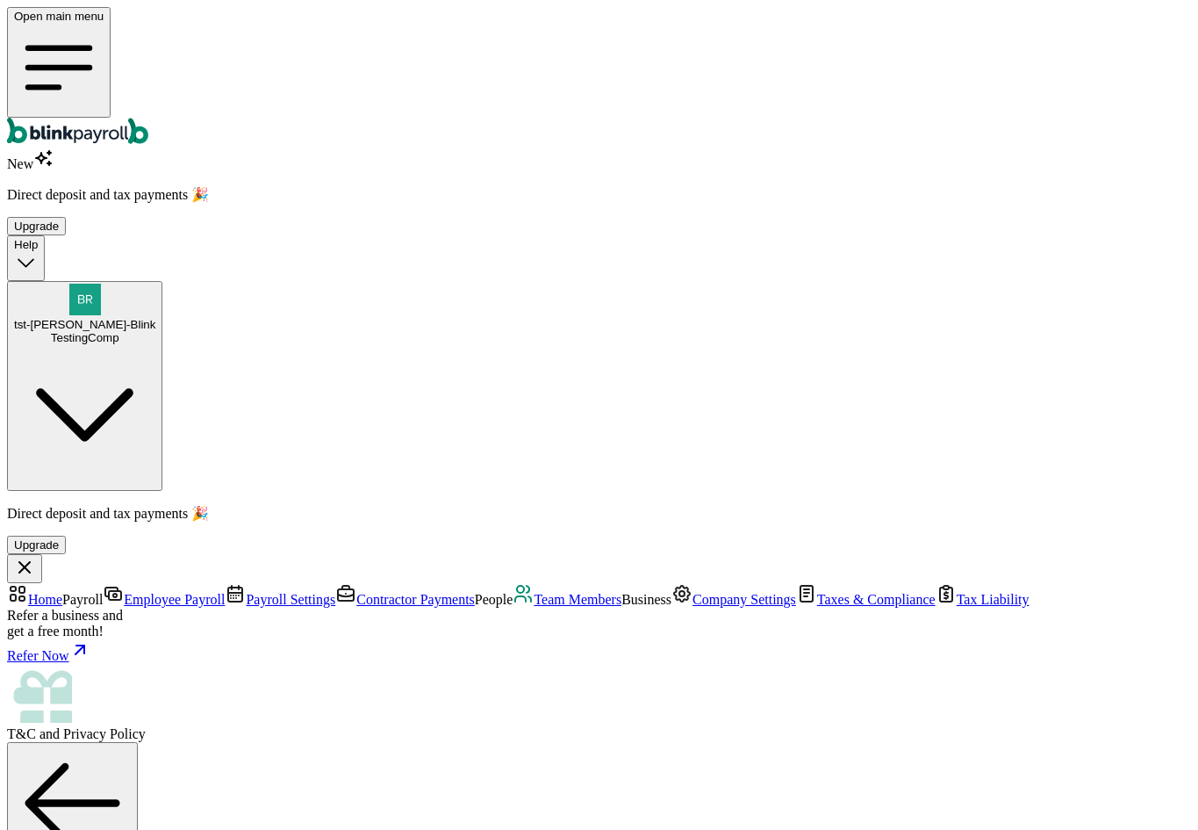
radio input "true"
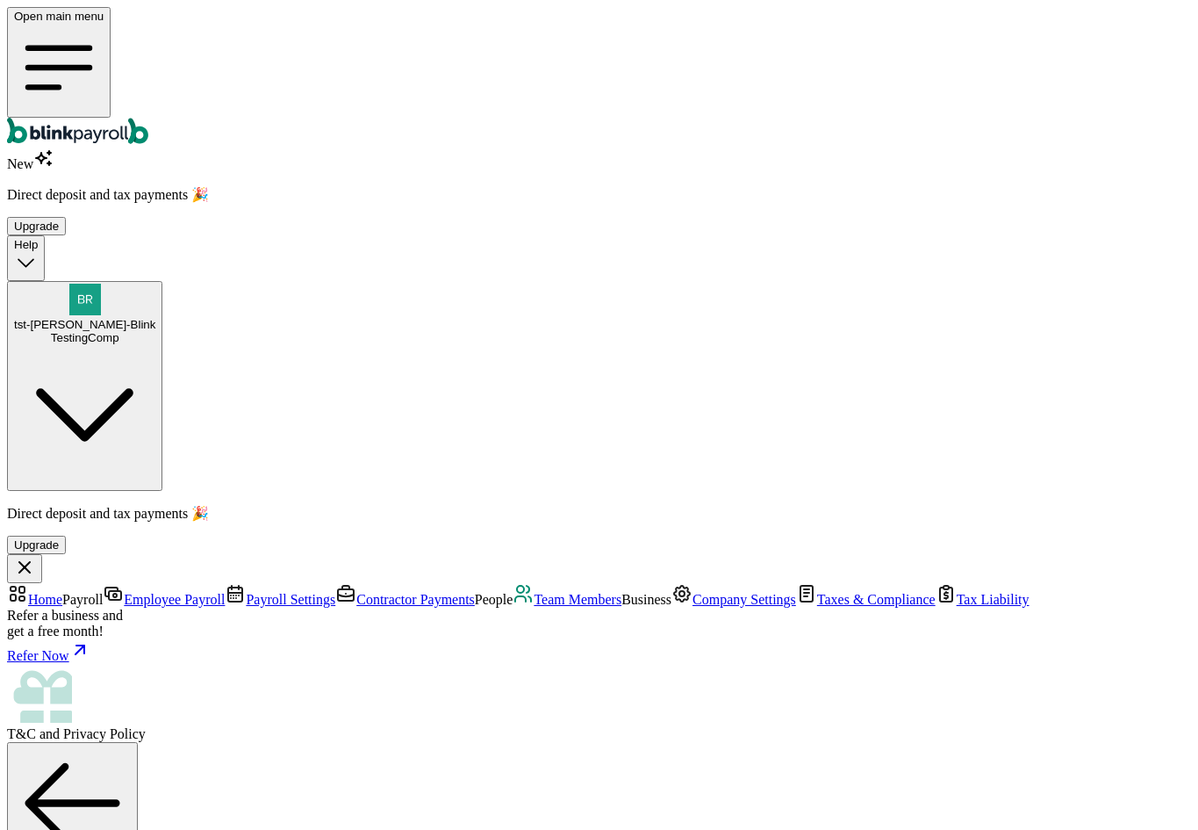
checkbox input "true"
type input "30"
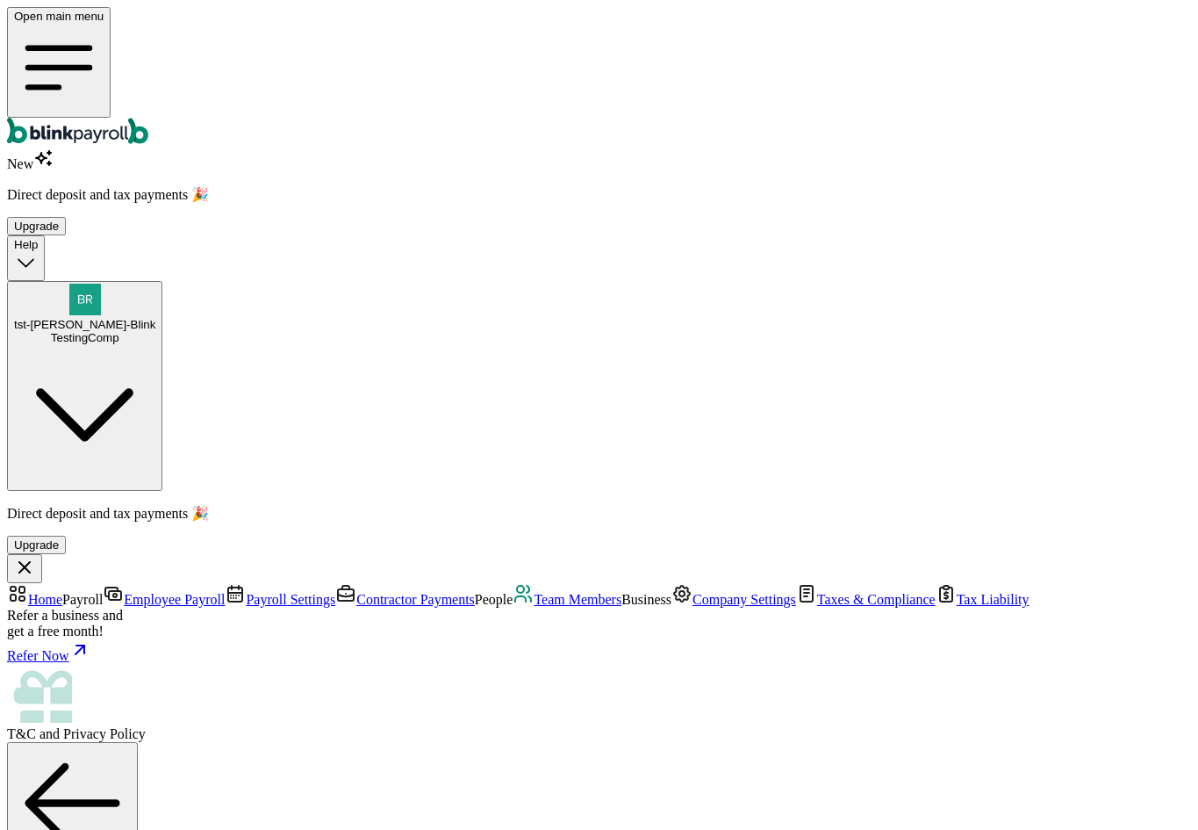
scroll to position [200, 0]
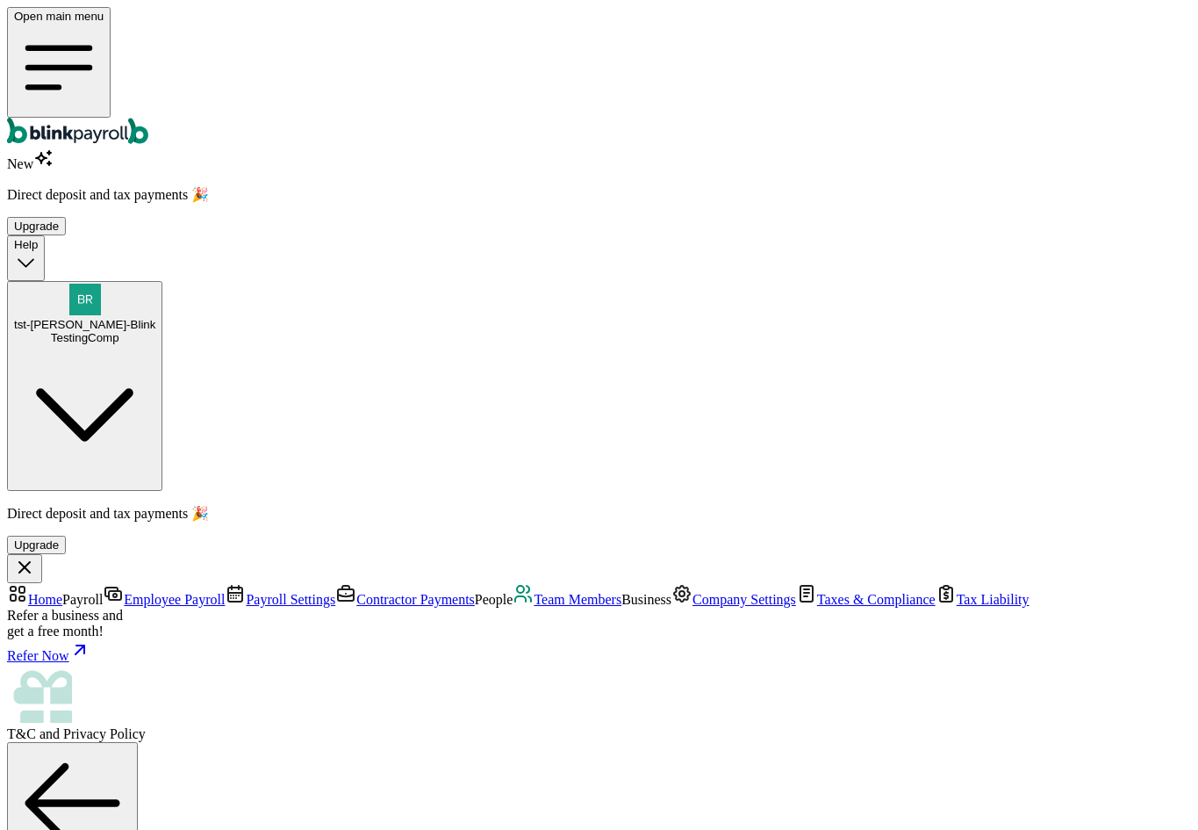
type input "[PERSON_NAME][EMAIL_ADDRESS][DOMAIN_NAME]"
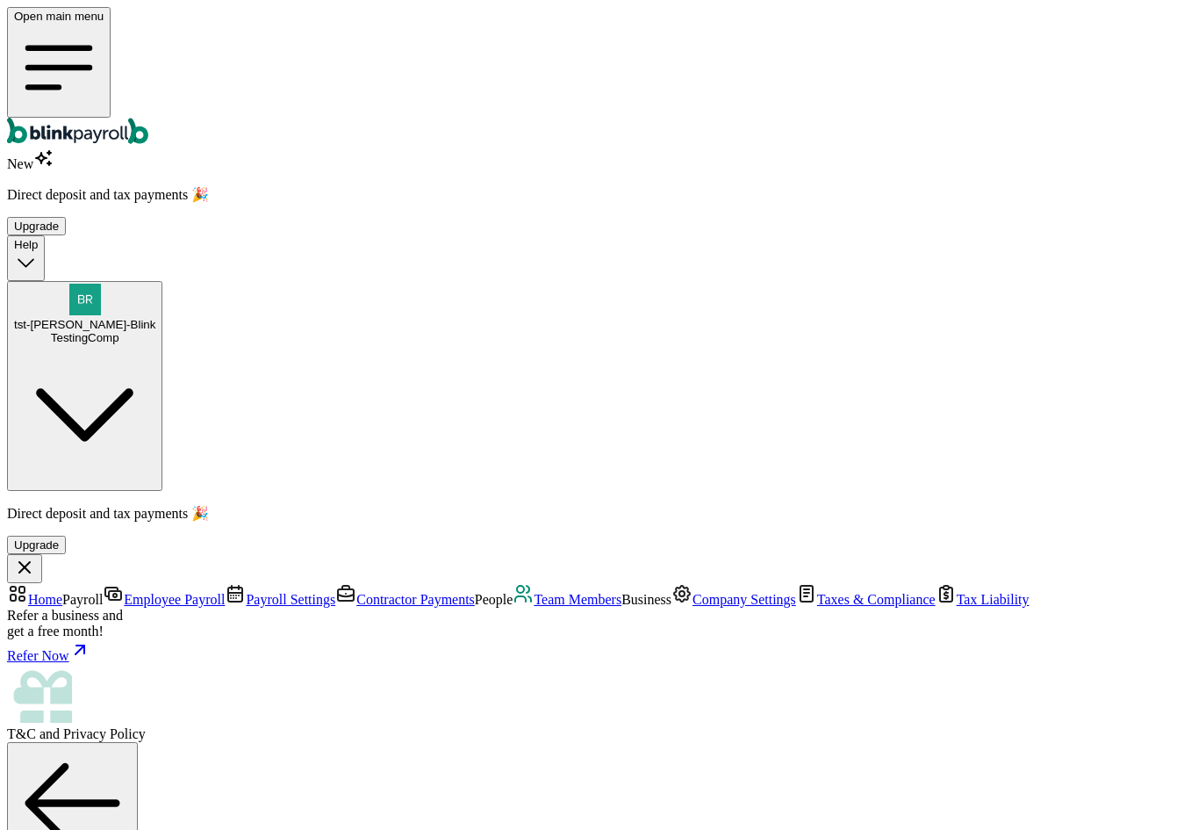
radio input "true"
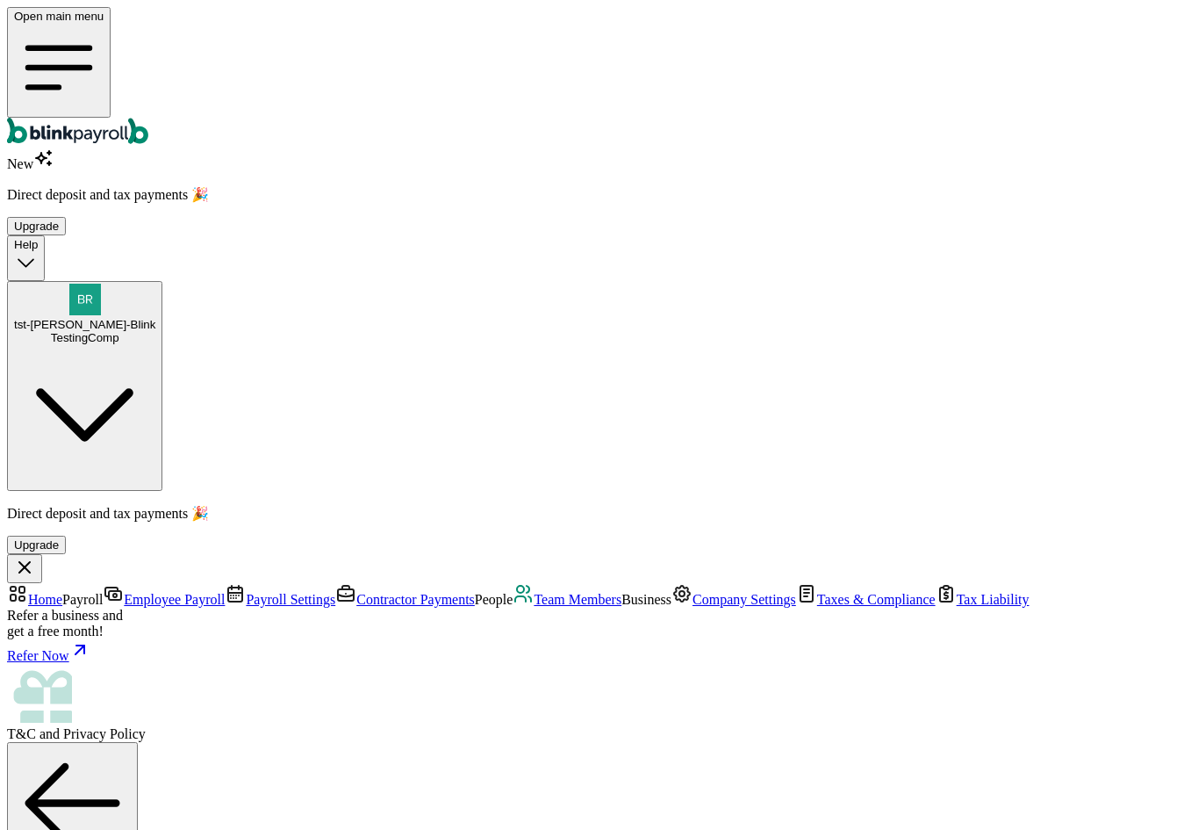
scroll to position [0, 0]
click at [534, 592] on span "Team Members" at bounding box center [578, 599] width 88 height 15
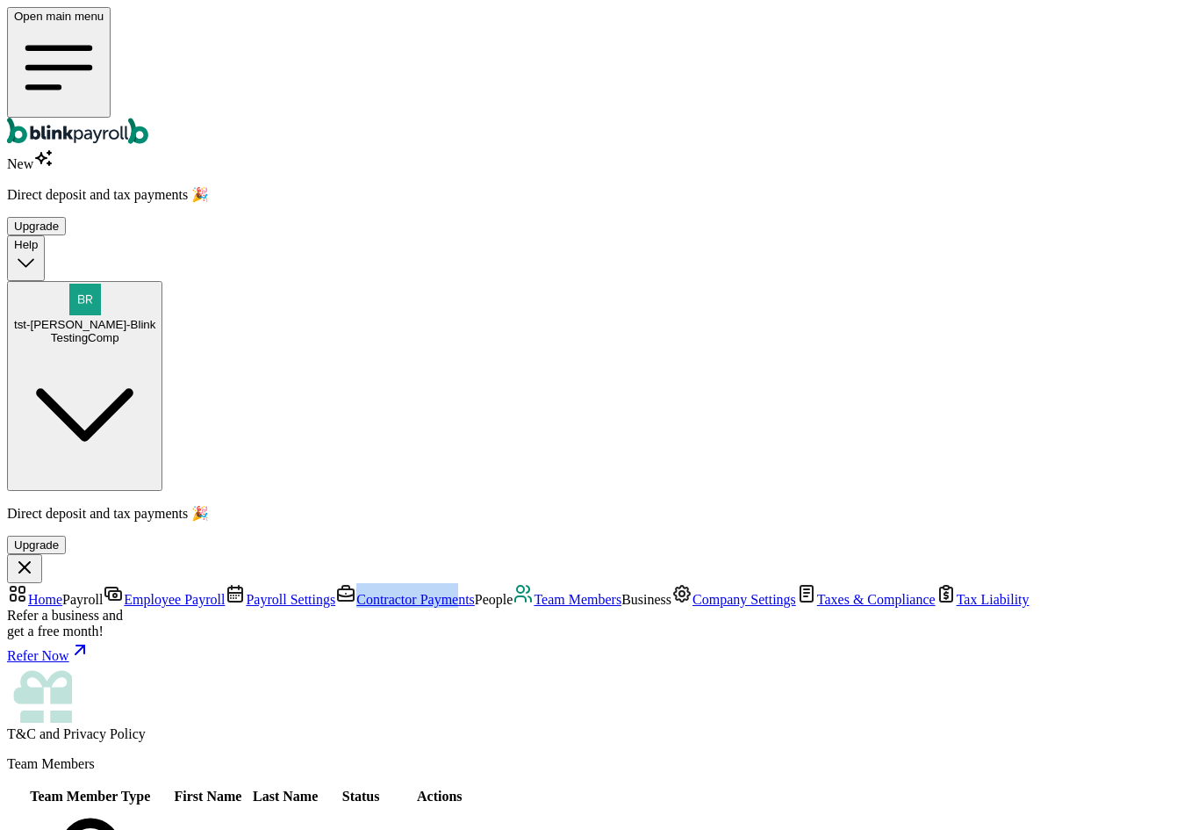
click at [154, 583] on nav "Home Payroll Employee Payroll Payroll Settings Contractor Payments People Team …" at bounding box center [599, 662] width 1184 height 159
click at [335, 592] on link "Contractor Payments" at bounding box center [405, 599] width 140 height 15
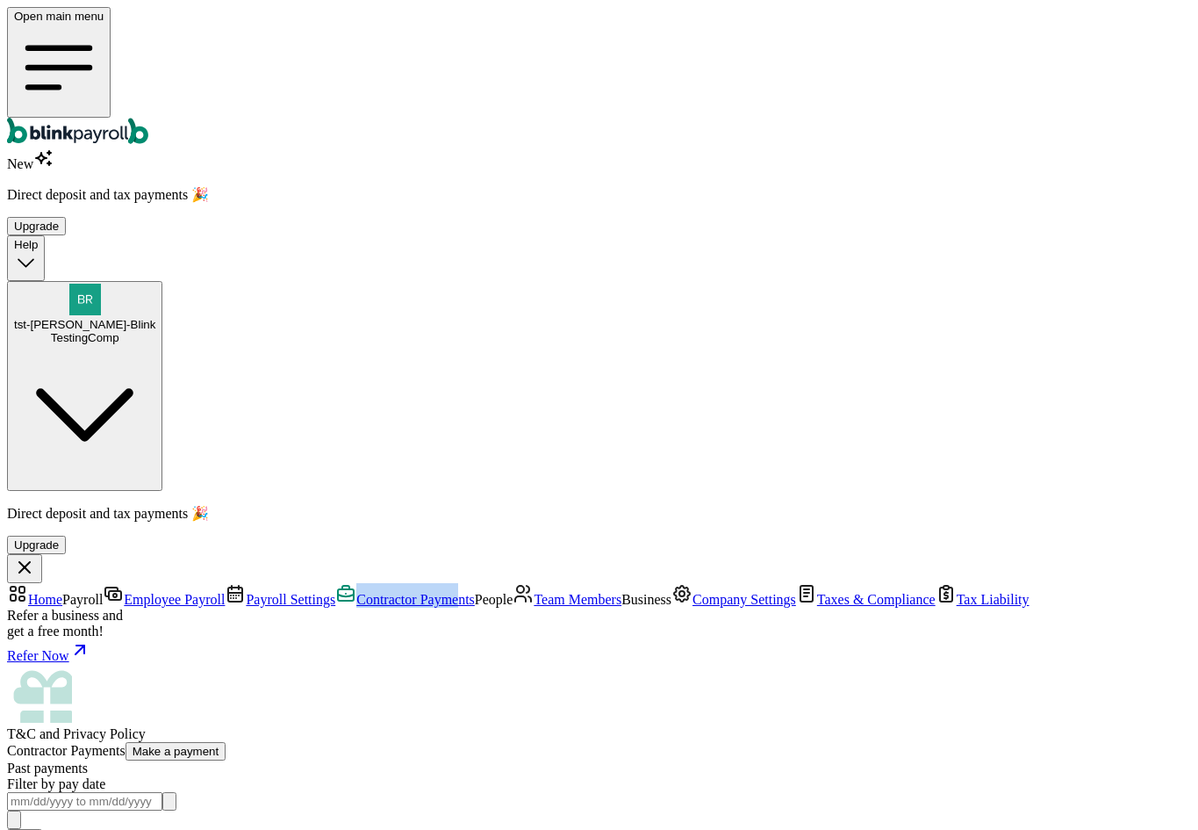
click at [227, 742] on button "Make a payment" at bounding box center [176, 751] width 101 height 18
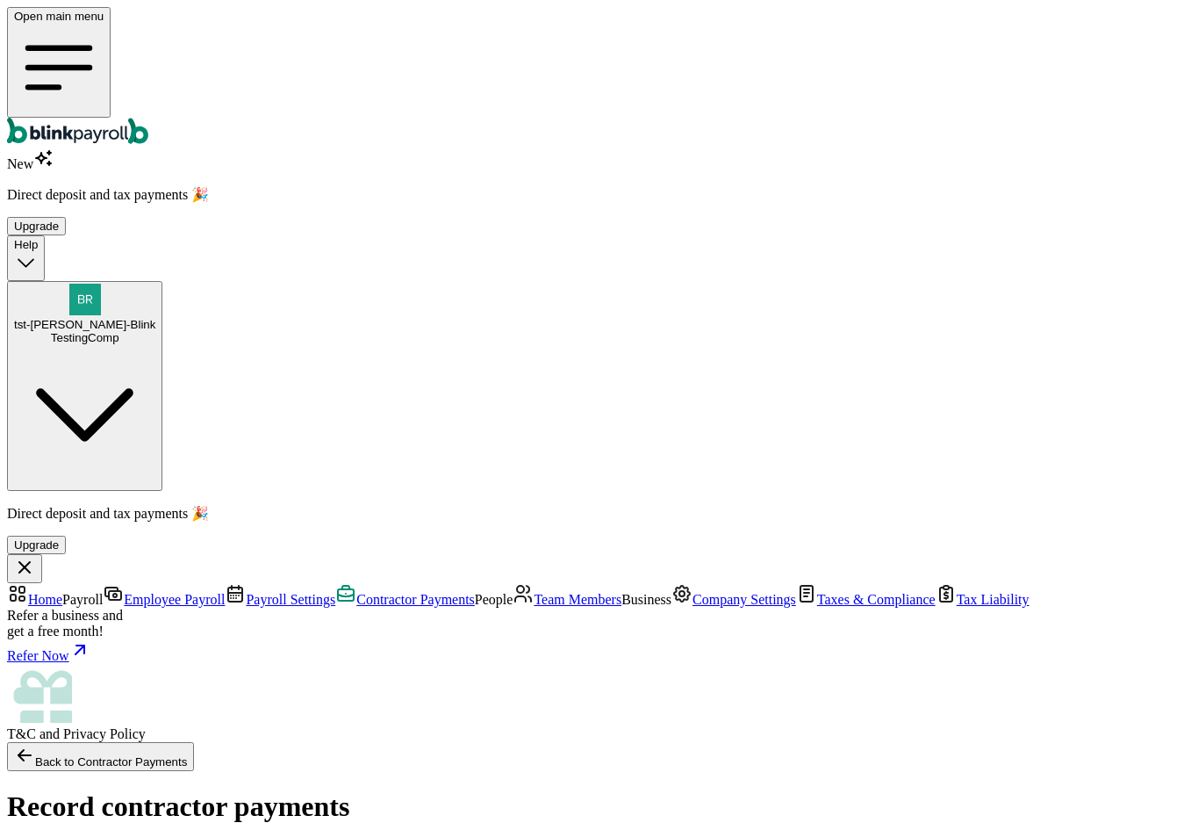
type input "08/01/2025 ~ 08/15/2025"
drag, startPoint x: 252, startPoint y: 211, endPoint x: 252, endPoint y: 220, distance: 9.7
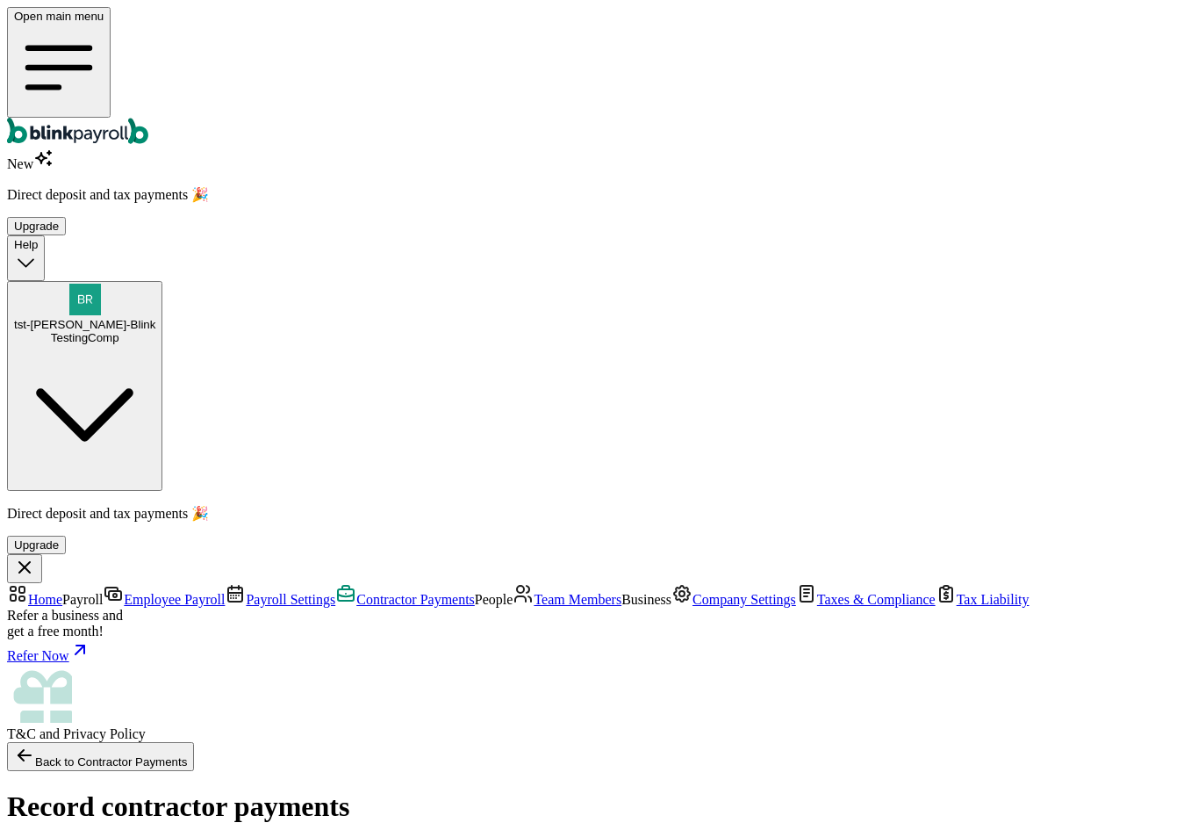
checkbox input "false"
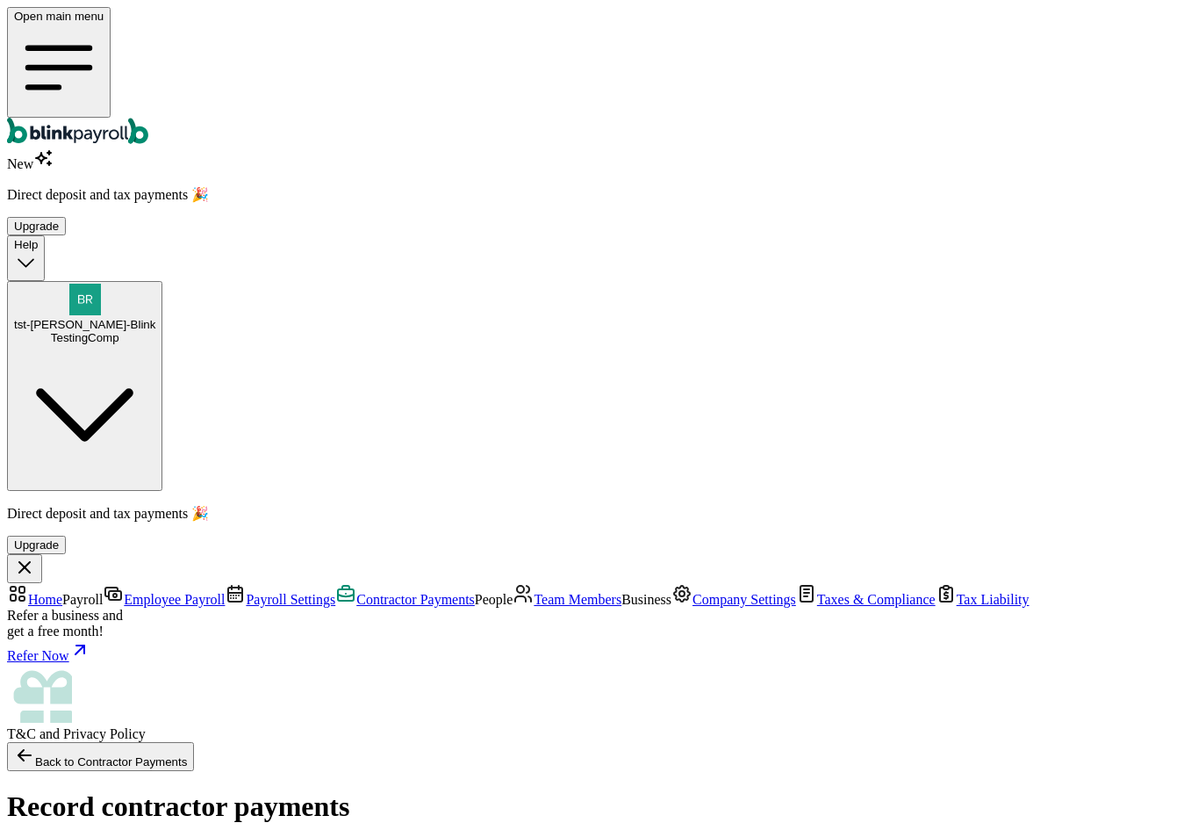
checkbox input "false"
checkbox input "true"
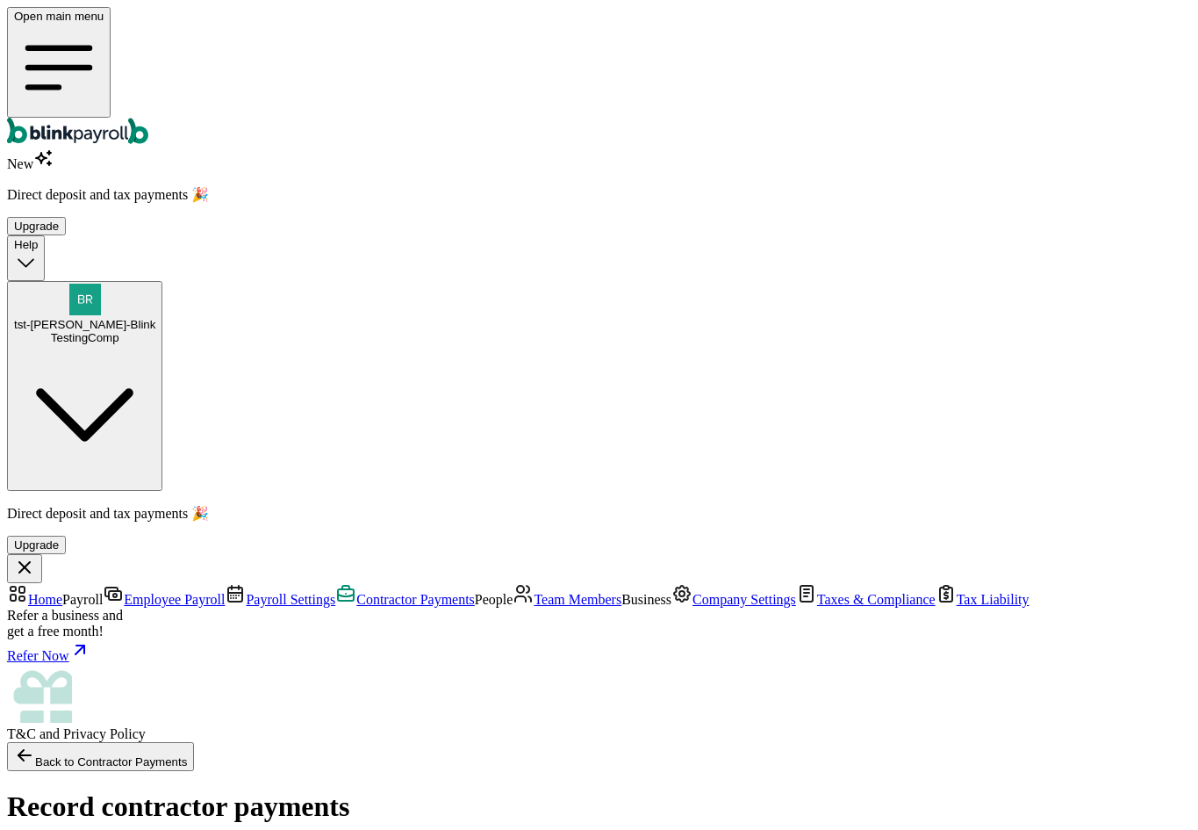
checkbox input "true"
type input "50.00"
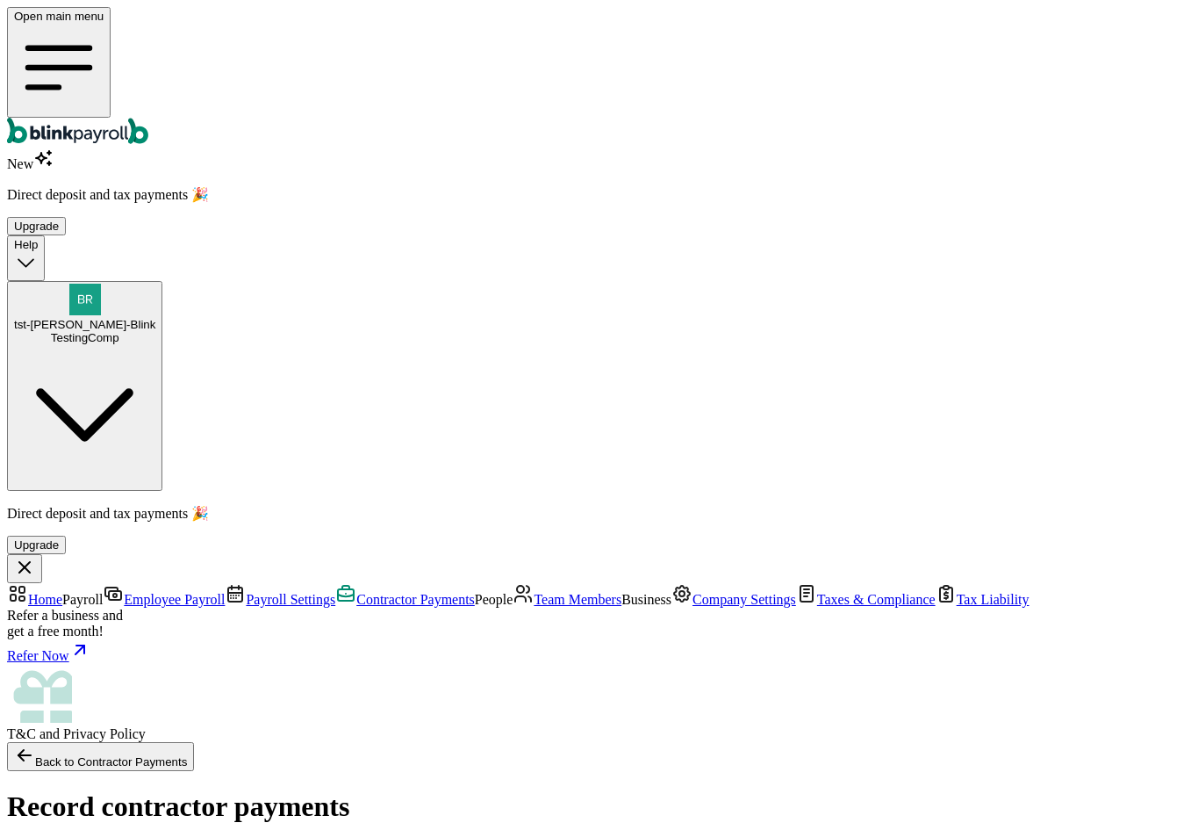
click at [124, 592] on span "Employee Payroll" at bounding box center [174, 599] width 101 height 15
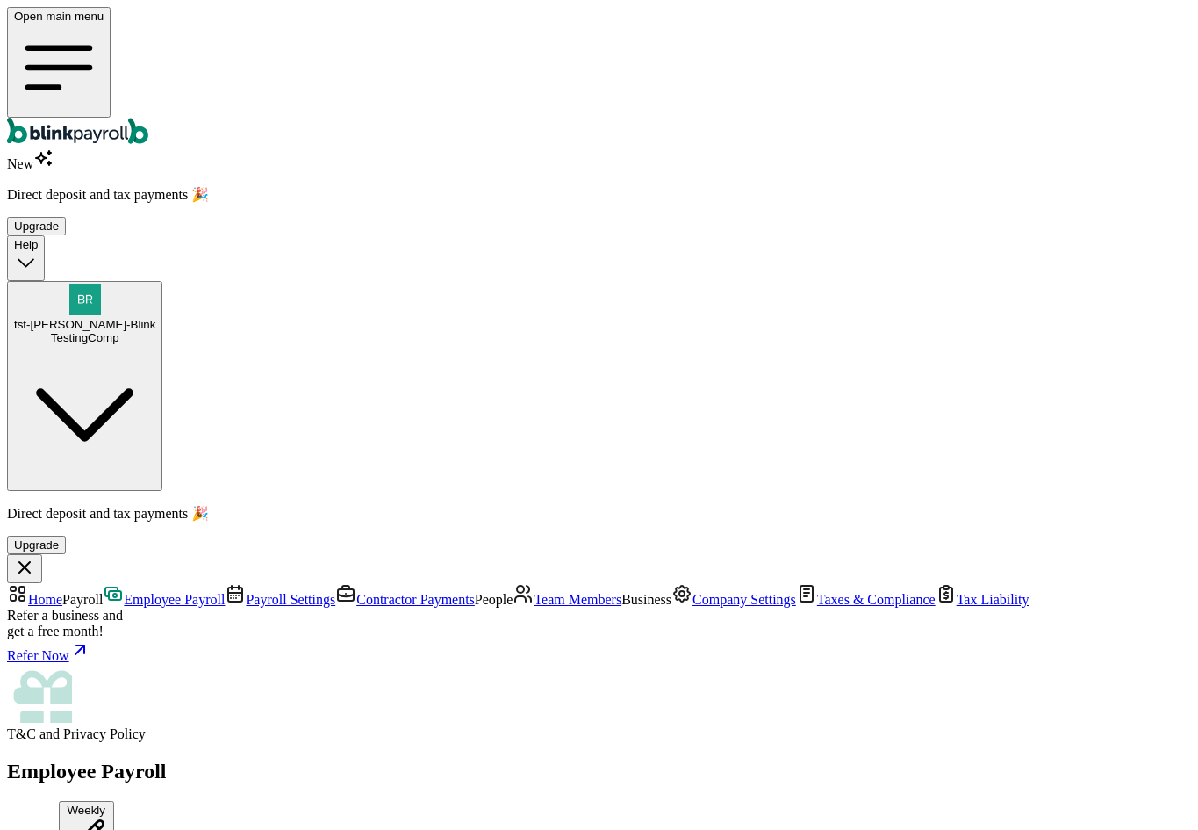
scroll to position [88, 0]
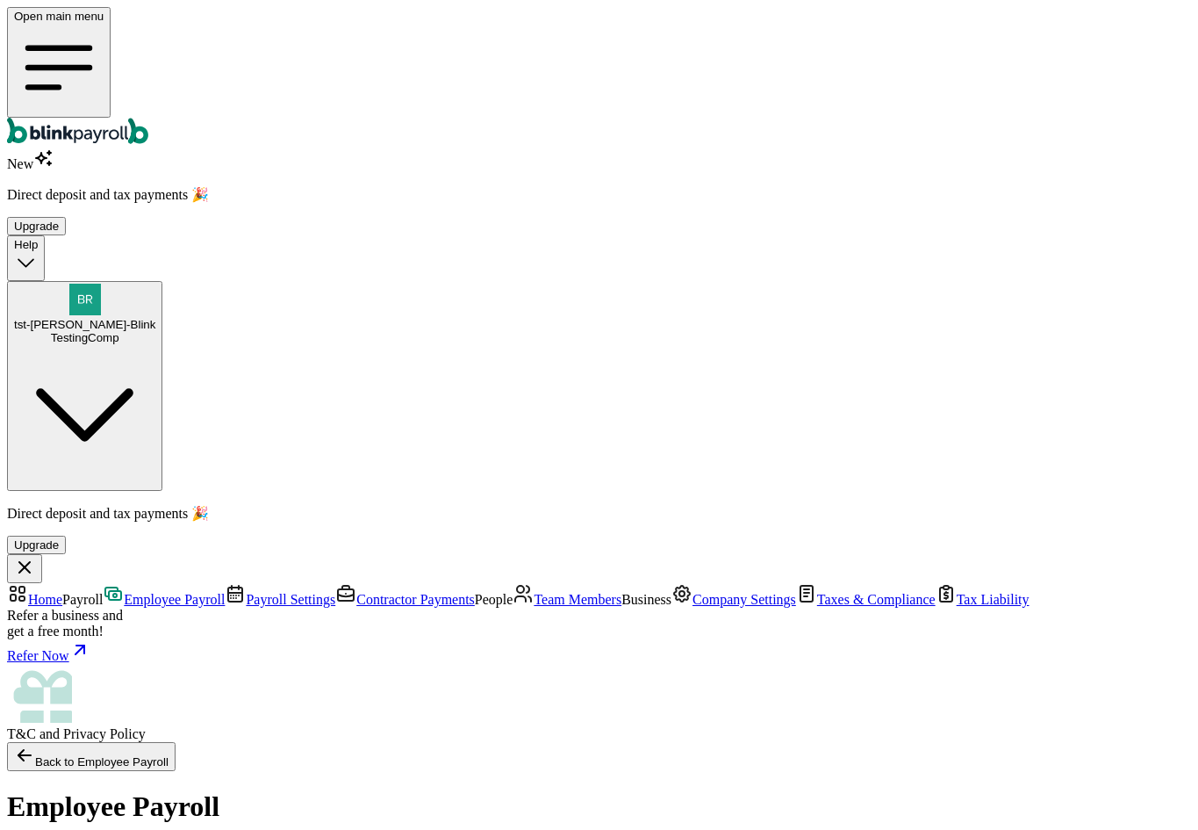
scroll to position [527, 0]
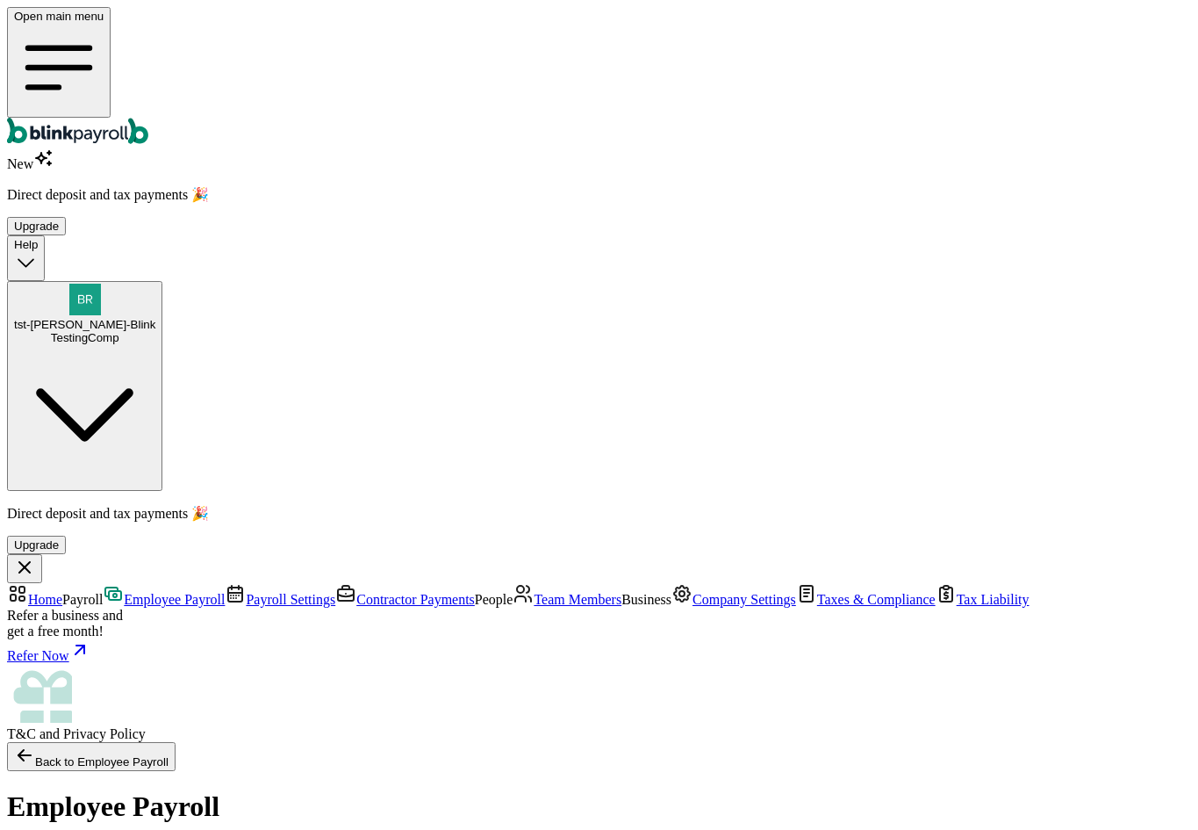
scroll to position [392, 0]
type input "[PERSON_NAME][EMAIL_ADDRESS][DOMAIN_NAME]"
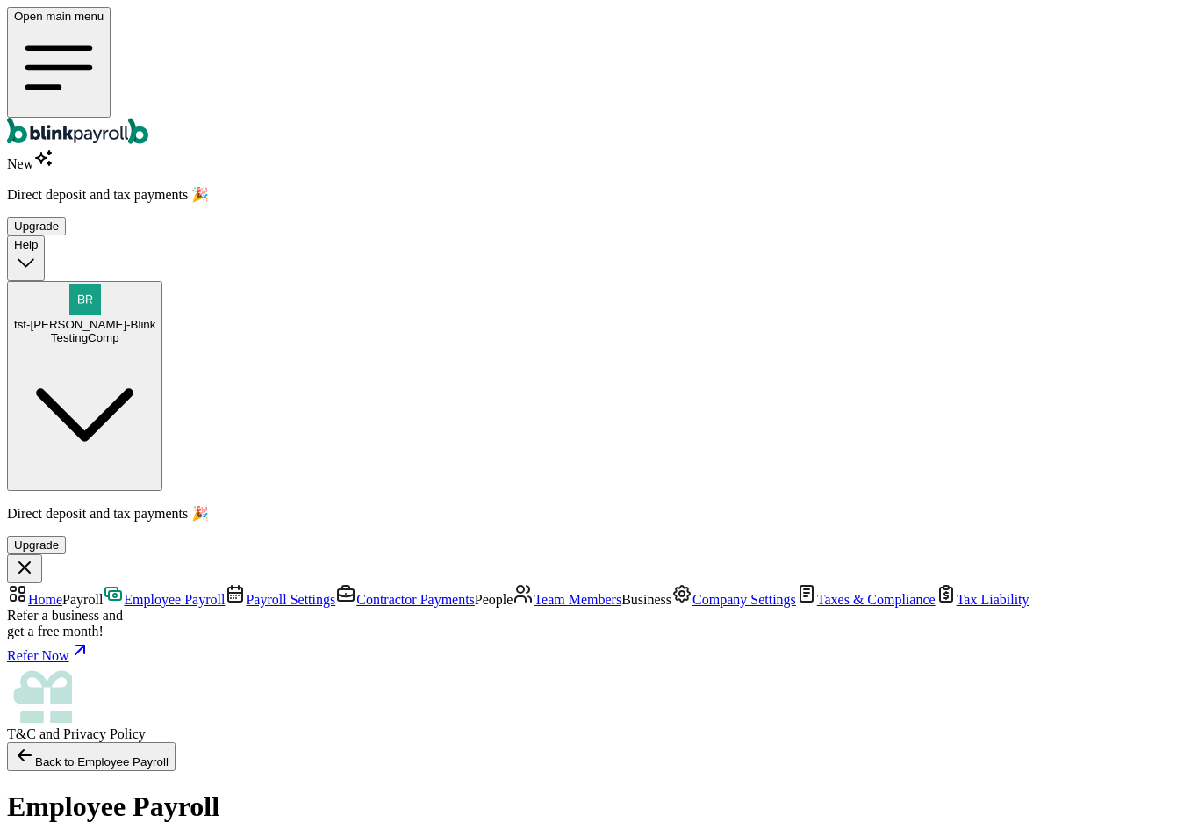
click at [246, 592] on span "Payroll Settings" at bounding box center [291, 599] width 90 height 15
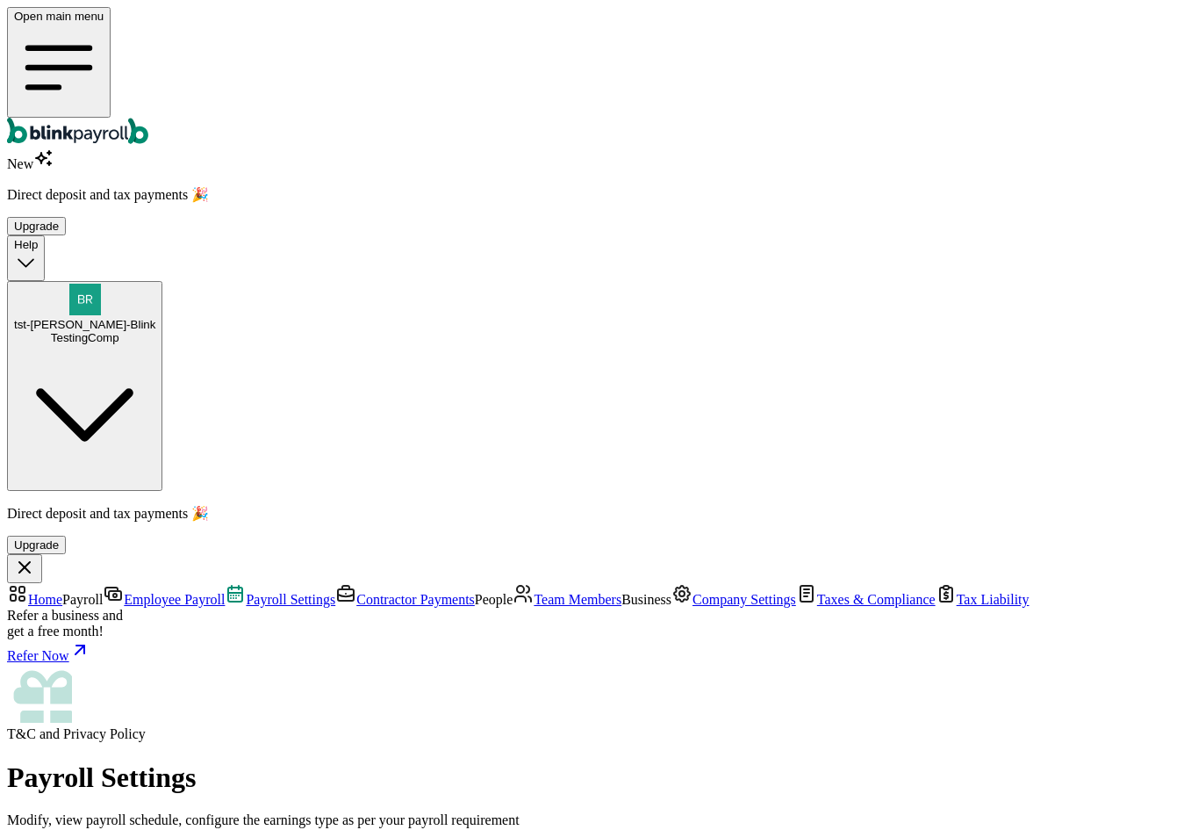
click at [356, 592] on span "Contractor Payments" at bounding box center [415, 599] width 119 height 15
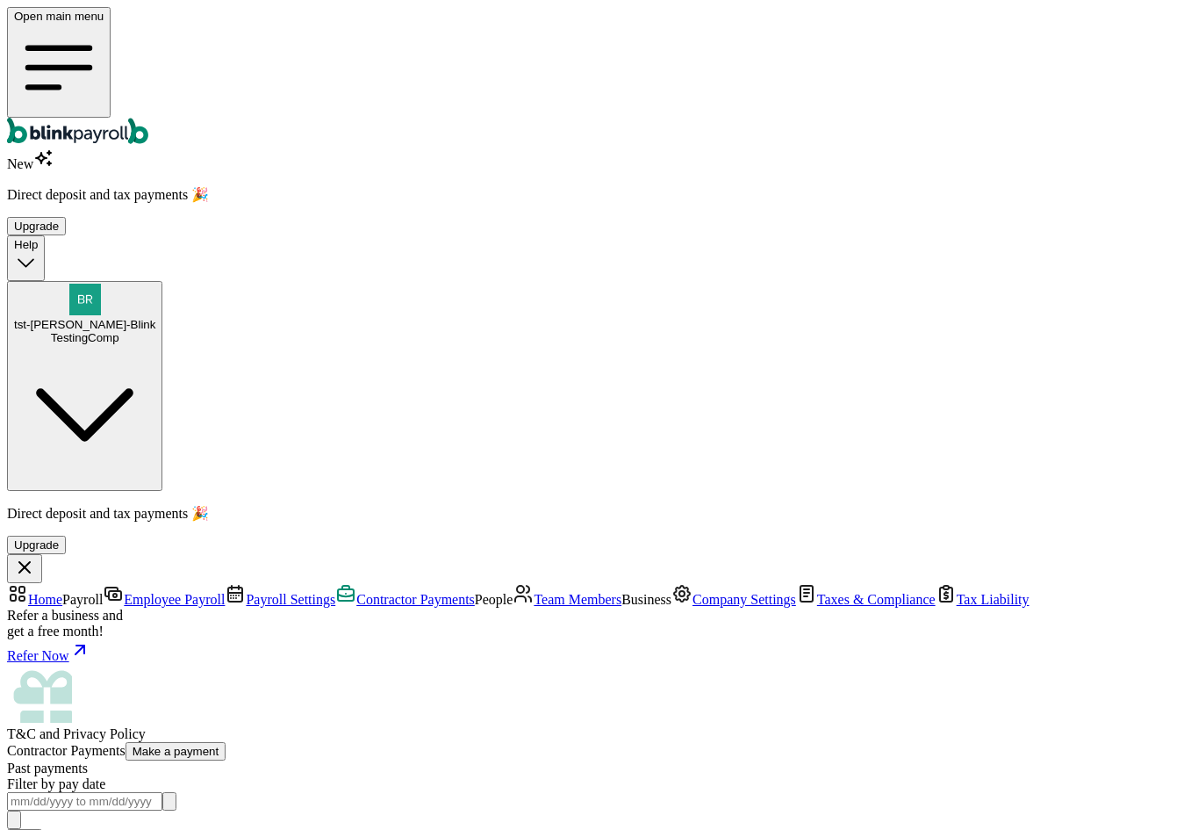
click at [335, 592] on link "Contractor Payments" at bounding box center [405, 599] width 140 height 15
click at [103, 592] on link "Employee Payroll" at bounding box center [164, 599] width 122 height 15
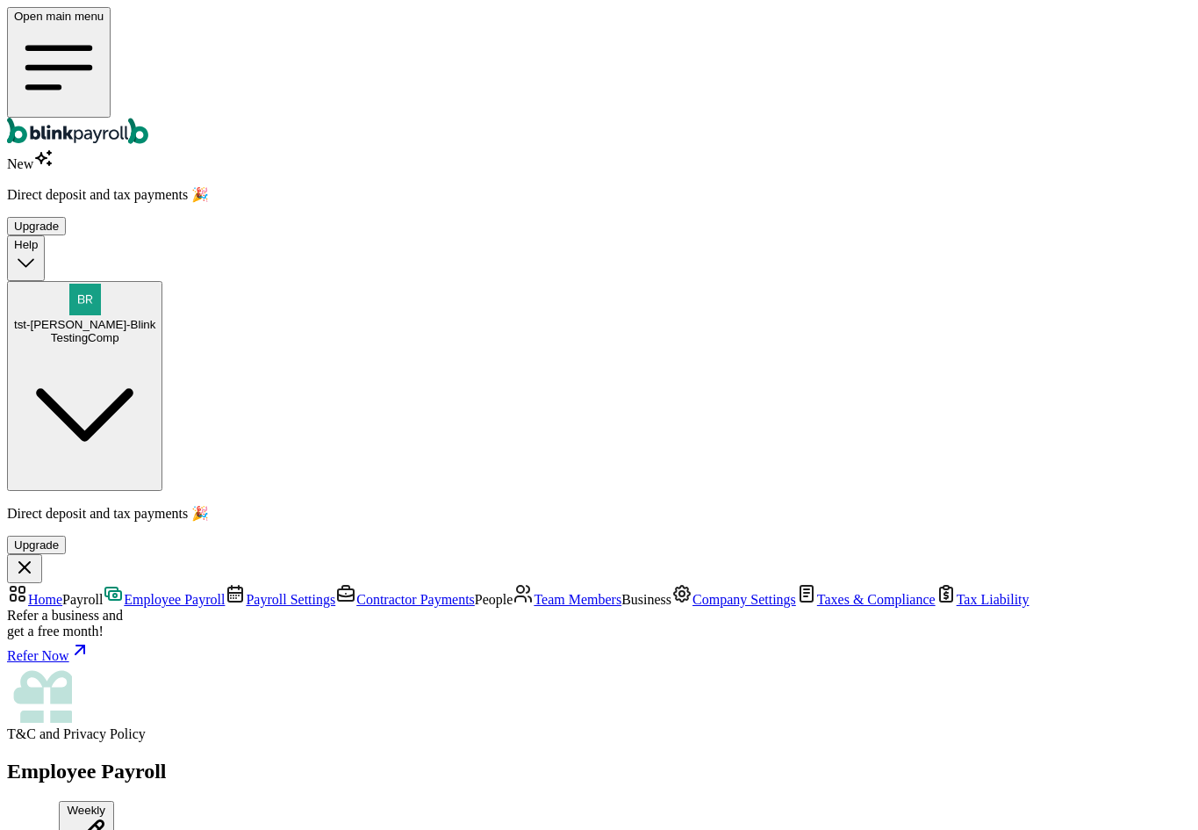
type input "[DATE]"
click at [246, 592] on span "Payroll Settings" at bounding box center [291, 599] width 90 height 15
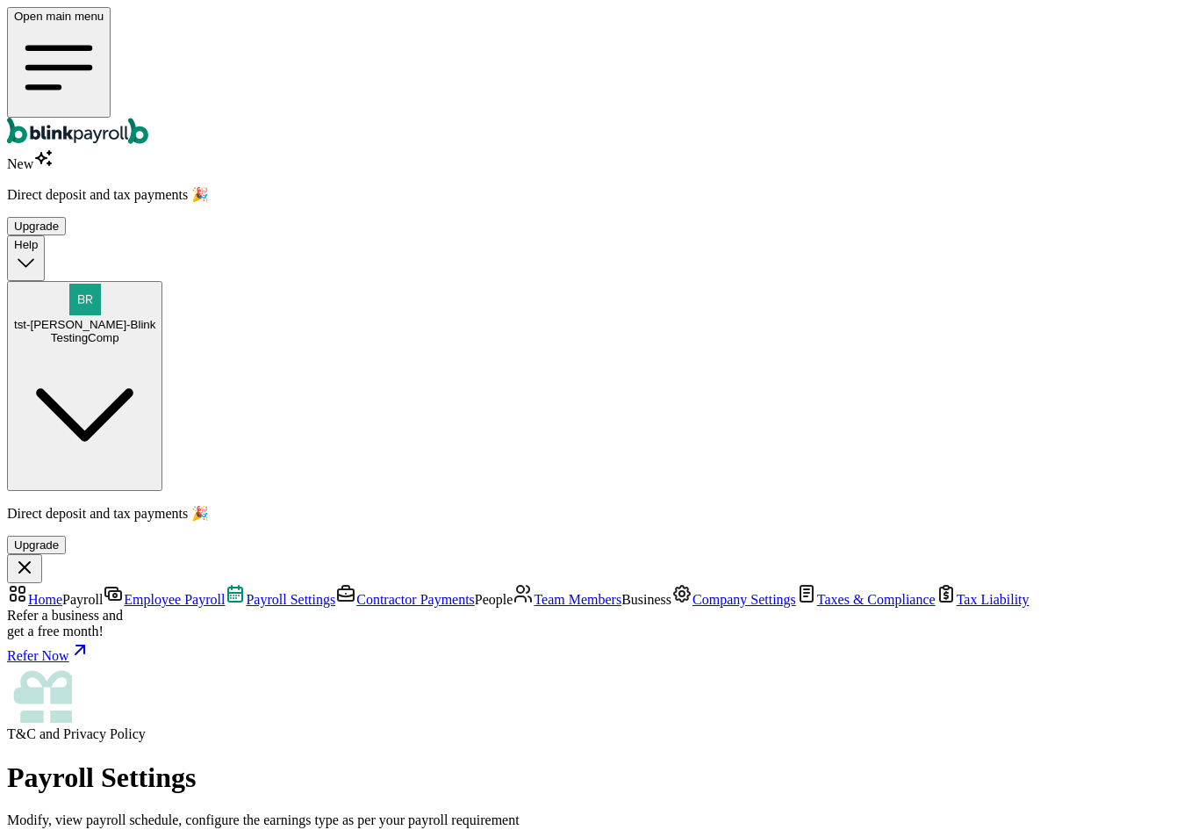
click at [98, 583] on nav "Home Payroll Employee Payroll Payroll Settings Contractor Payments People Team …" at bounding box center [599, 662] width 1184 height 159
click at [124, 592] on span "Employee Payroll" at bounding box center [174, 599] width 101 height 15
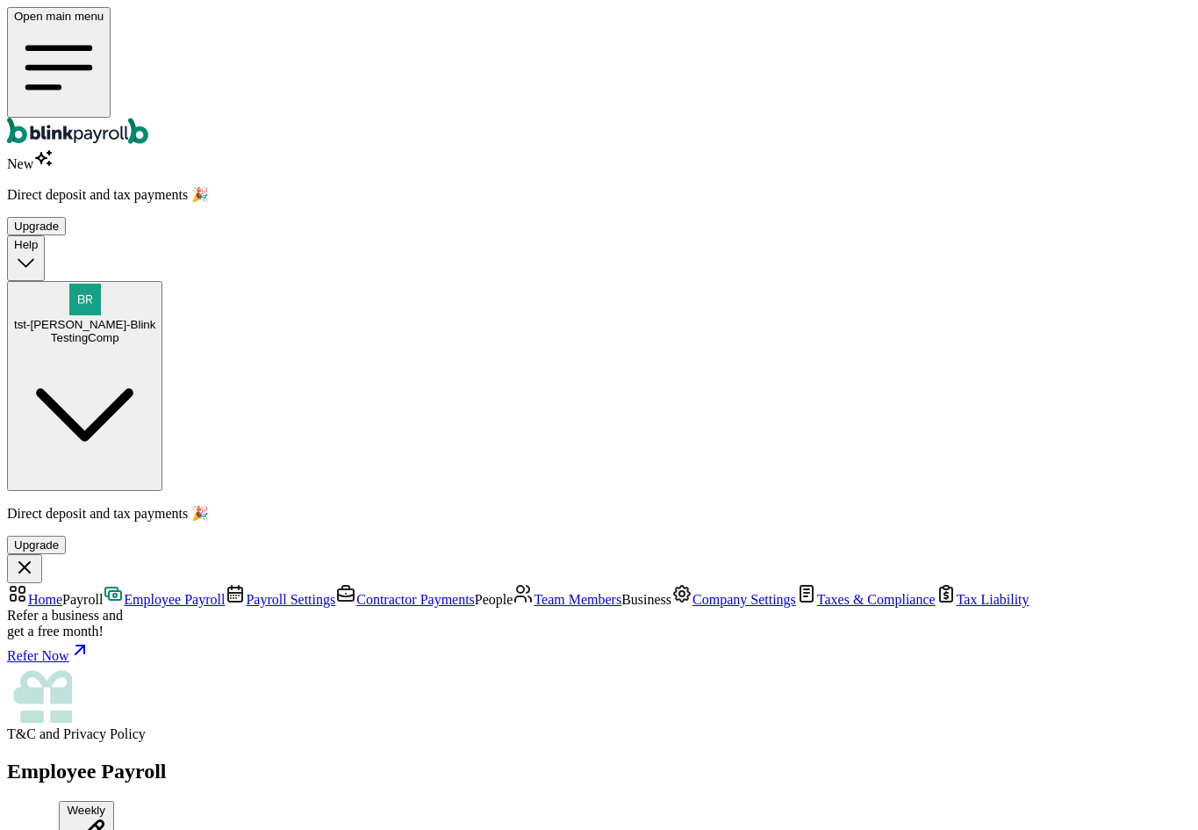
type input "[DATE]"
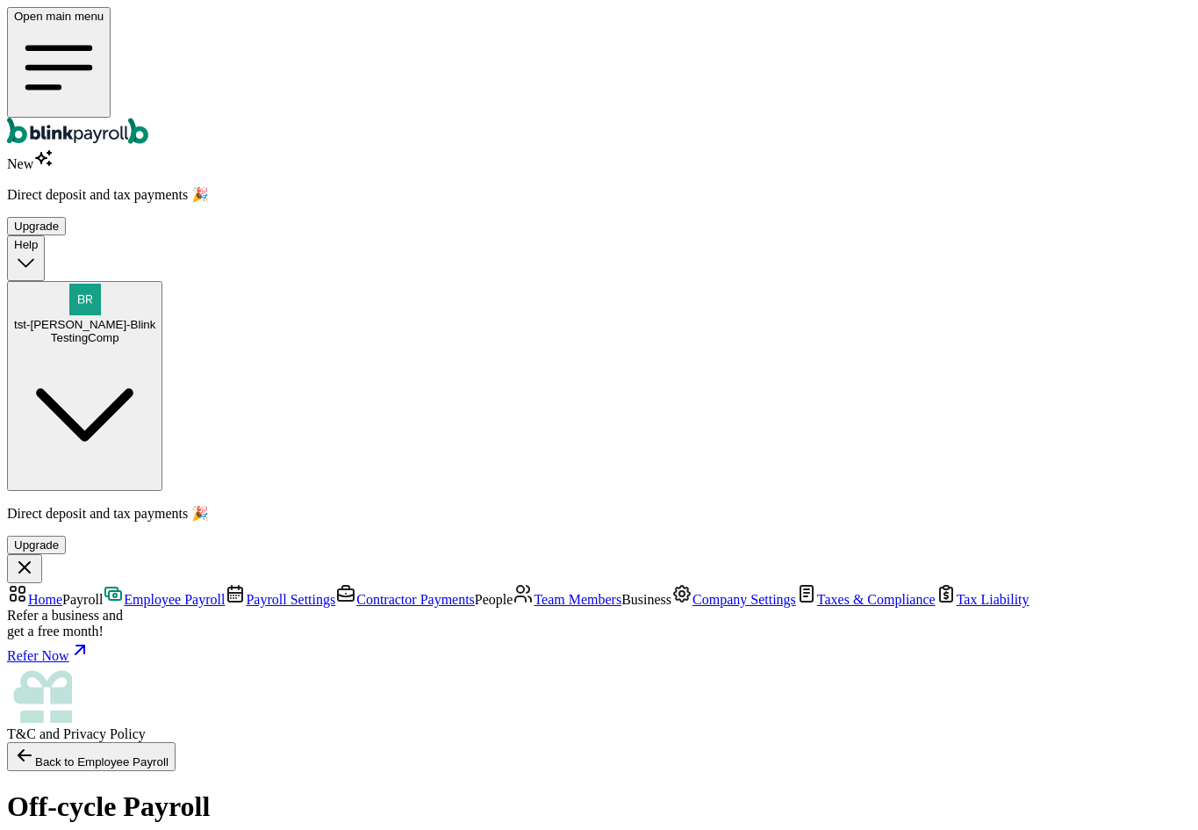
click at [128, 592] on link "Employee Payroll" at bounding box center [164, 599] width 122 height 15
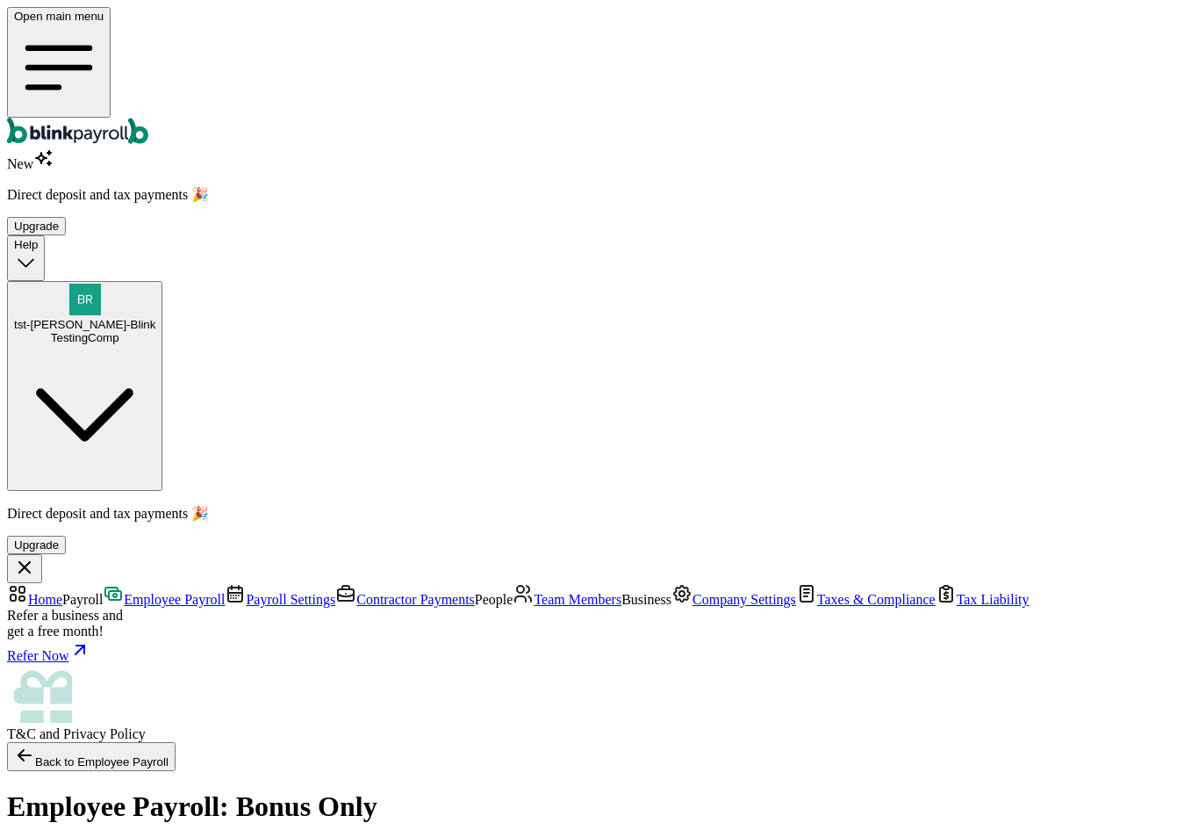
radio input "true"
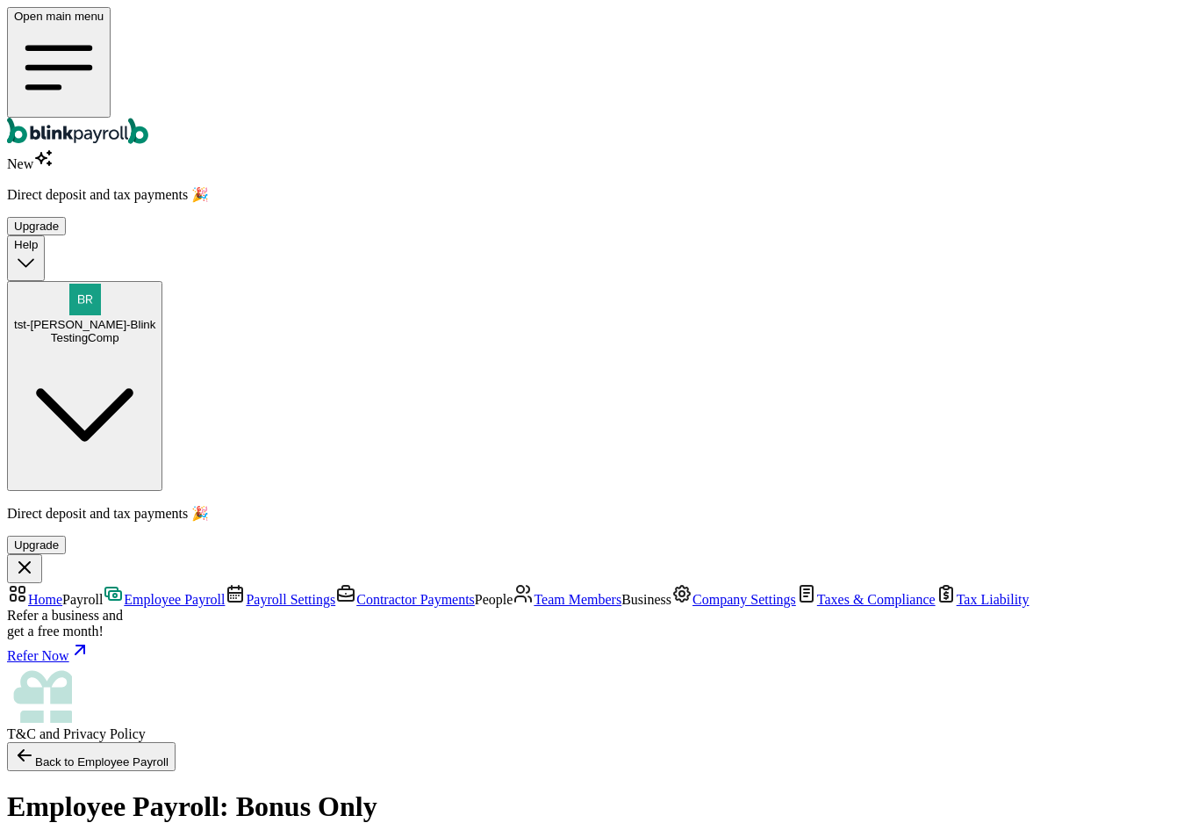
type input "50"
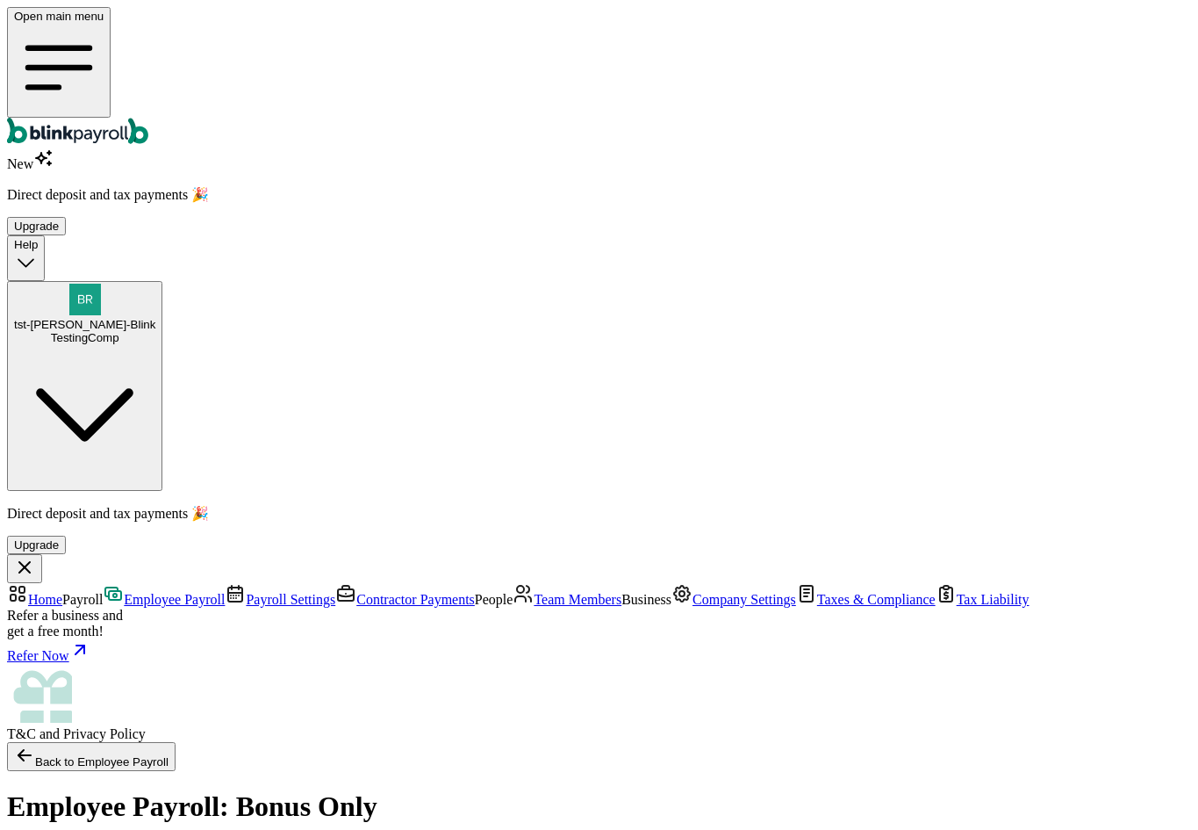
type input "50"
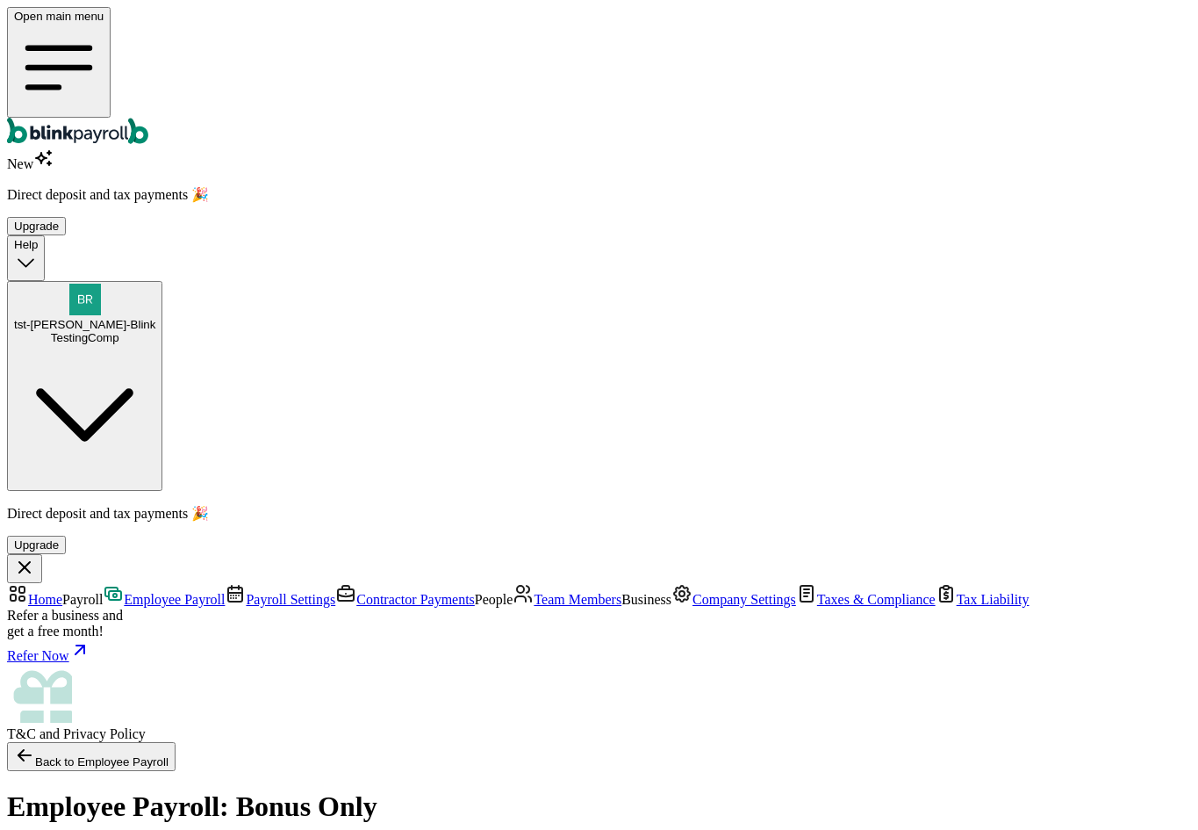
type input "50"
drag, startPoint x: 706, startPoint y: 451, endPoint x: 704, endPoint y: 468, distance: 16.8
type input "50"
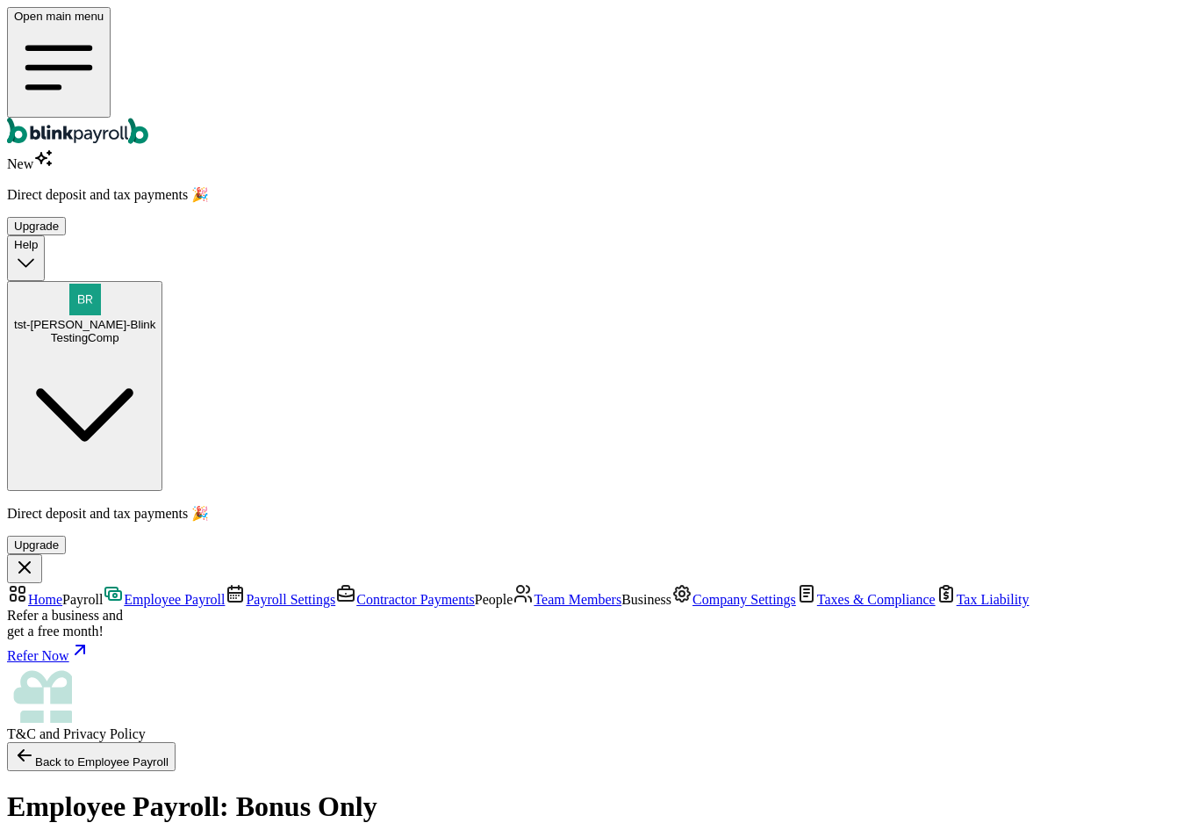
type input "50"
type input "505"
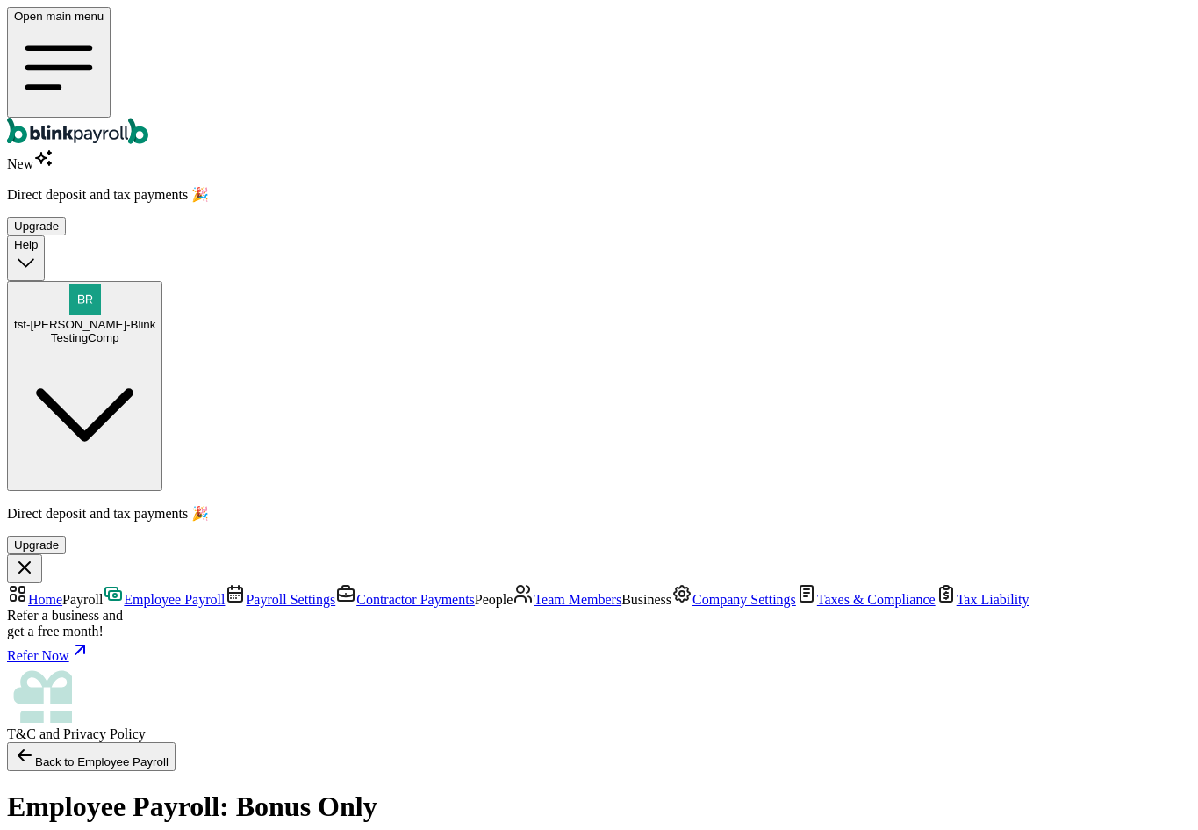
type input "50"
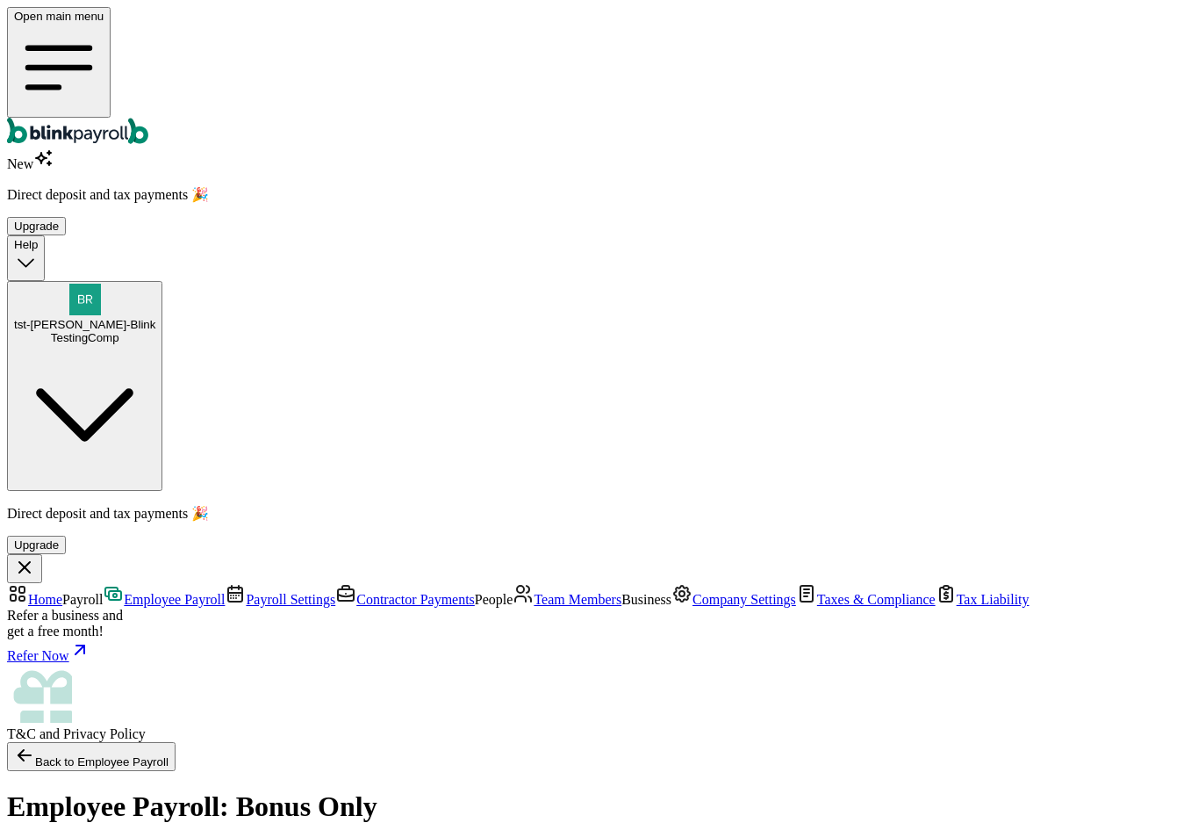
type input "08/01/2025 ~ 08/15/2025"
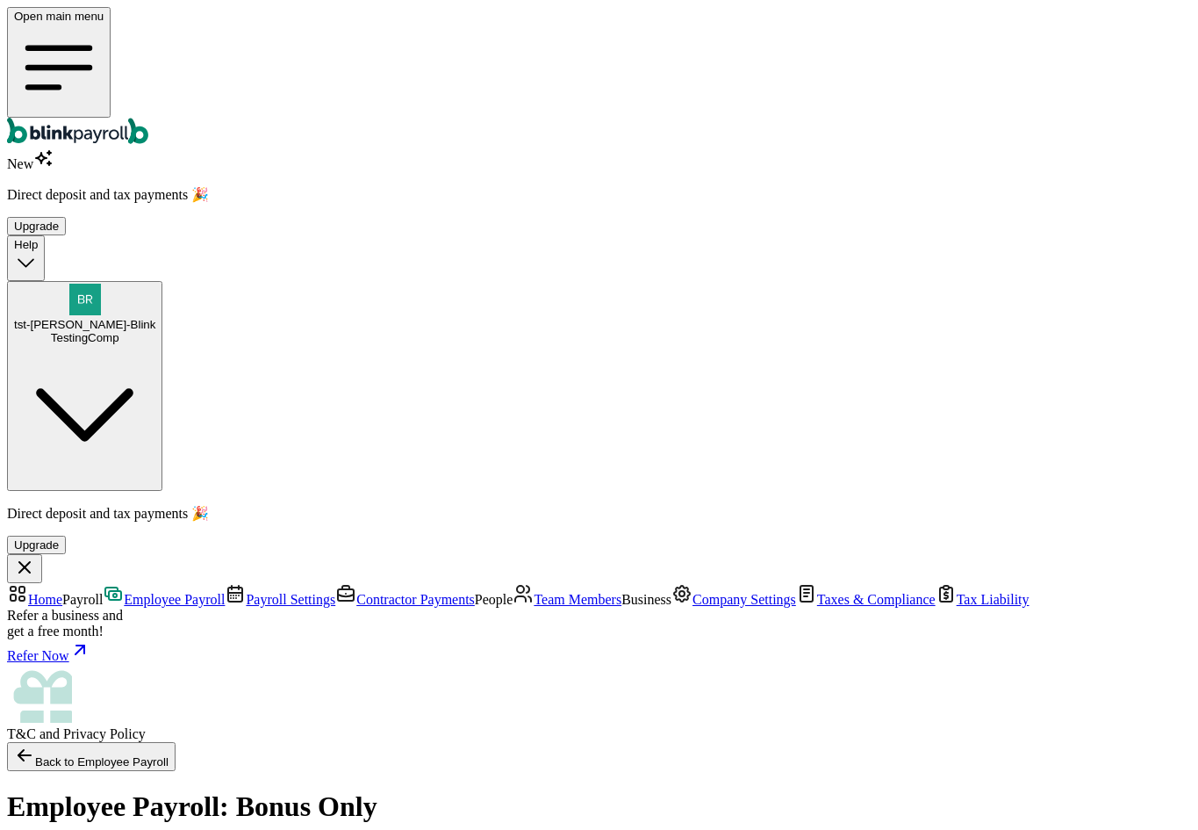
scroll to position [527, 0]
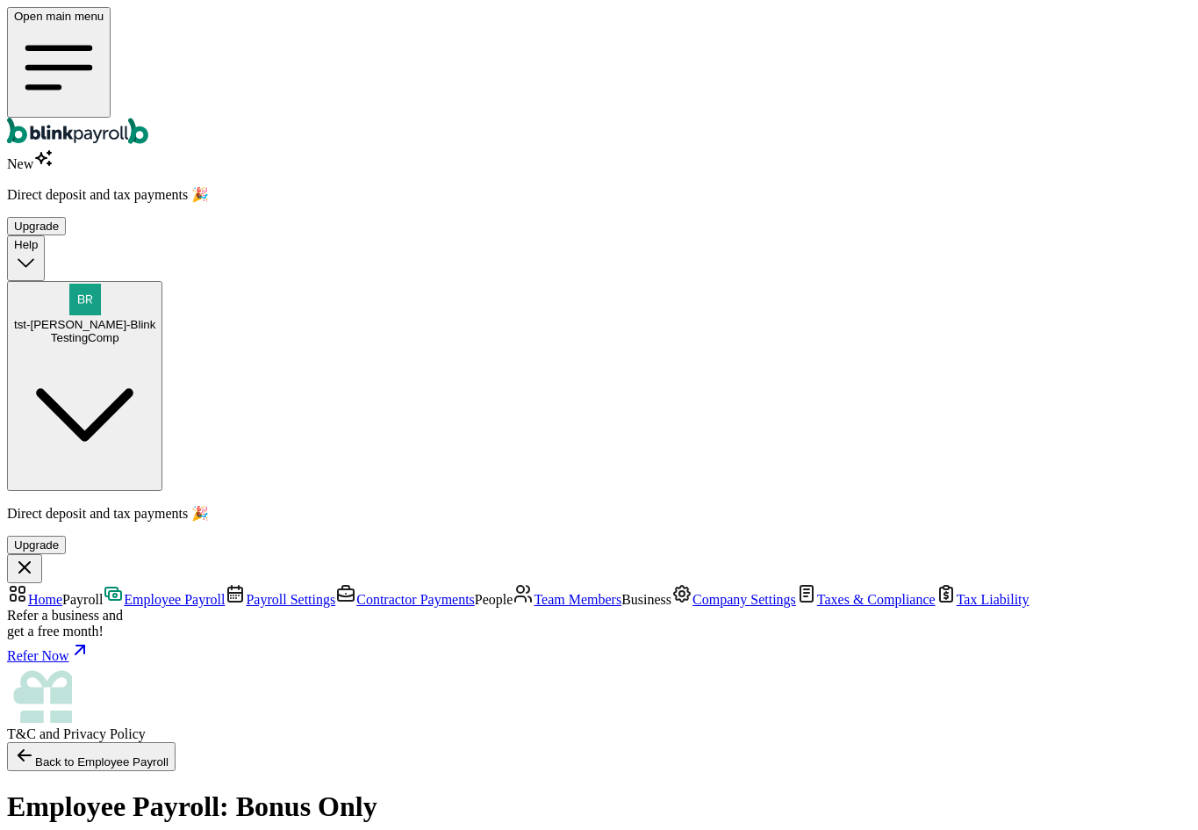
scroll to position [392, 0]
click at [356, 592] on span "Contractor Payments" at bounding box center [415, 599] width 119 height 15
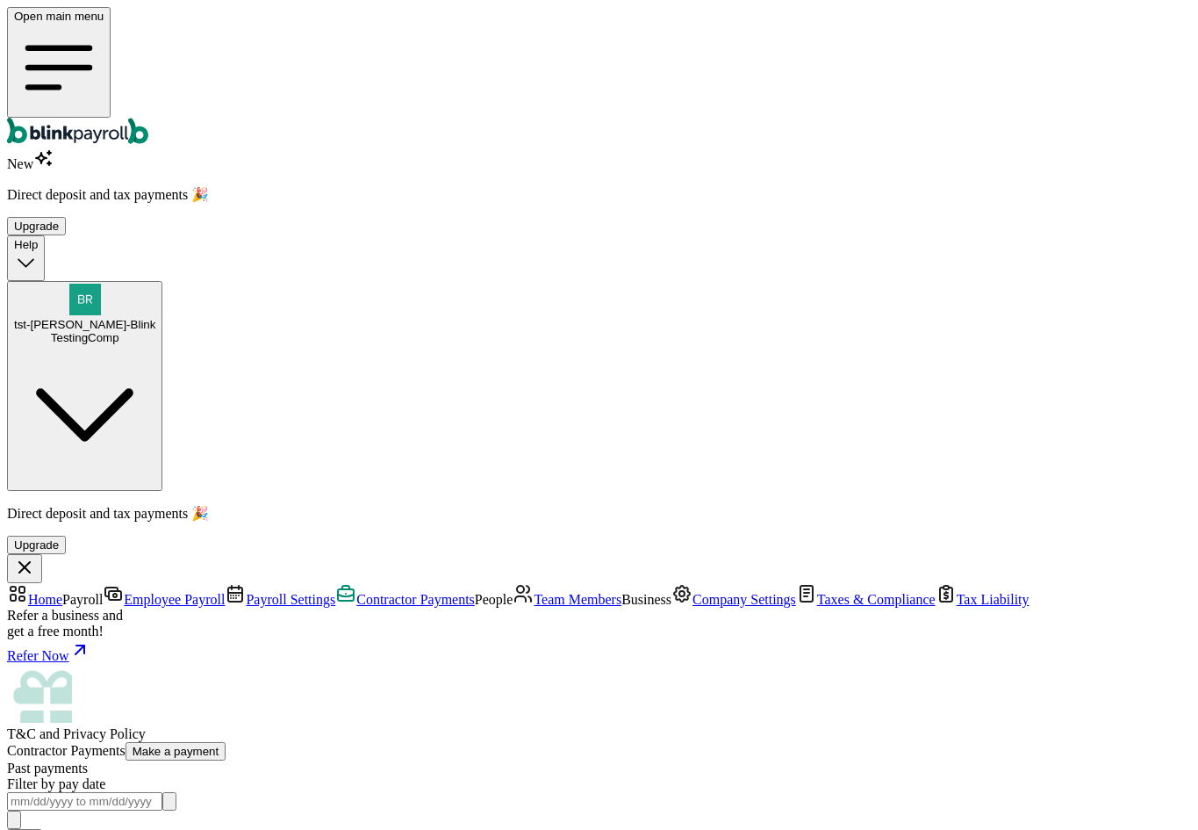
click at [796, 592] on link "Taxes & Compliance" at bounding box center [866, 599] width 140 height 15
click at [356, 592] on span "Contractor Payments" at bounding box center [415, 599] width 119 height 15
click at [155, 318] on span "tst-[PERSON_NAME]-Blink" at bounding box center [84, 324] width 141 height 13
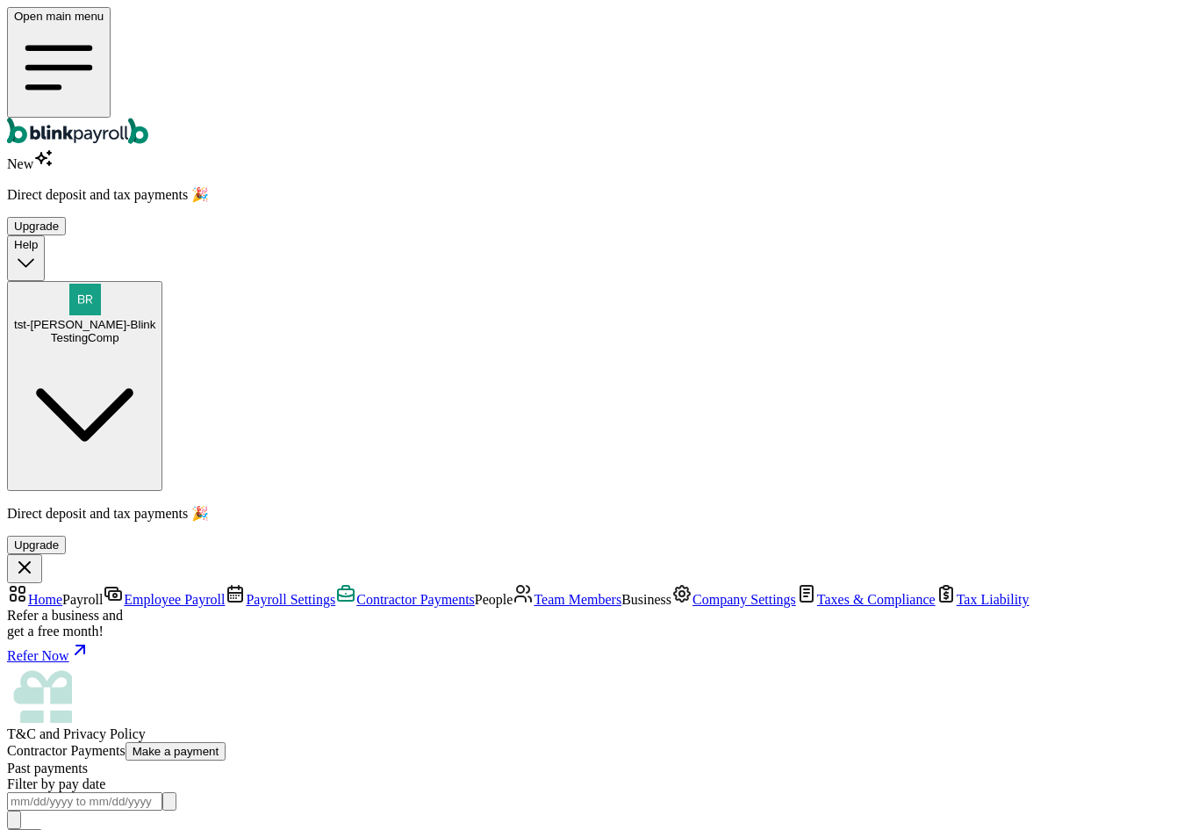
copy span "branko+testbl1@blinkpayroll.com"
click at [124, 592] on span "Employee Payroll" at bounding box center [174, 599] width 101 height 15
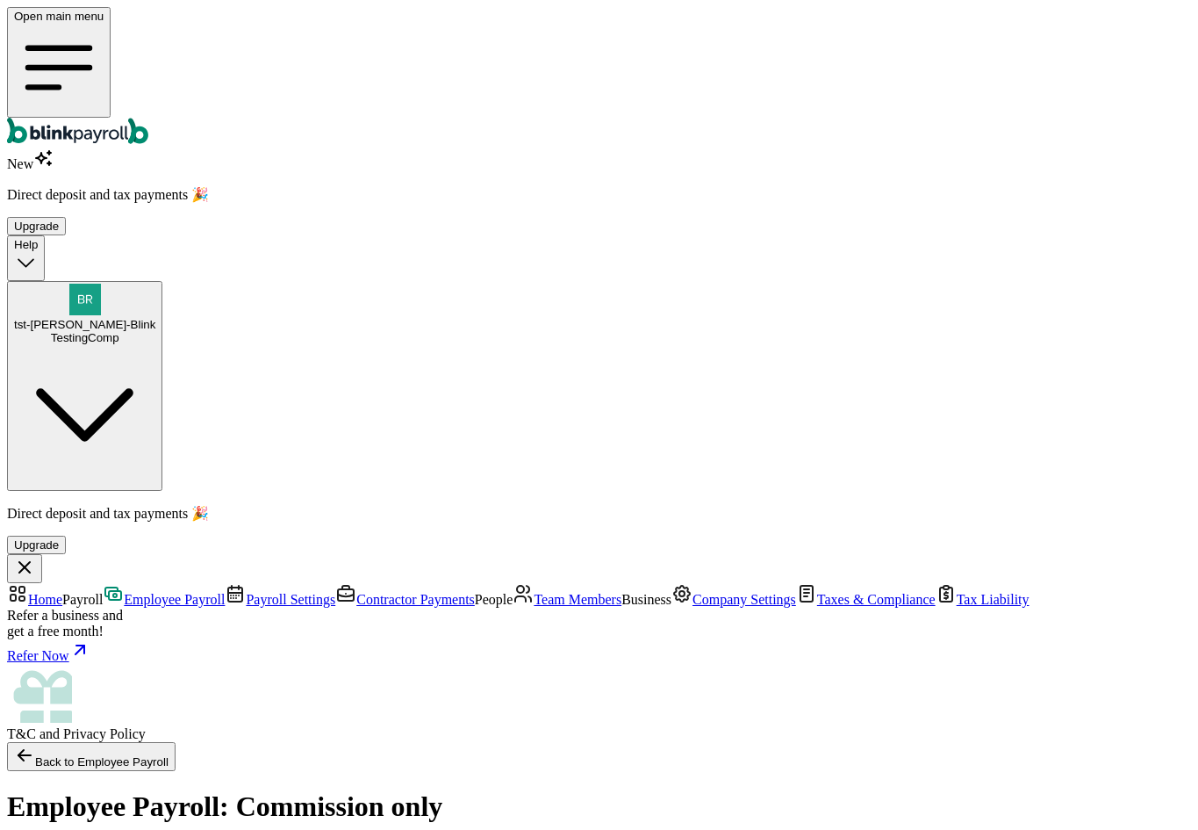
radio input "true"
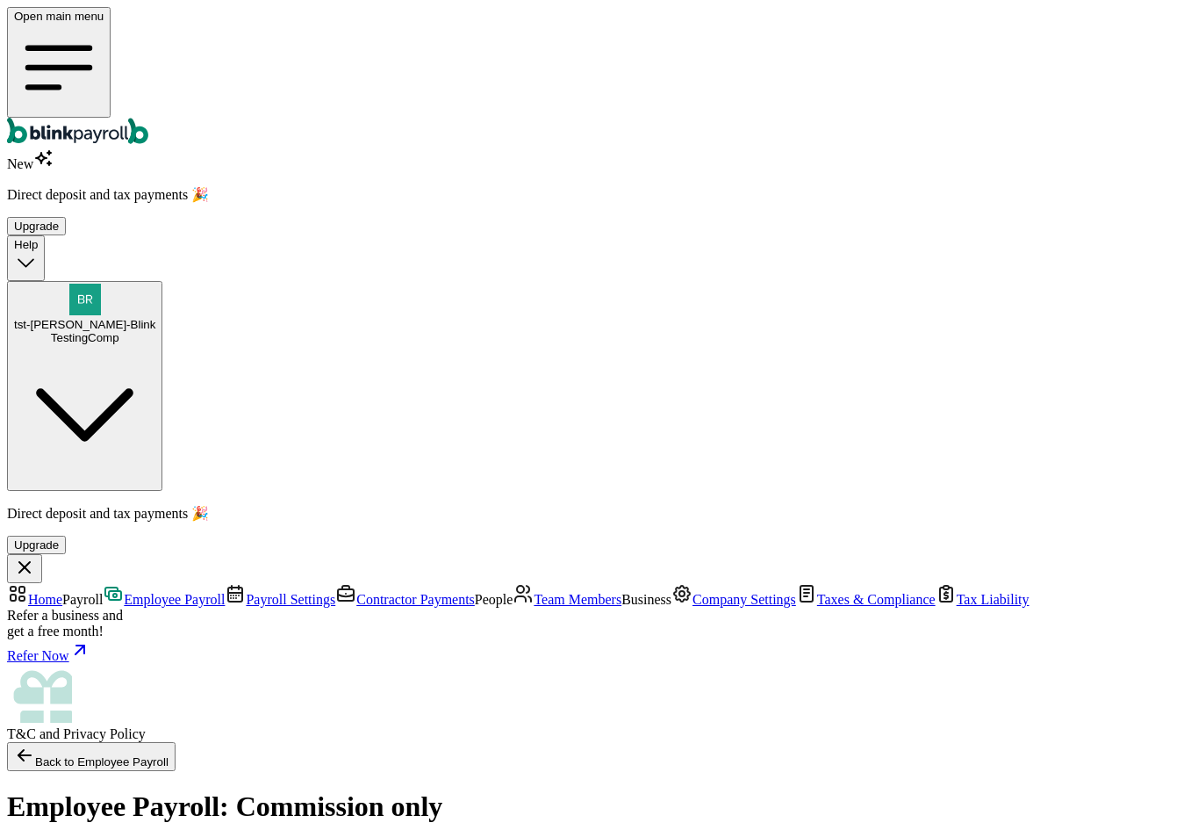
type input "50"
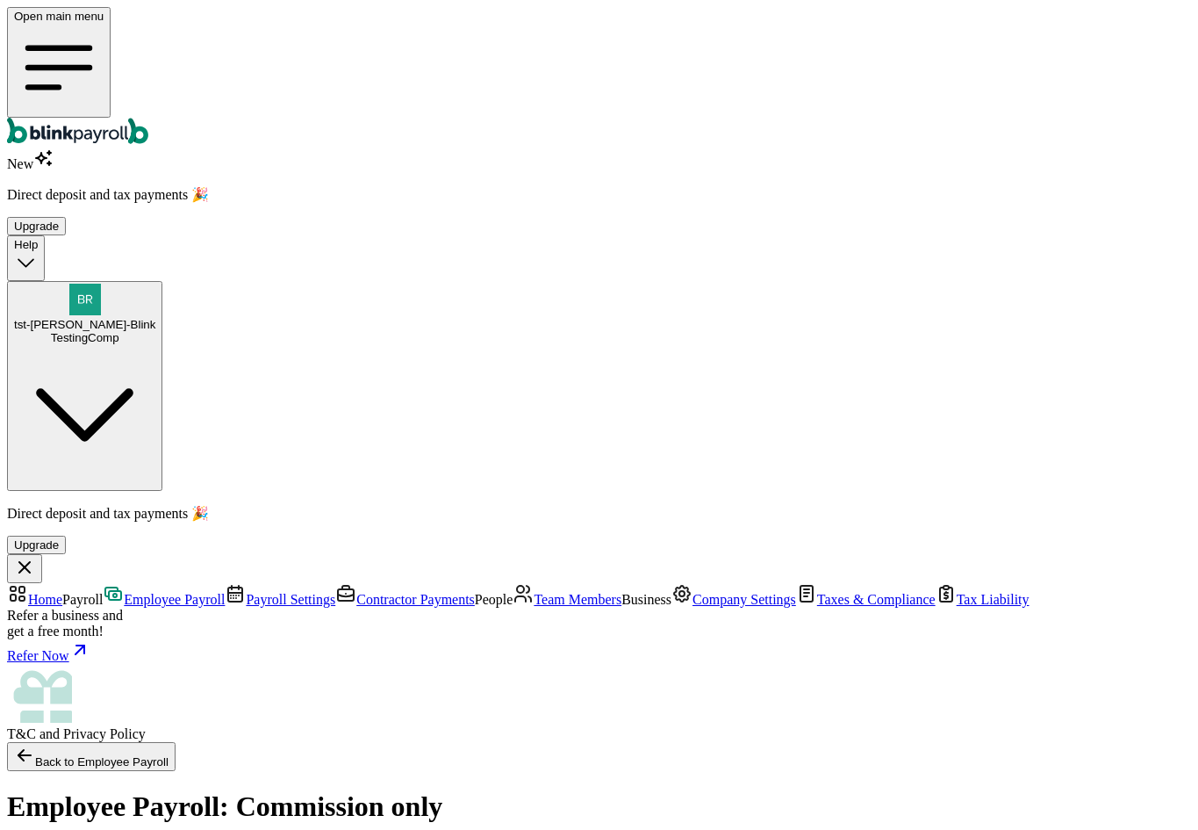
type input "50"
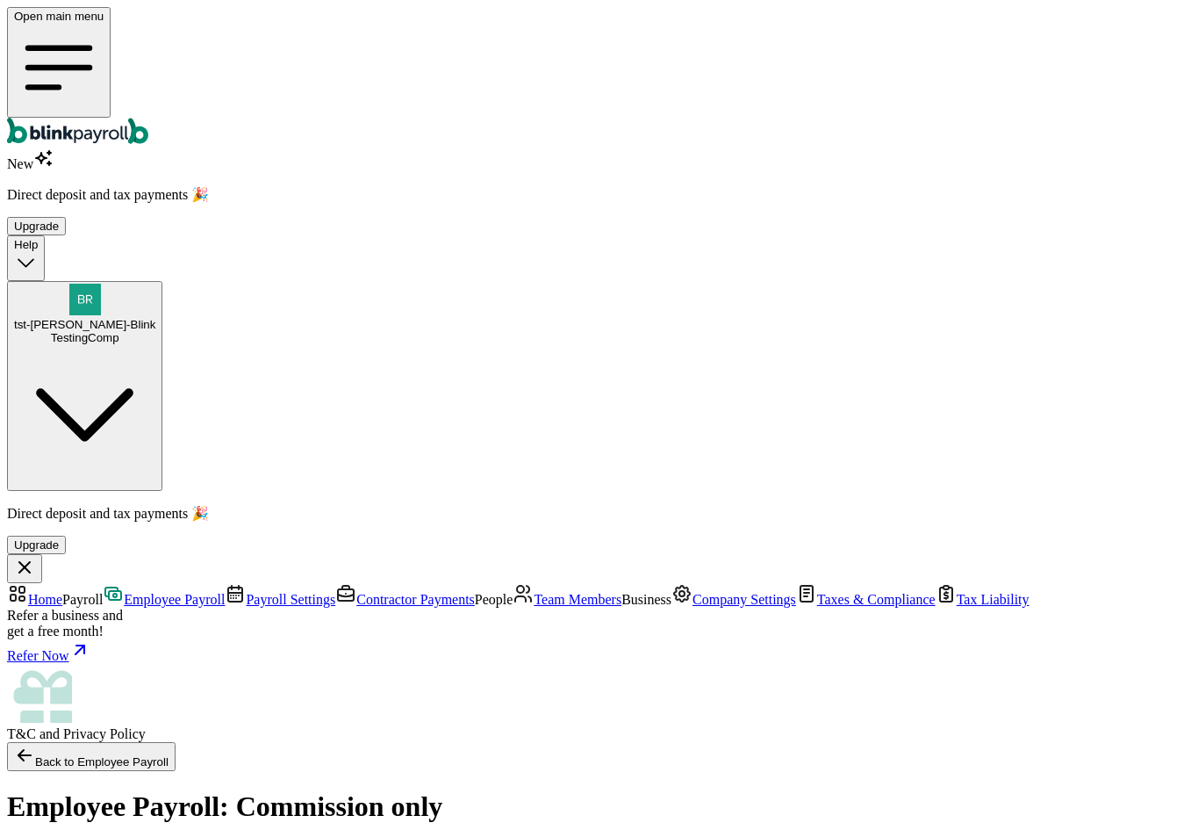
drag, startPoint x: 709, startPoint y: 390, endPoint x: 711, endPoint y: 440, distance: 50.1
type input "50"
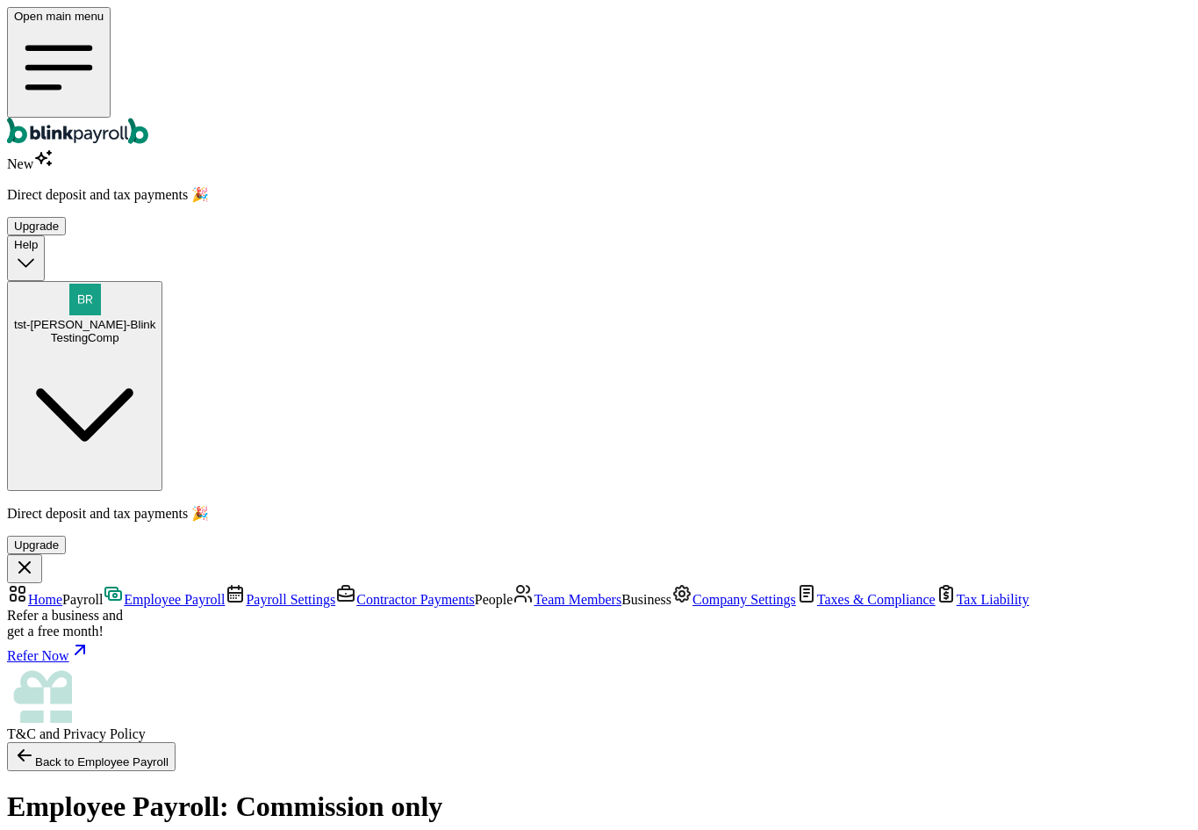
type input "50"
drag, startPoint x: 688, startPoint y: 642, endPoint x: 700, endPoint y: 630, distance: 16.1
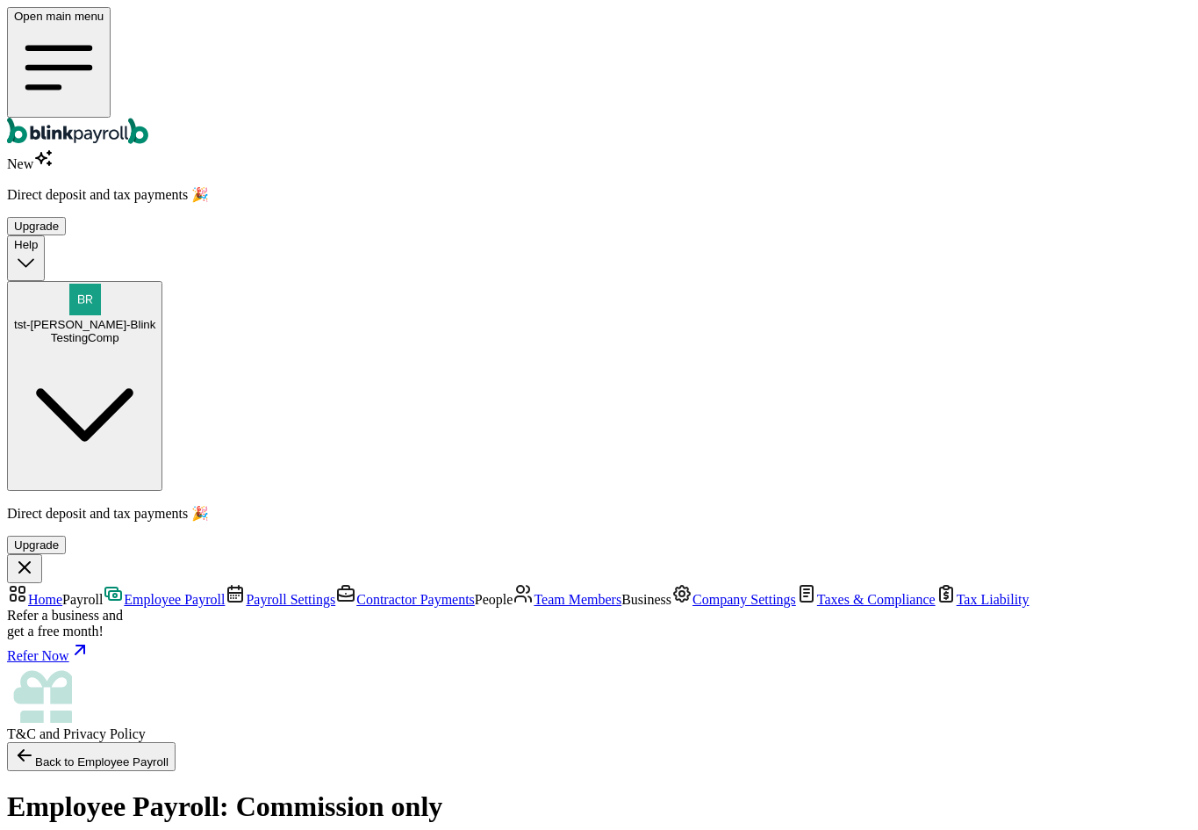
type input "50"
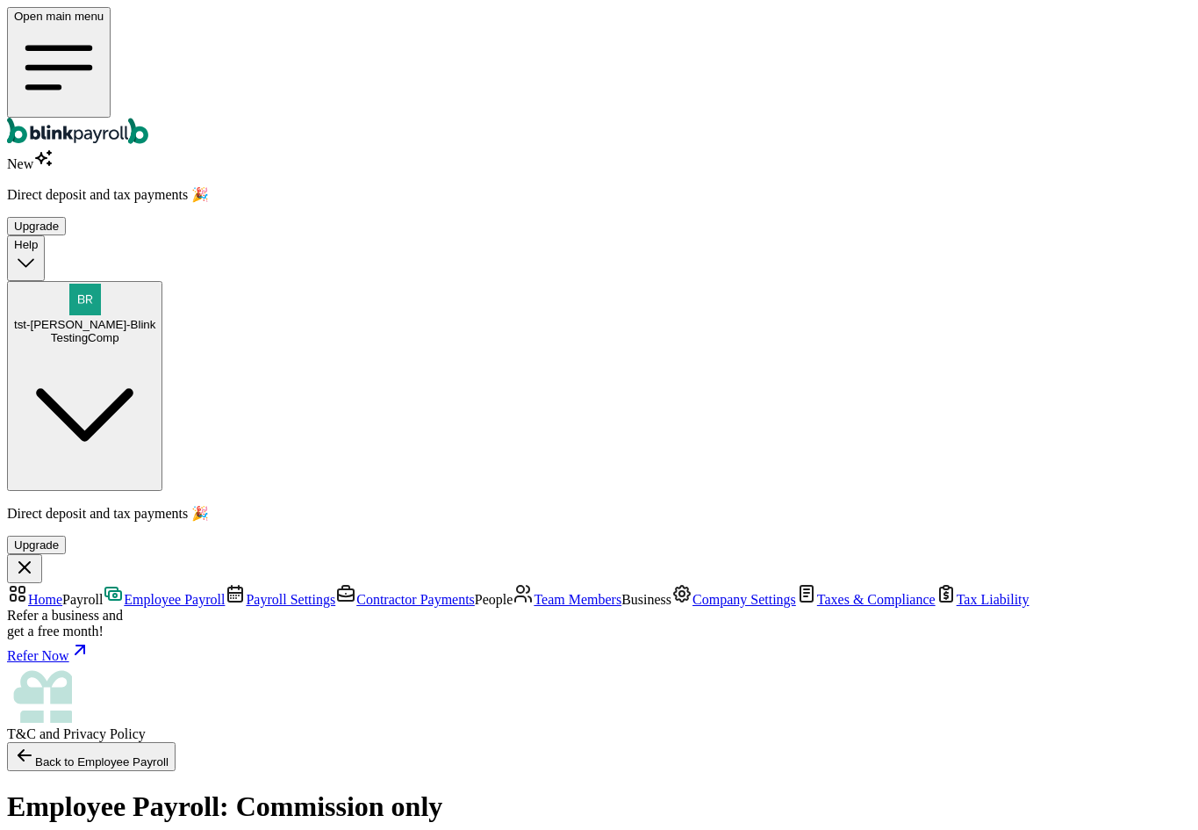
type input "[DATE] ~ [DATE]"
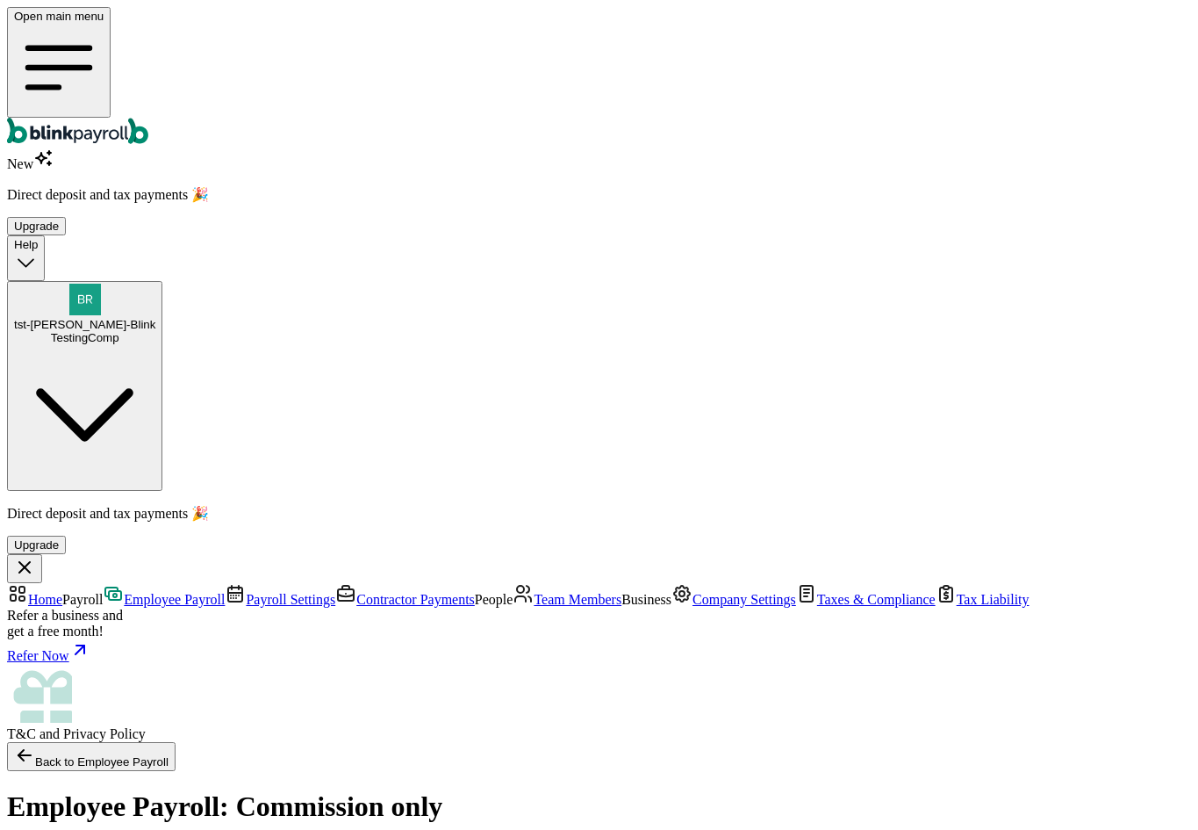
click at [335, 592] on link "Contractor Payments" at bounding box center [405, 599] width 140 height 15
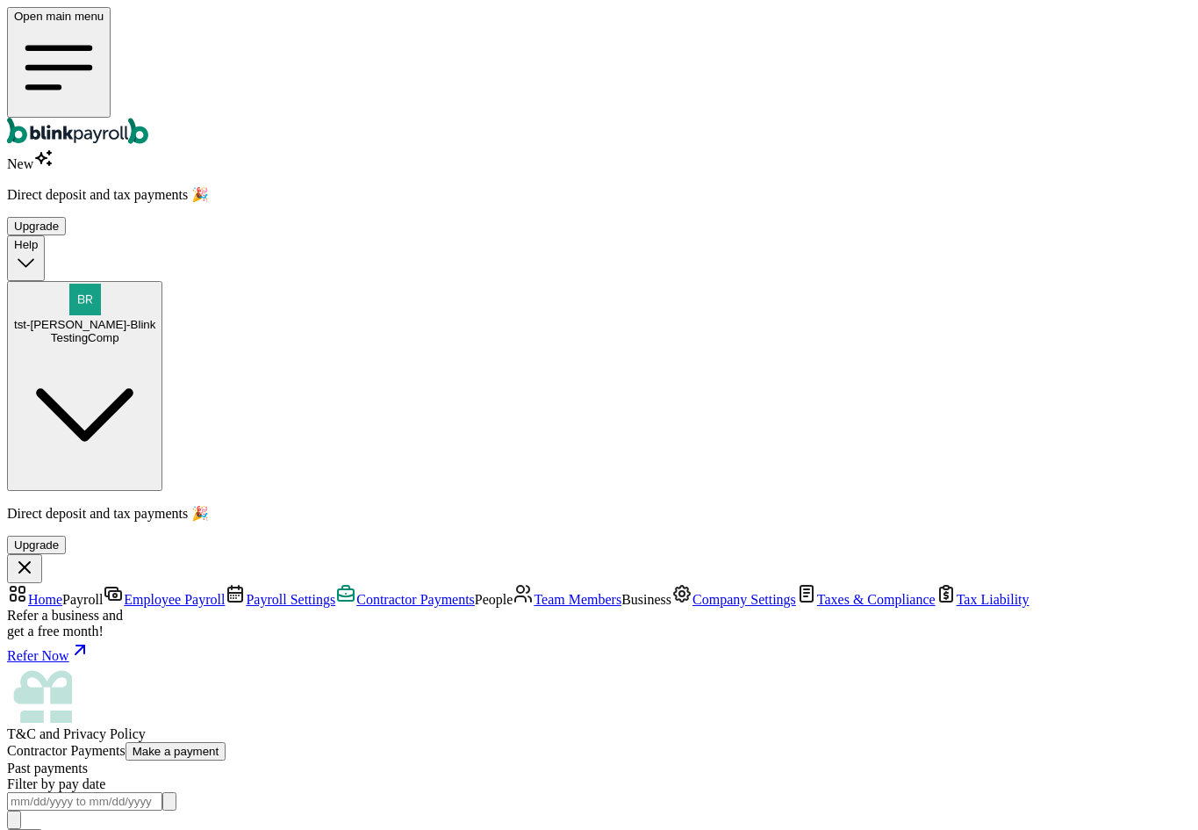
click at [227, 742] on button "Make a payment" at bounding box center [176, 751] width 101 height 18
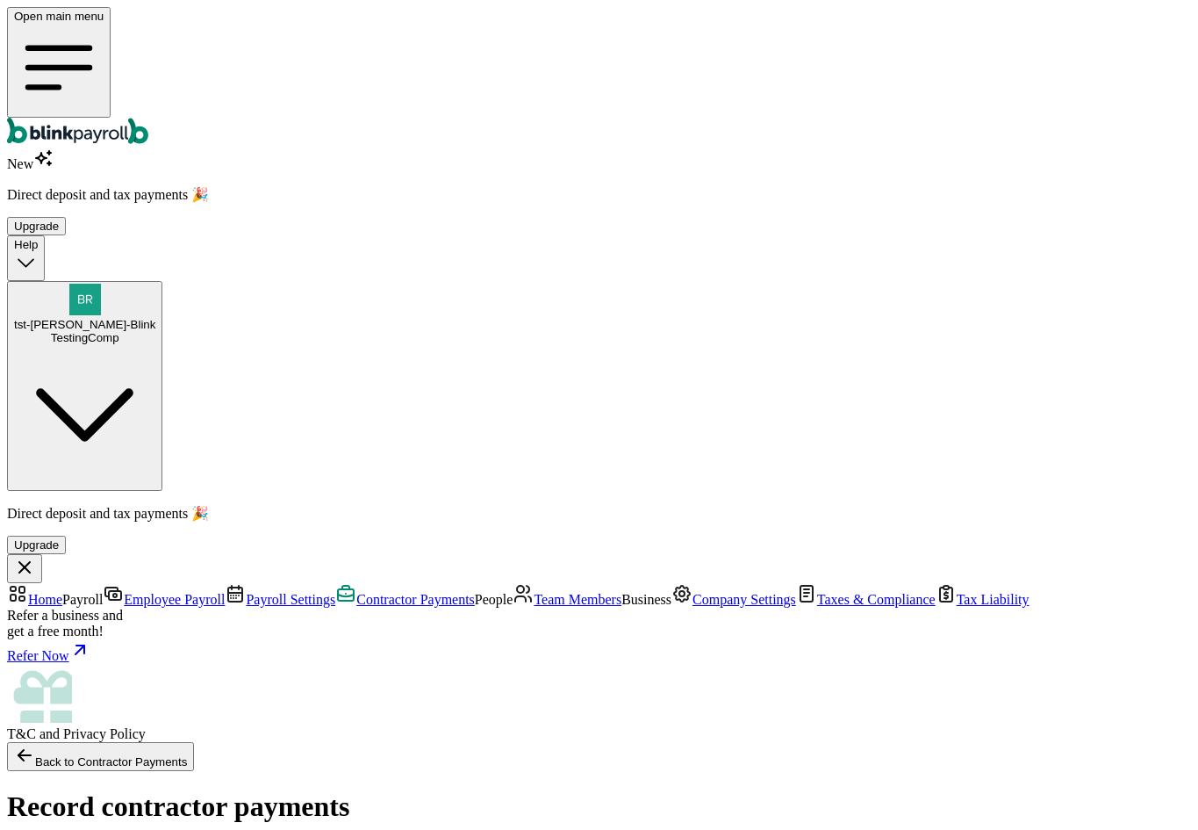
type input "[DATE] ~ [DATE]"
type input "10.00"
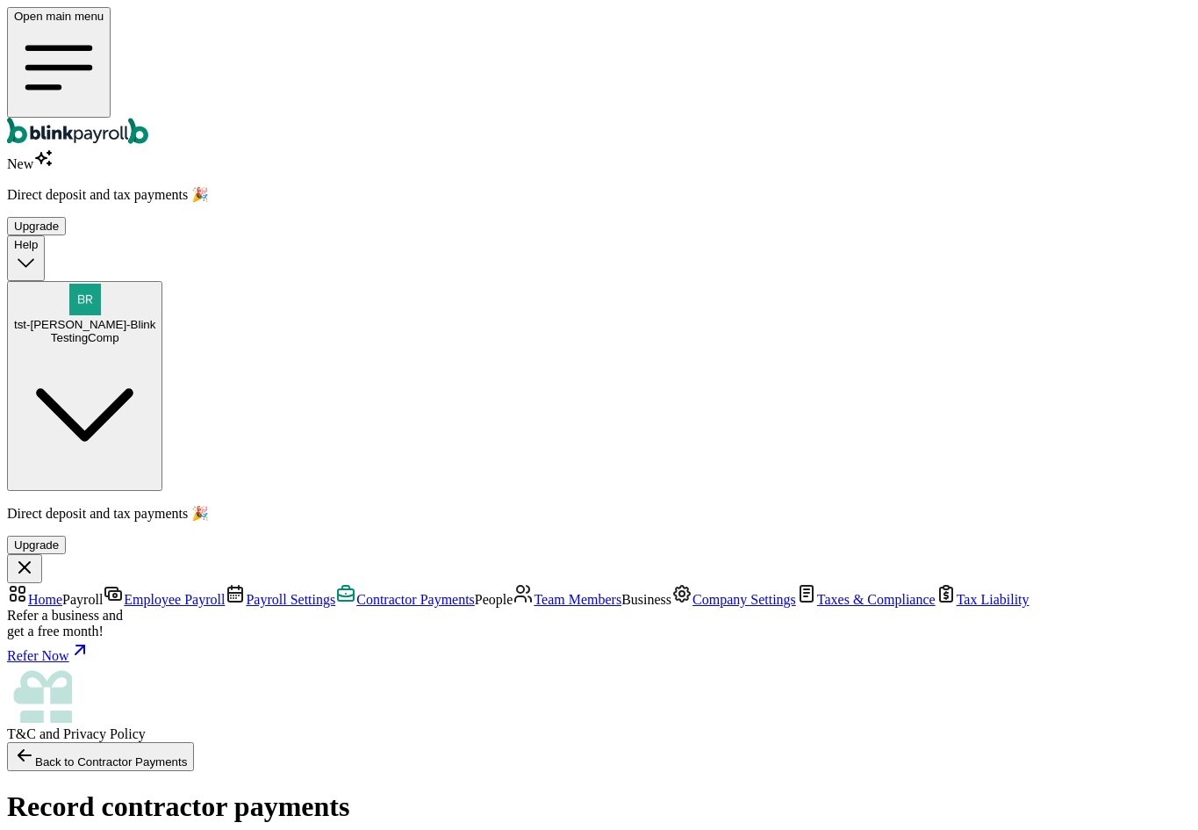
type input "10.00"
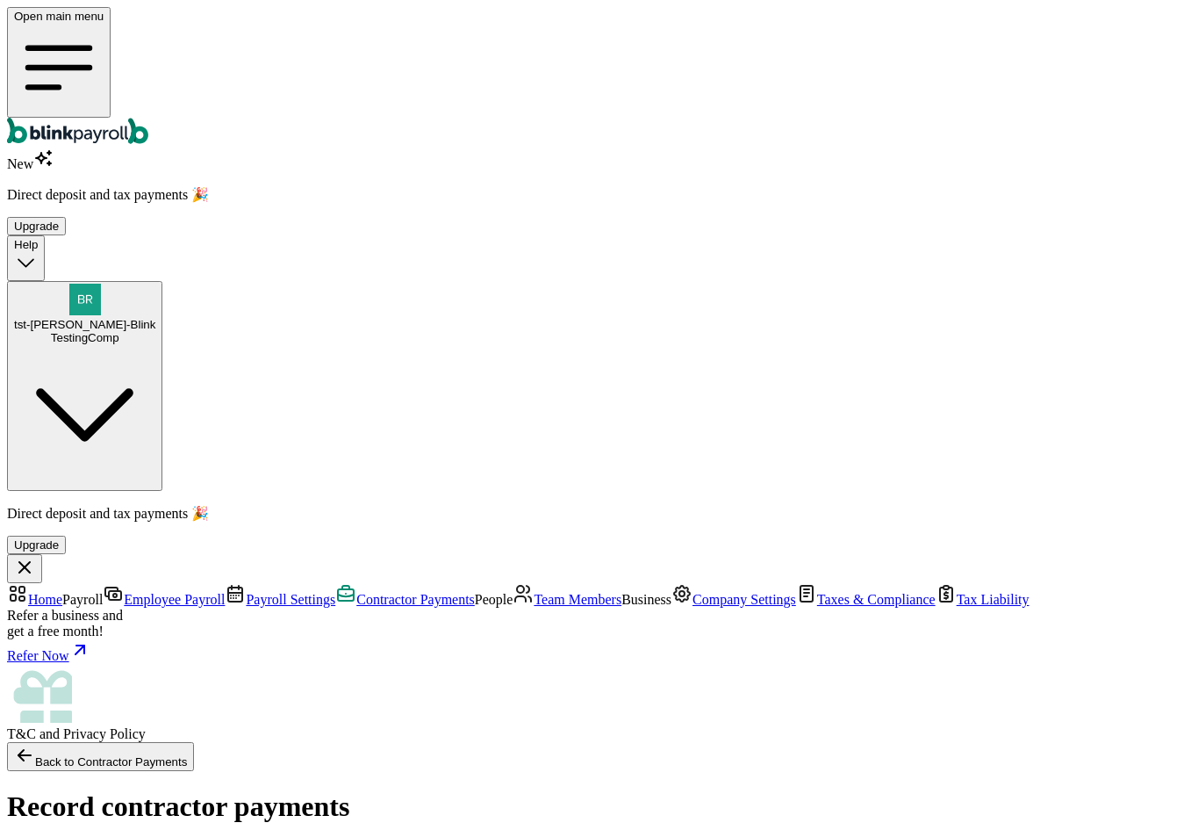
type input "10.00"
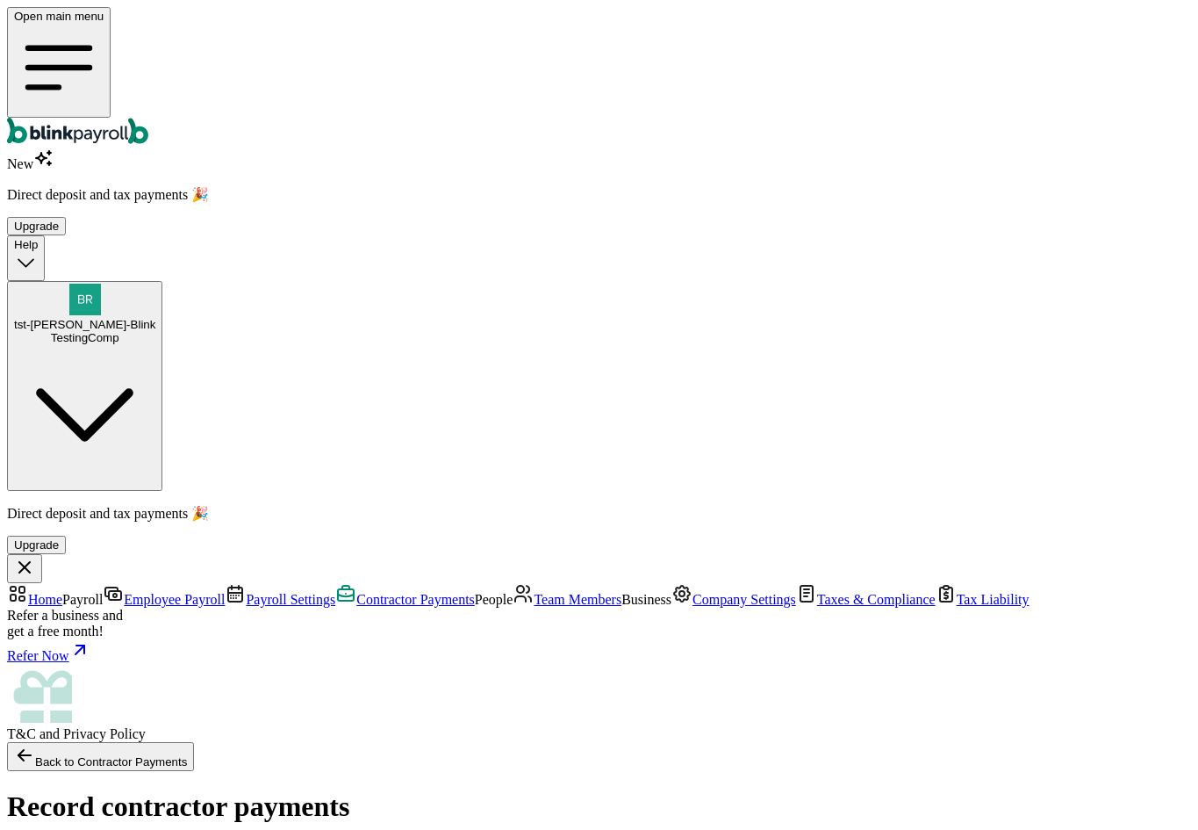
click at [513, 592] on link "Team Members" at bounding box center [567, 599] width 109 height 15
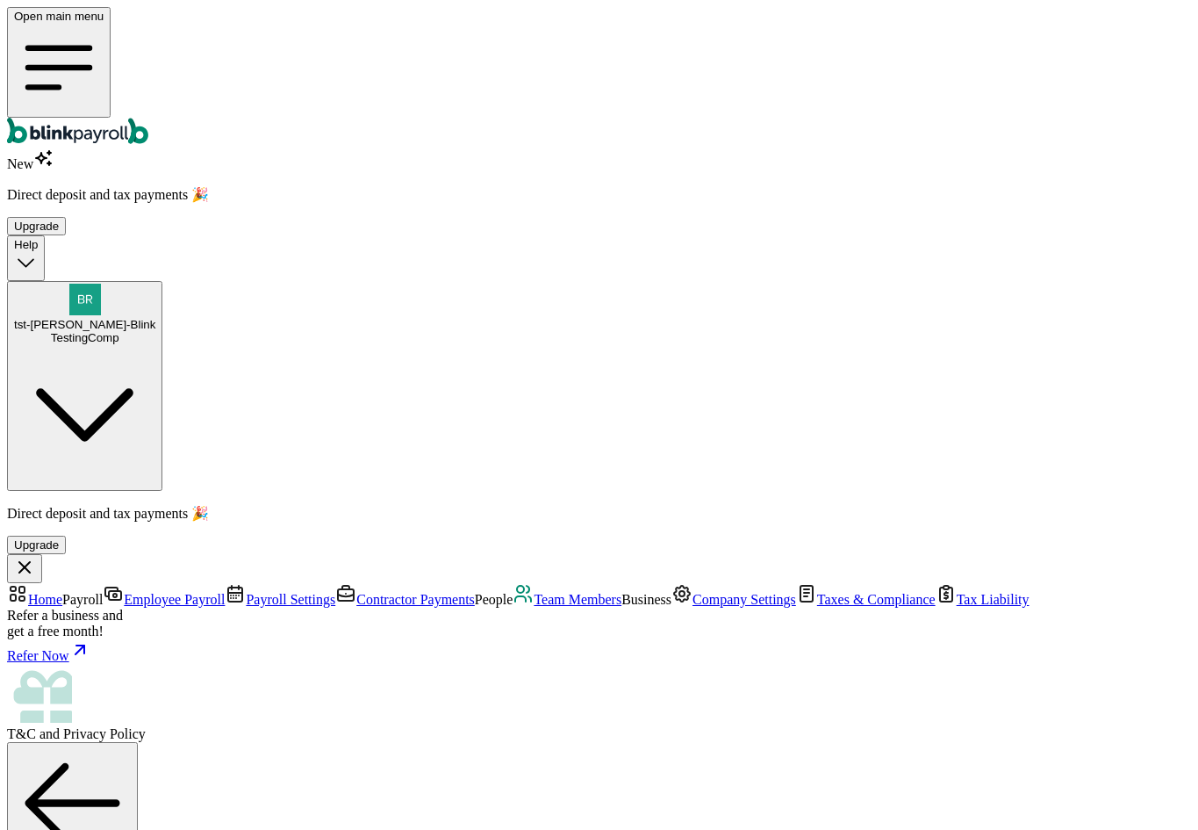
type input "tstat"
type input "tewtewtew"
type input "[PERSON_NAME][EMAIL_ADDRESS][DOMAIN_NAME]"
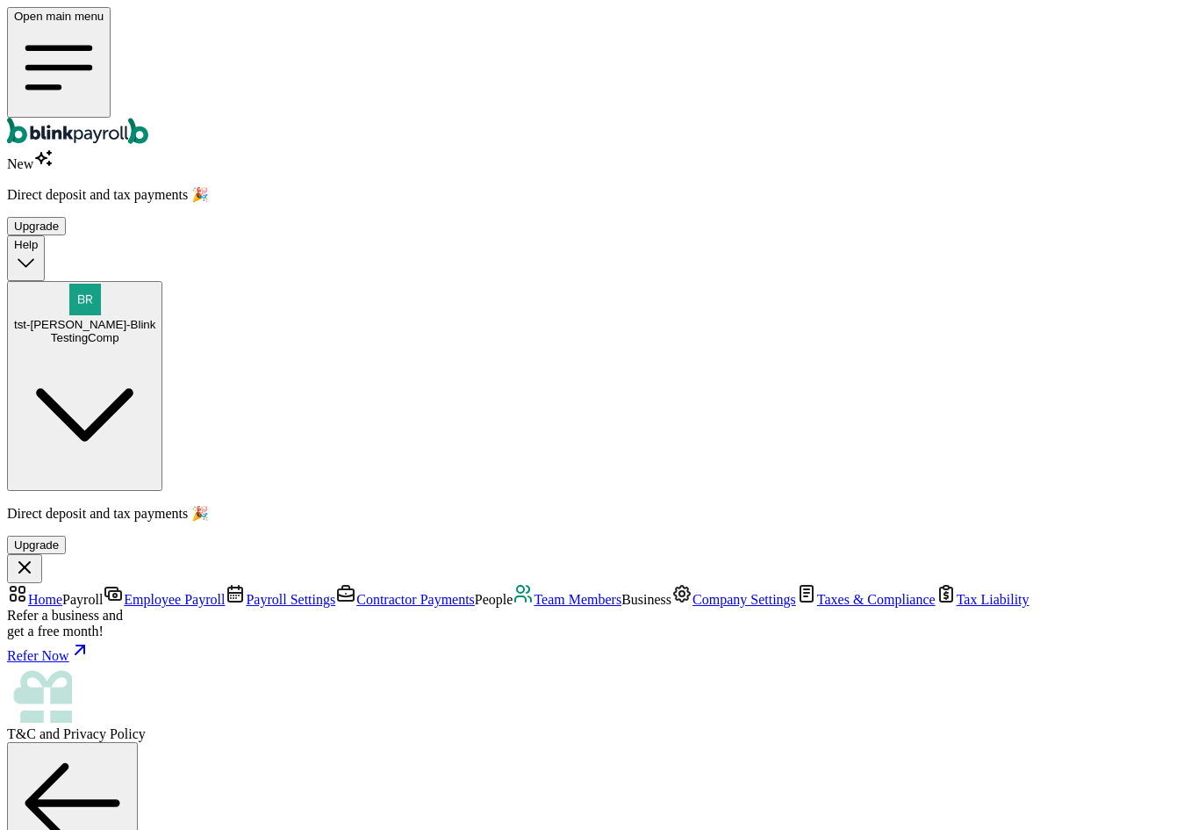
click at [513, 592] on link "Team Members" at bounding box center [567, 599] width 109 height 15
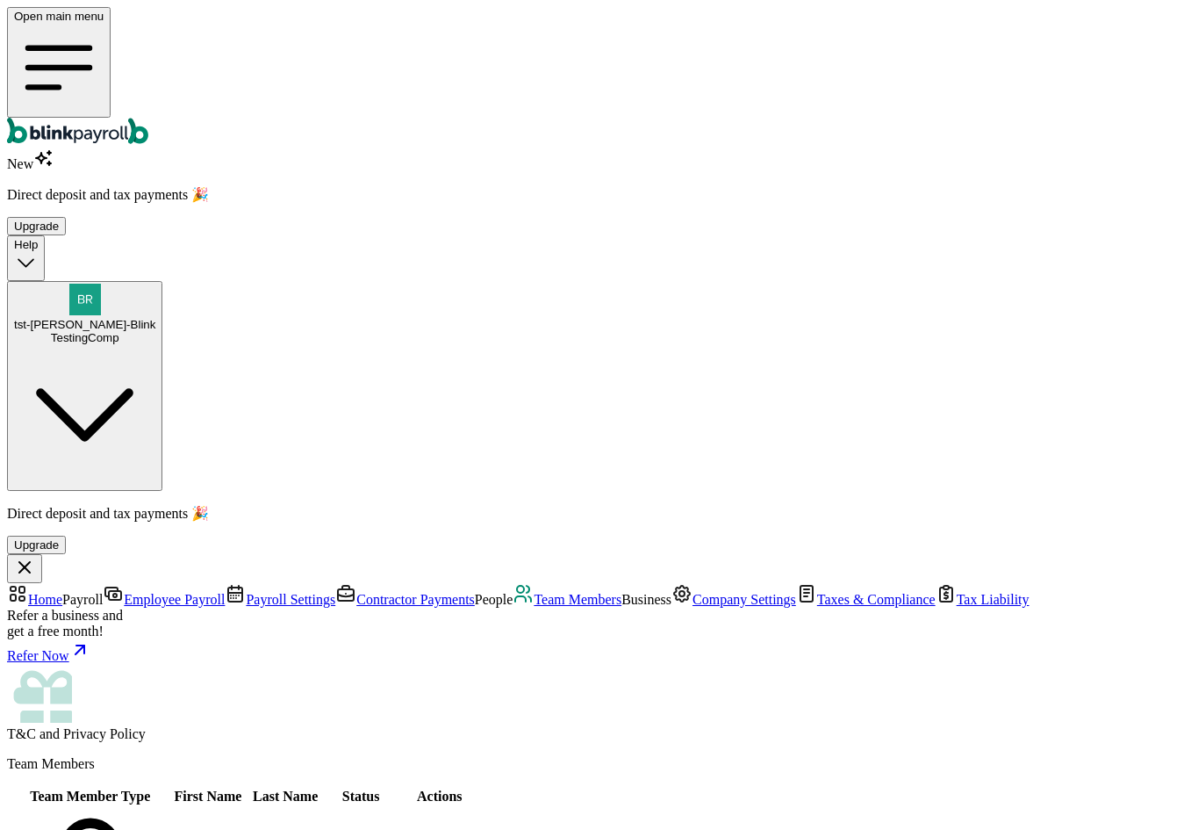
drag, startPoint x: 77, startPoint y: 385, endPoint x: 862, endPoint y: 335, distance: 786.4
click at [513, 592] on link "Team Members" at bounding box center [567, 599] width 109 height 15
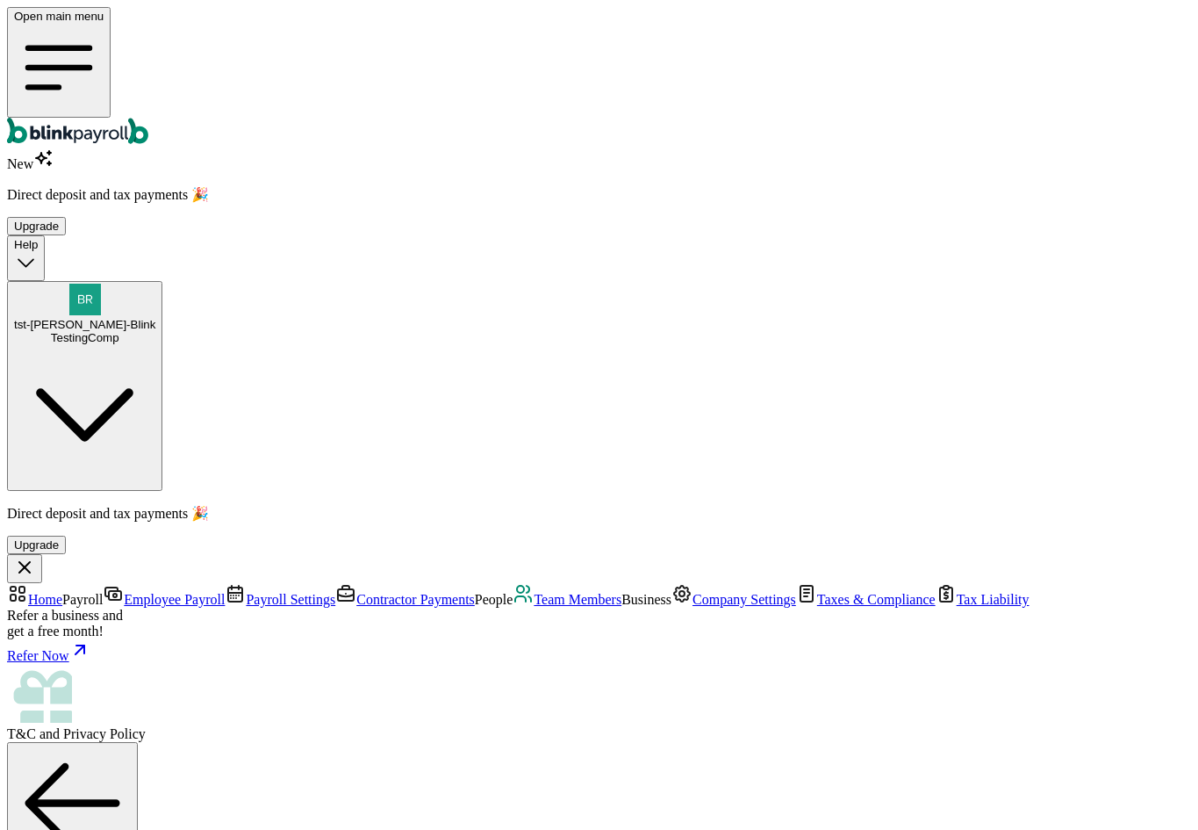
type input "[PERSON_NAME][EMAIL_ADDRESS][DOMAIN_NAME]"
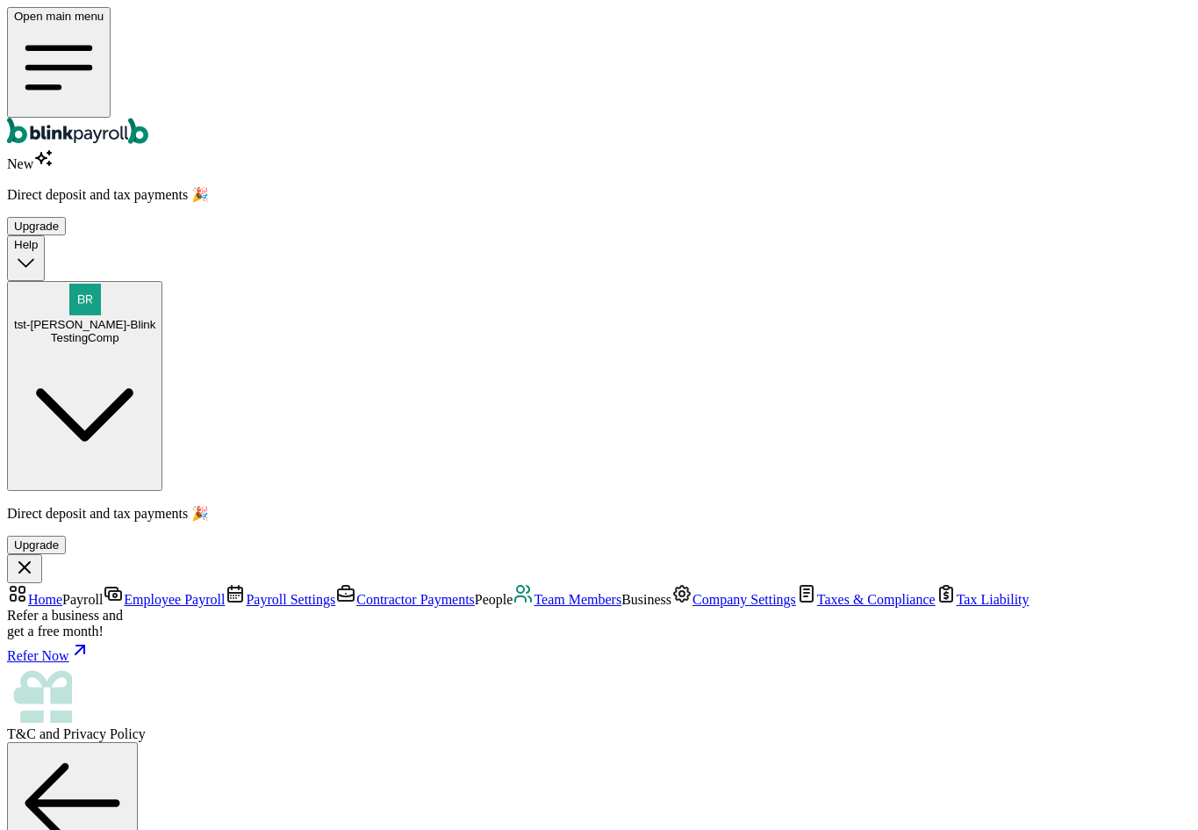
click at [534, 592] on span "Team Members" at bounding box center [578, 599] width 88 height 15
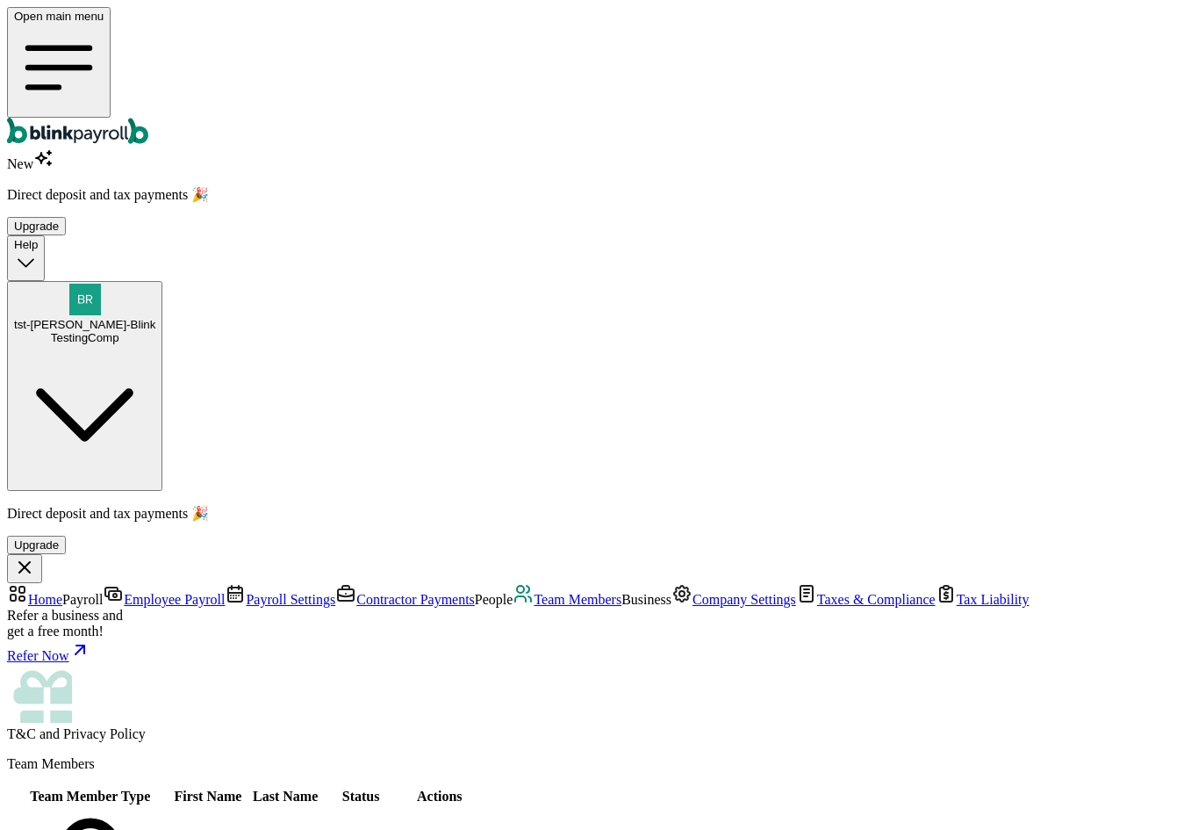
scroll to position [385, 0]
select select "businessVendor"
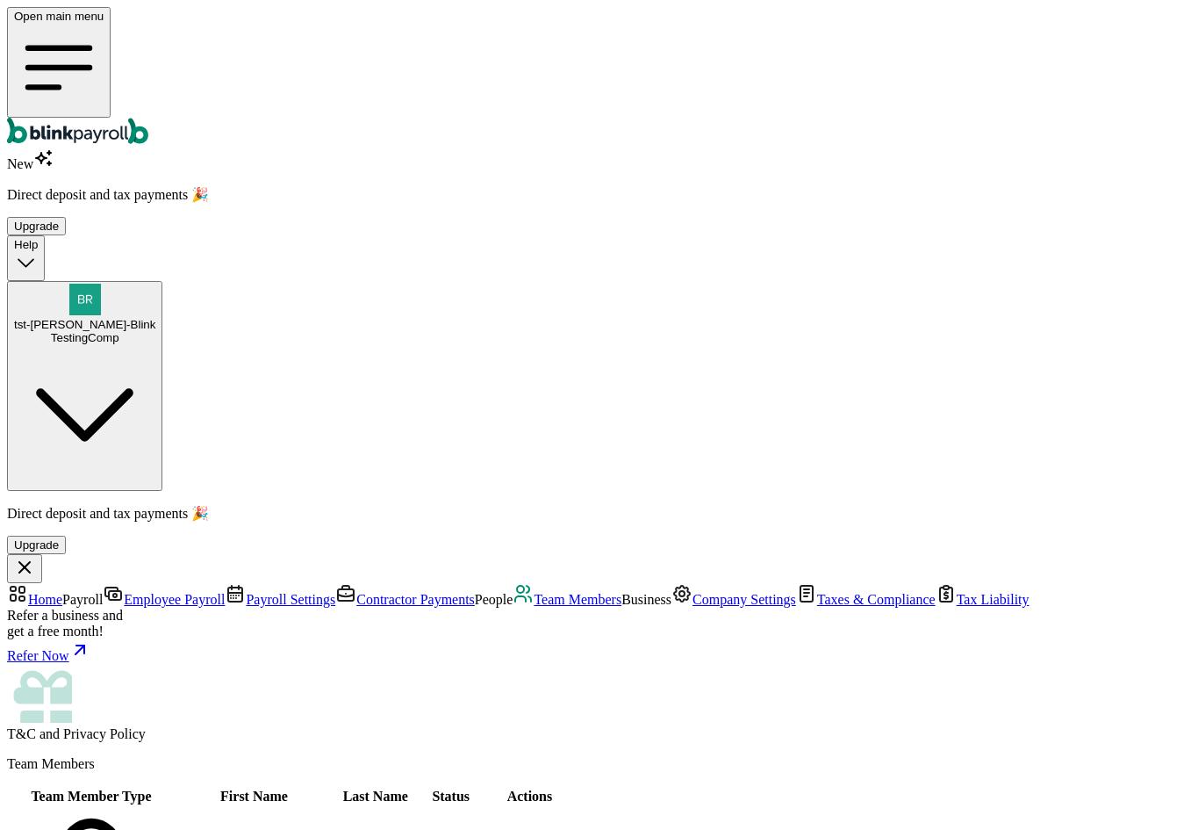
type input "zz"
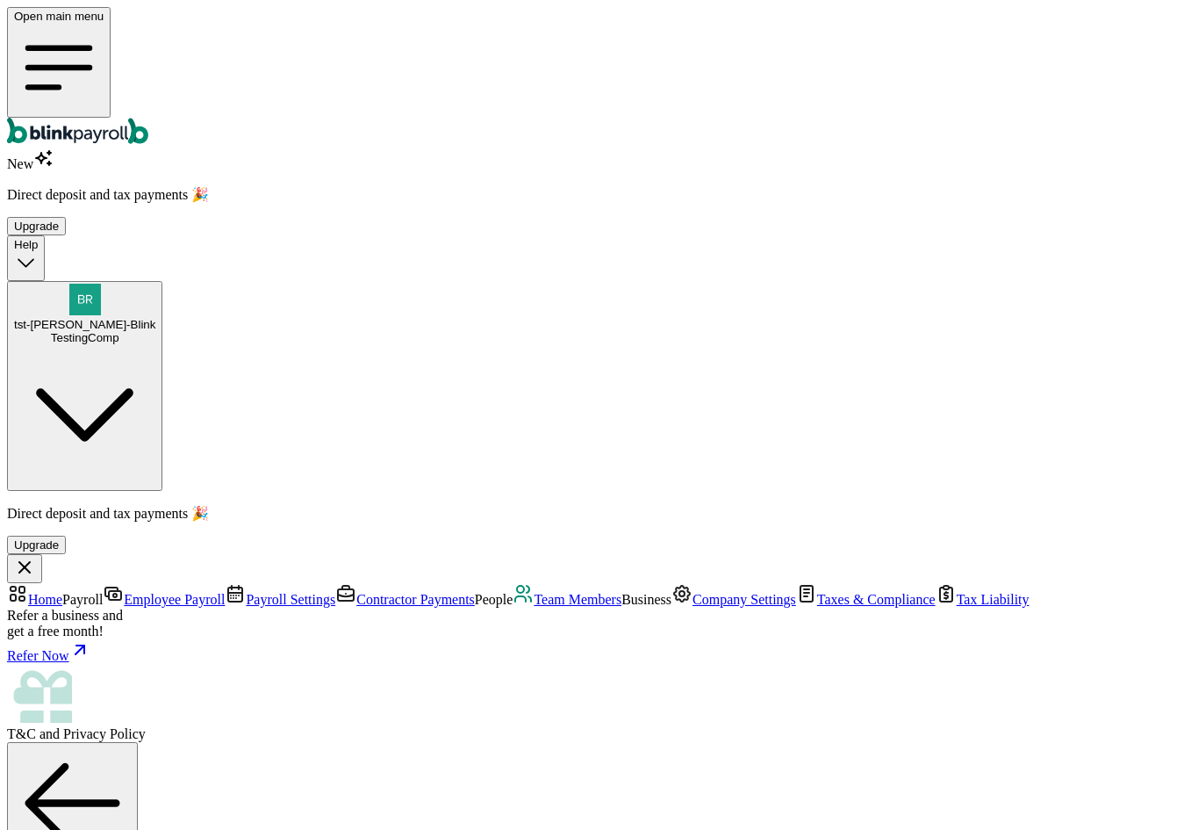
type input "[PERSON_NAME][EMAIL_ADDRESS][DOMAIN_NAME]"
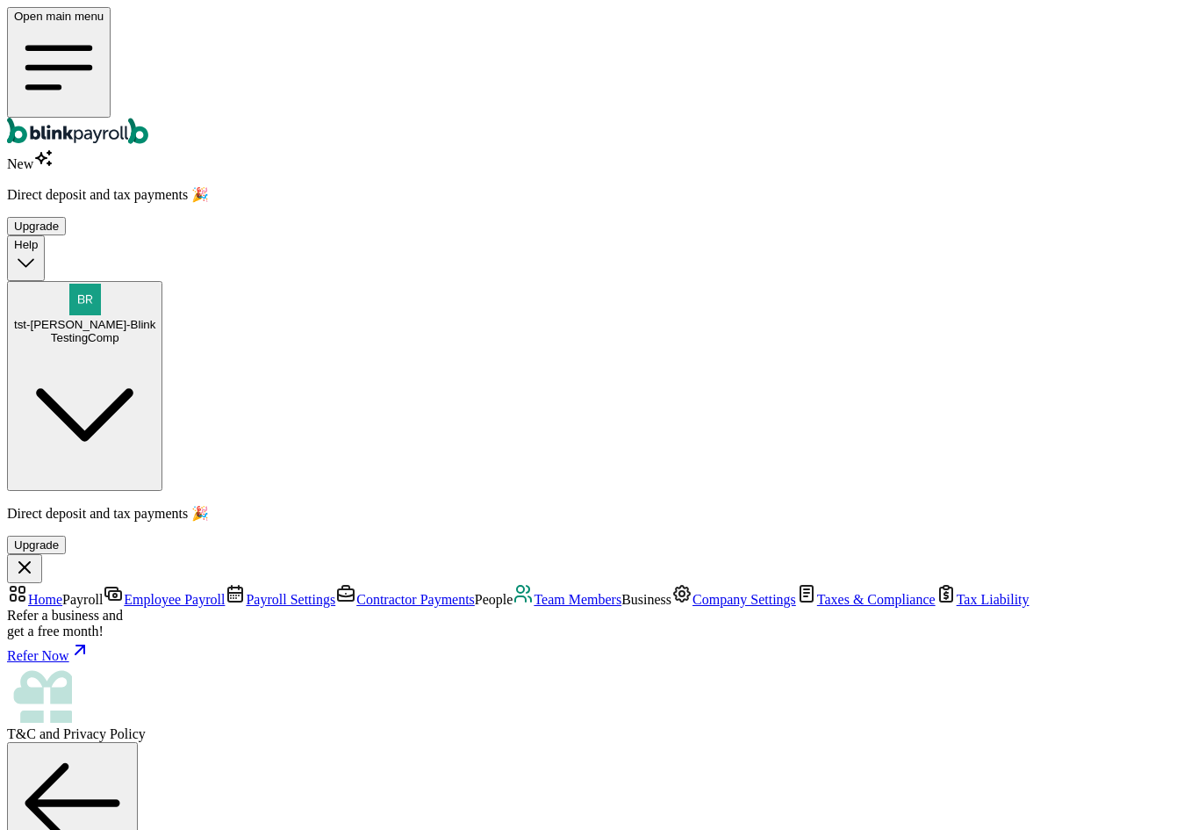
type input "[STREET_ADDRESS]"
type input "[GEOGRAPHIC_DATA]"
type input "FL"
type input "33712"
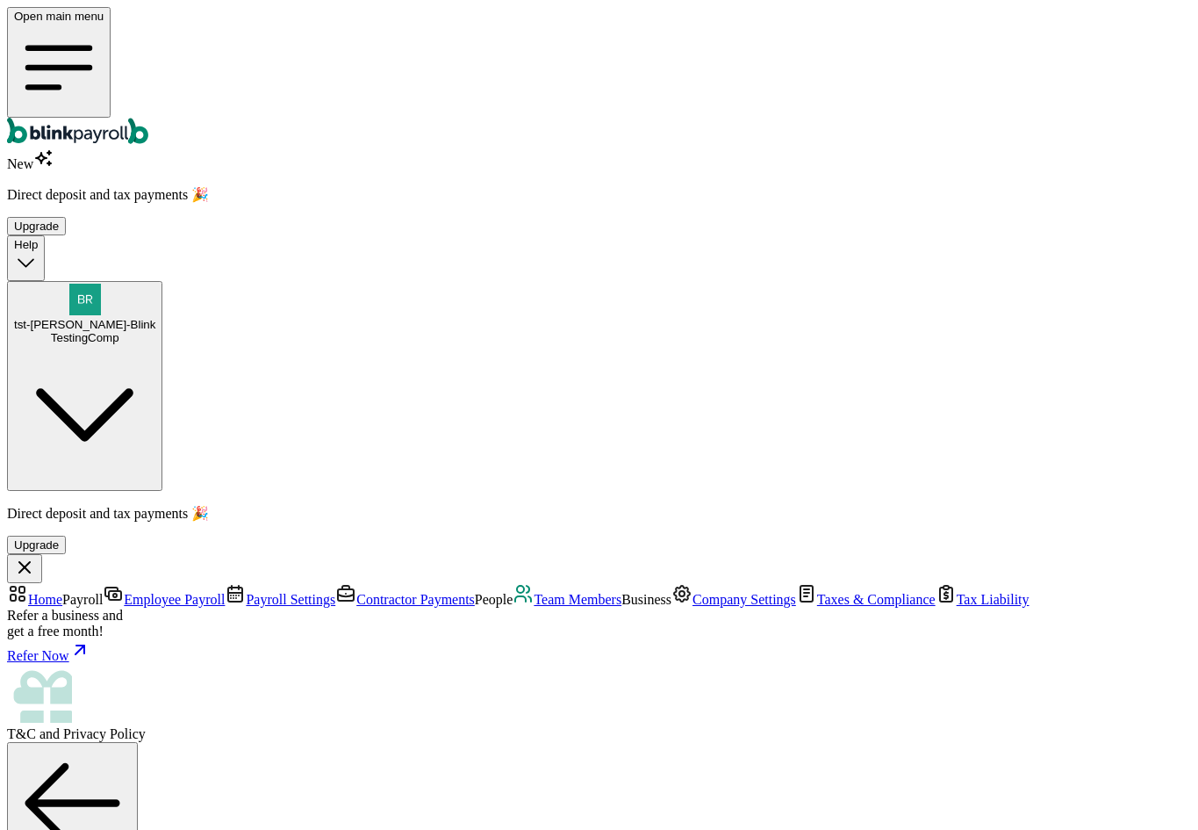
click at [513, 592] on link "Team Members" at bounding box center [567, 599] width 109 height 15
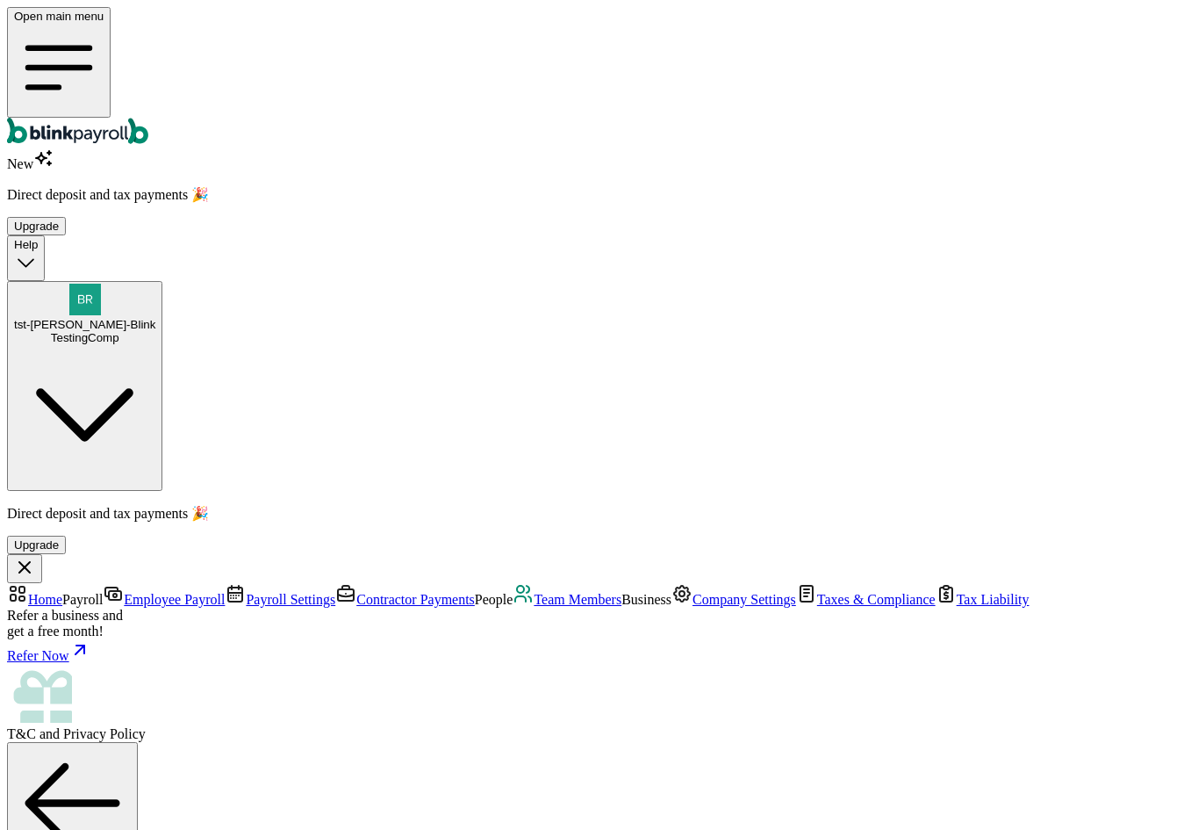
radio input "false"
radio input "true"
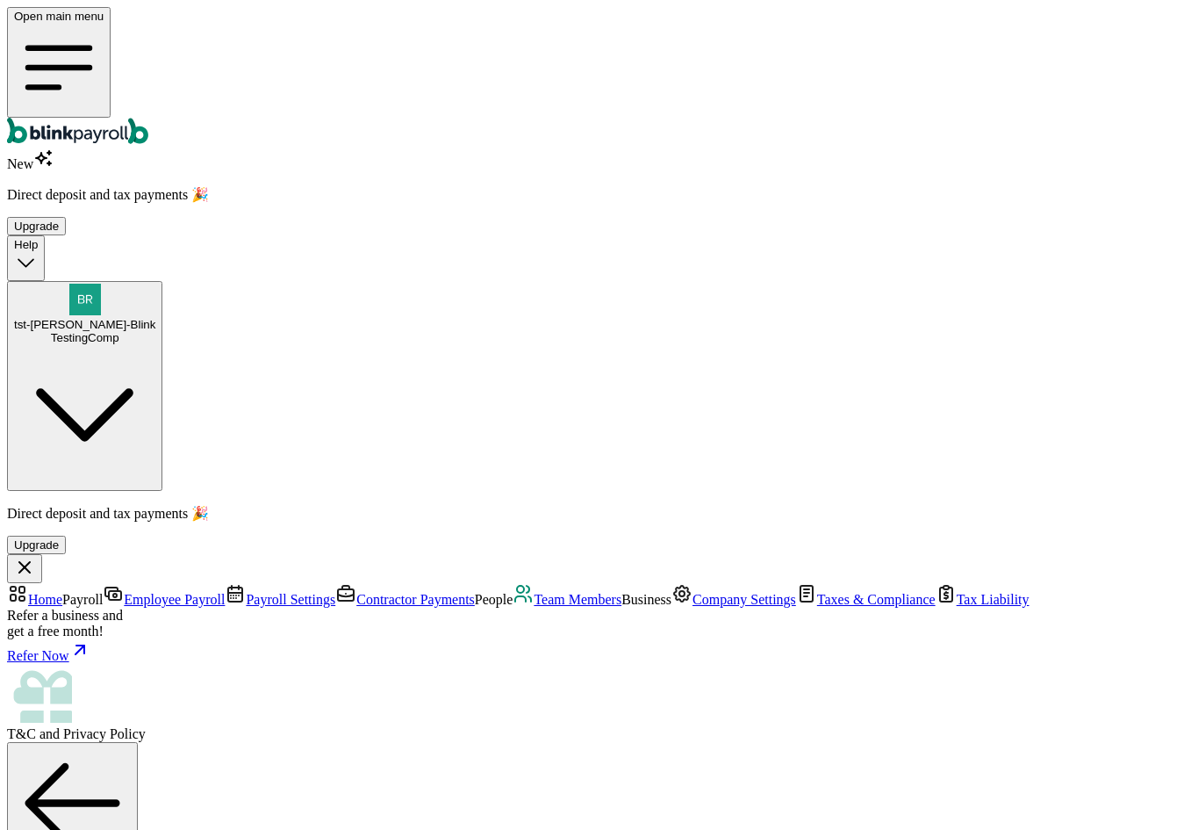
radio input "true"
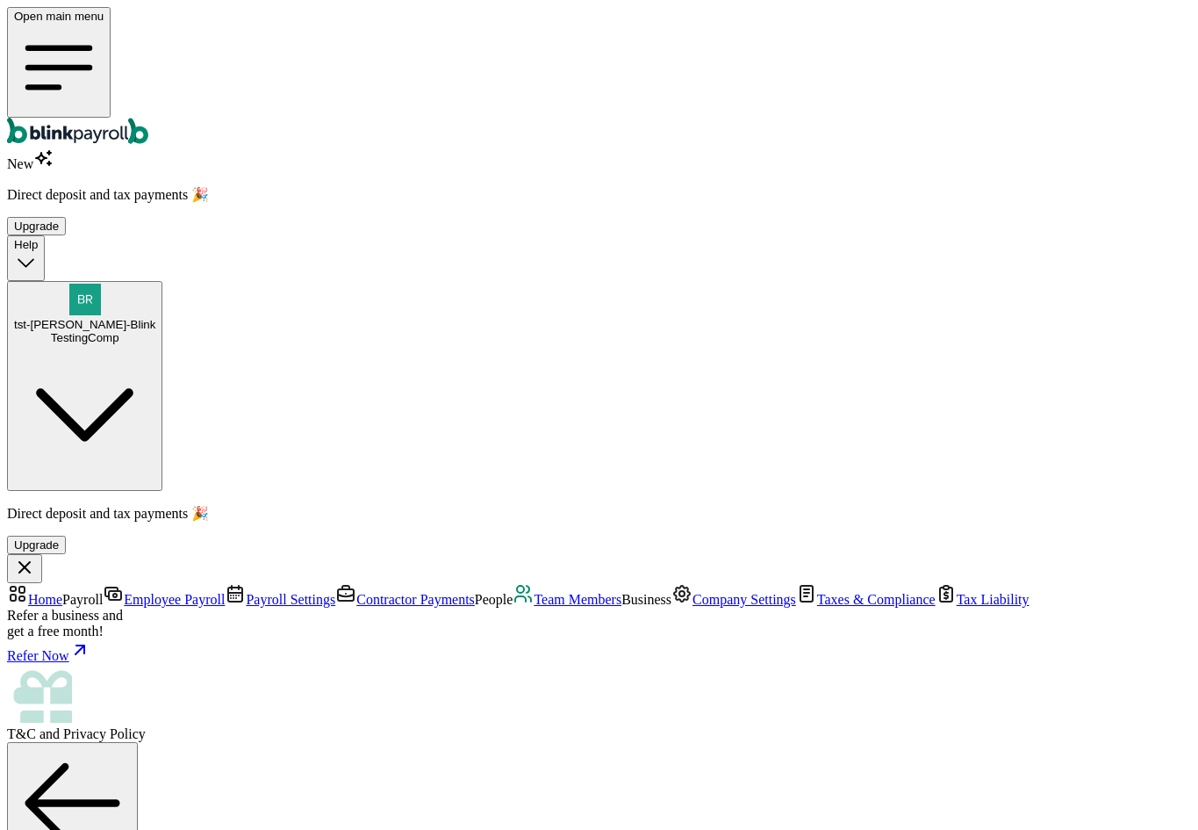
click at [124, 592] on span "Employee Payroll" at bounding box center [174, 599] width 101 height 15
